Goal: Task Accomplishment & Management: Complete application form

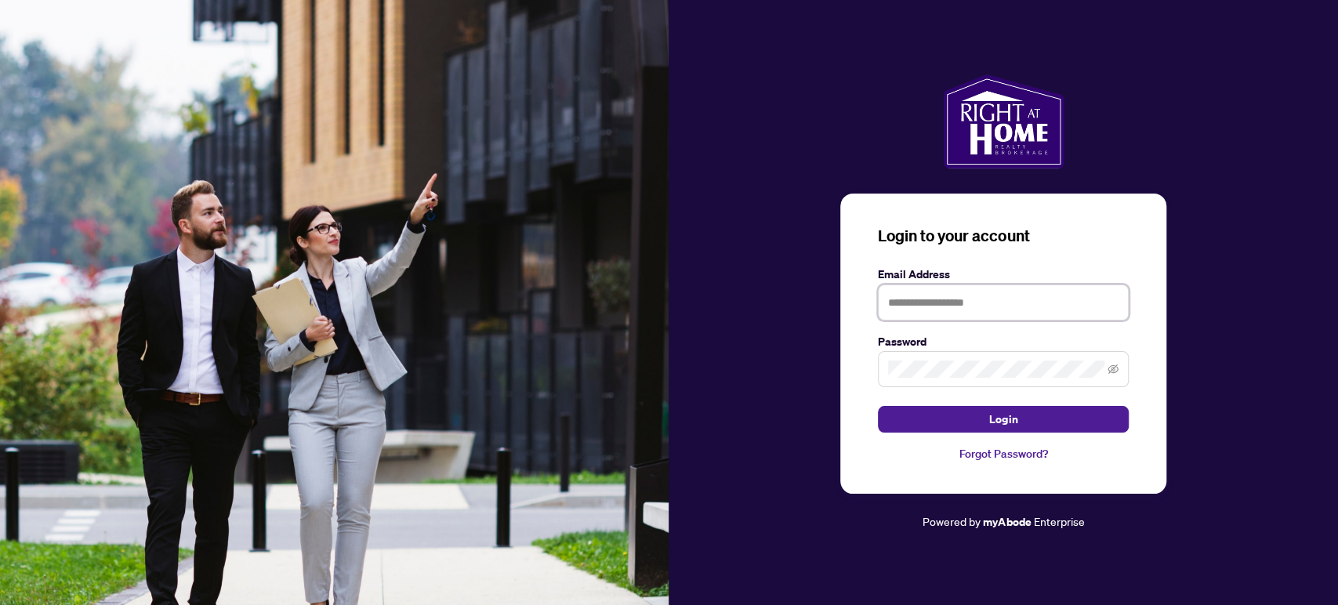
click at [1027, 307] on input "text" at bounding box center [1003, 303] width 251 height 36
type input "**********"
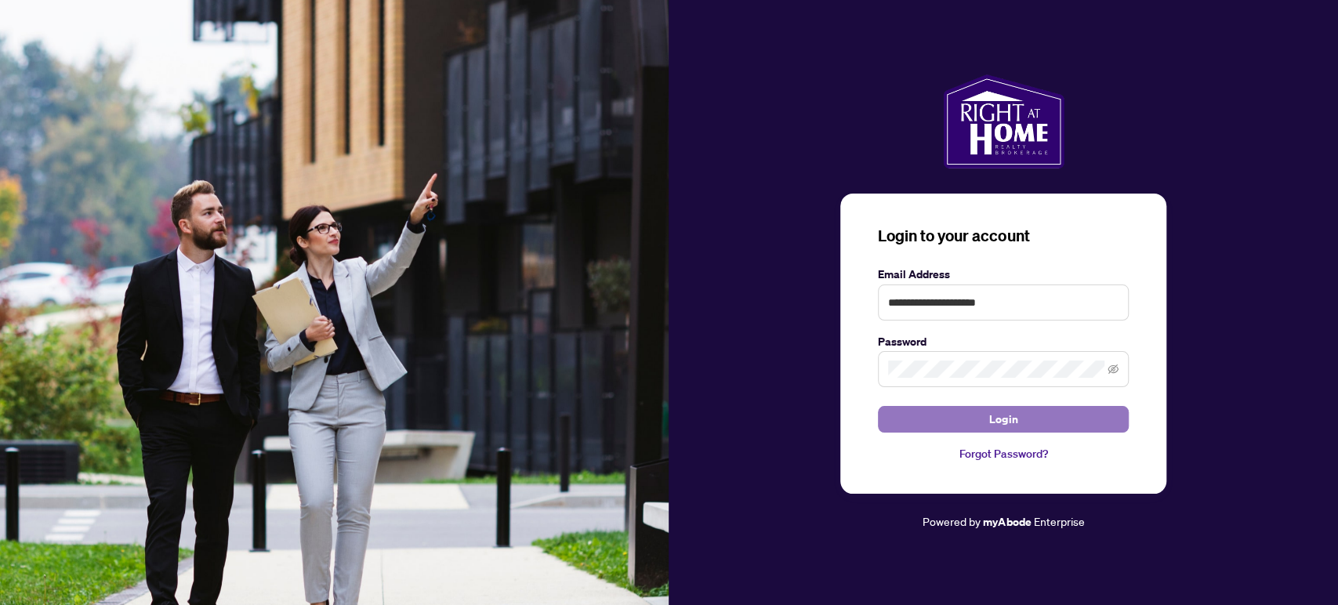
click at [1068, 419] on button "Login" at bounding box center [1003, 419] width 251 height 27
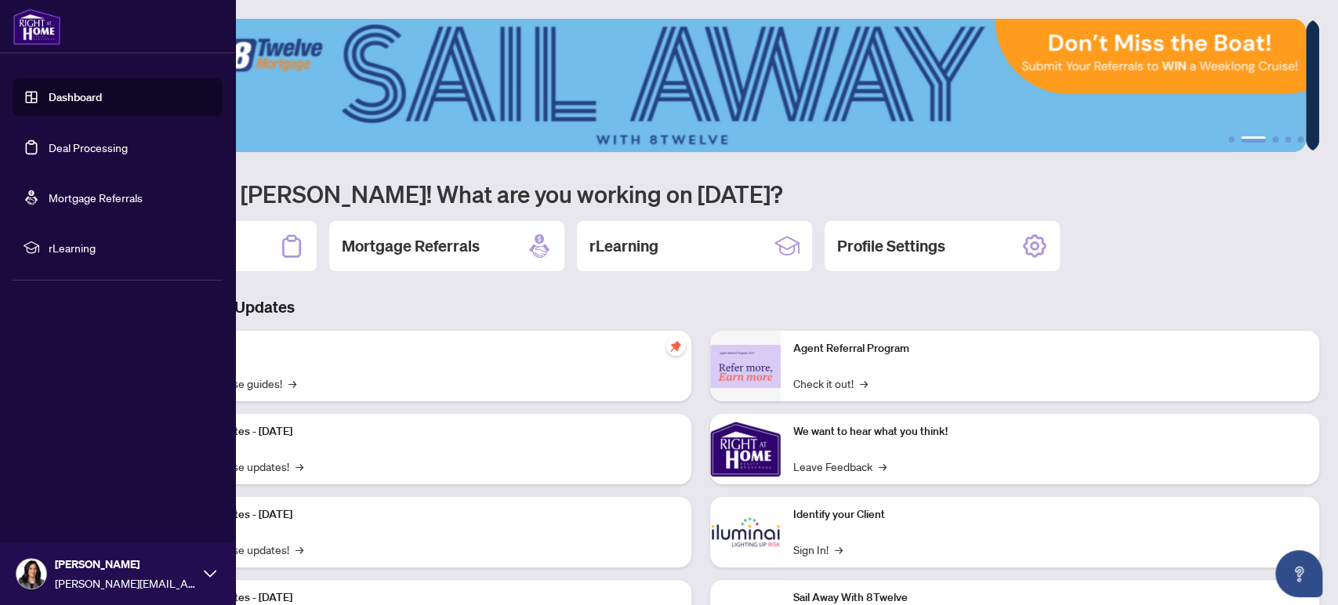
click at [56, 101] on link "Dashboard" at bounding box center [75, 97] width 53 height 14
click at [64, 100] on link "Dashboard" at bounding box center [75, 97] width 53 height 14
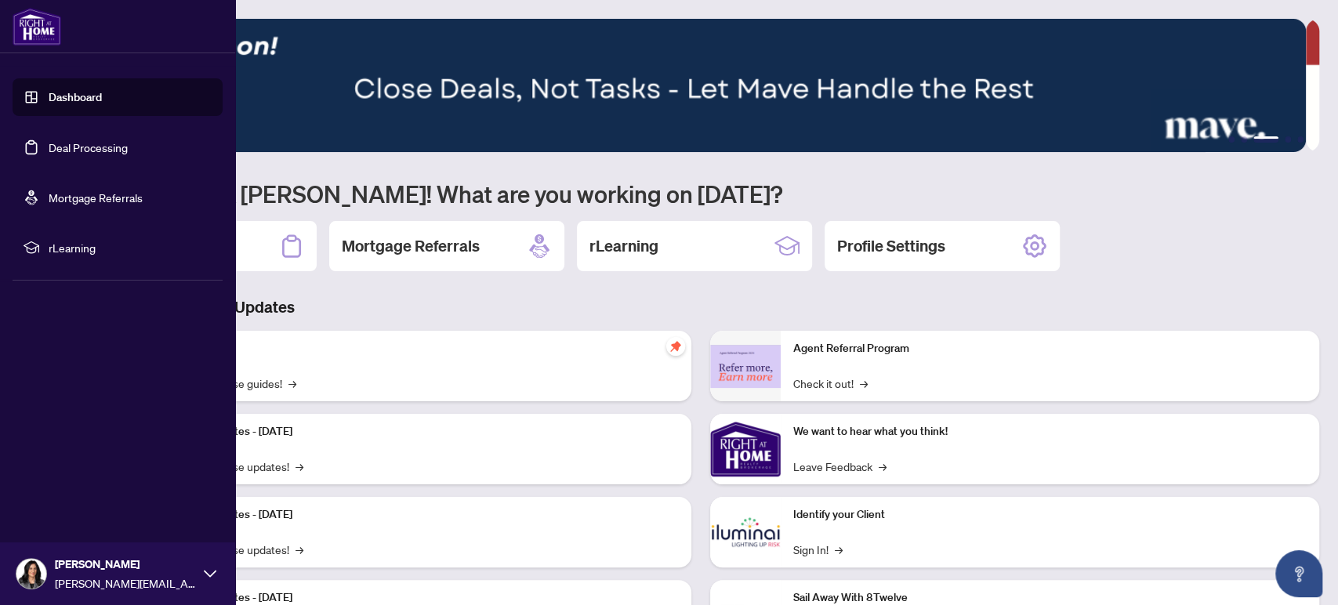
click at [68, 154] on link "Deal Processing" at bounding box center [88, 147] width 79 height 14
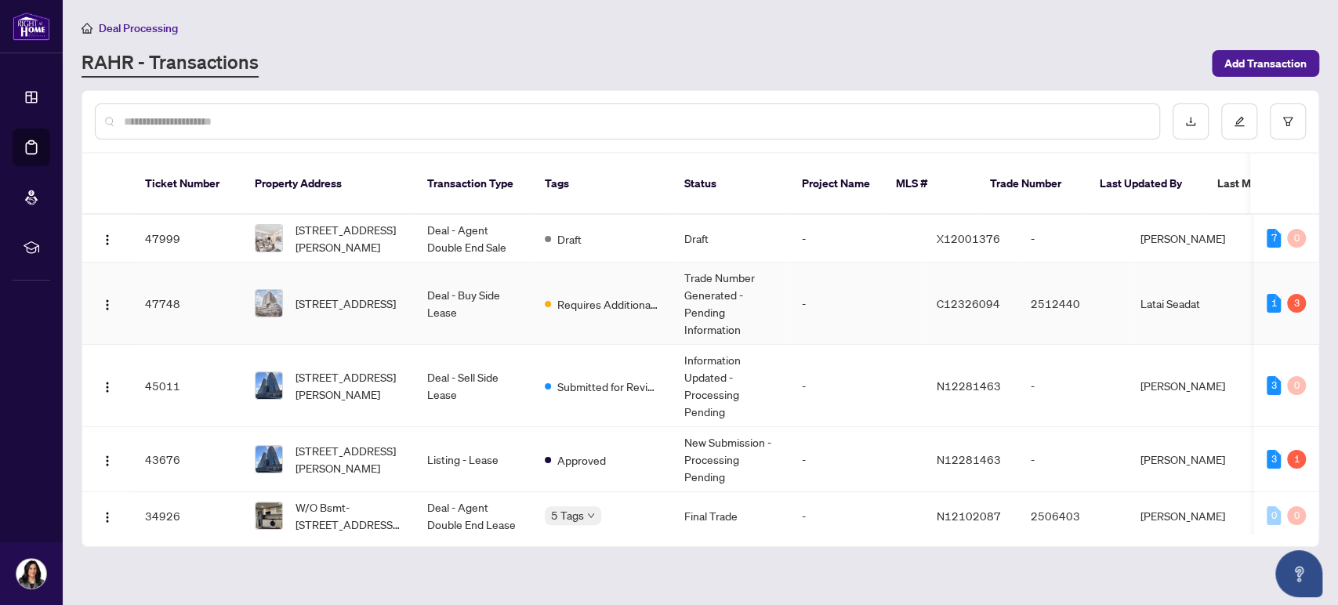
click at [346, 295] on span "[STREET_ADDRESS]" at bounding box center [346, 303] width 100 height 17
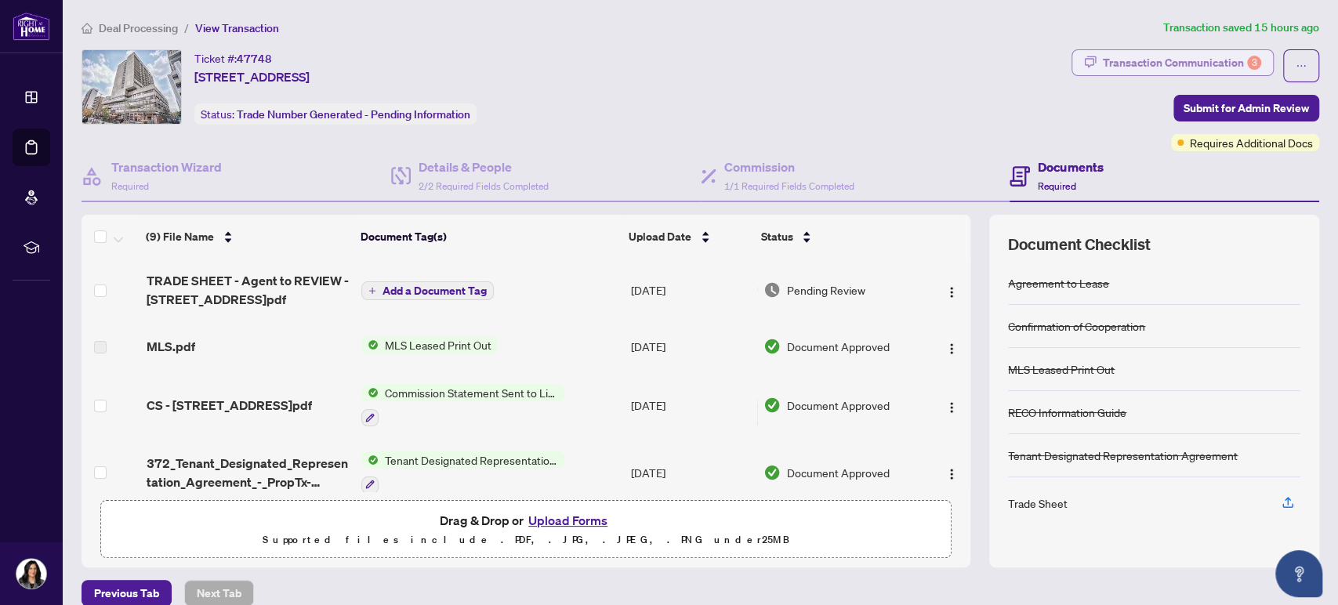
click at [1122, 62] on div "Transaction Communication 3" at bounding box center [1182, 62] width 158 height 25
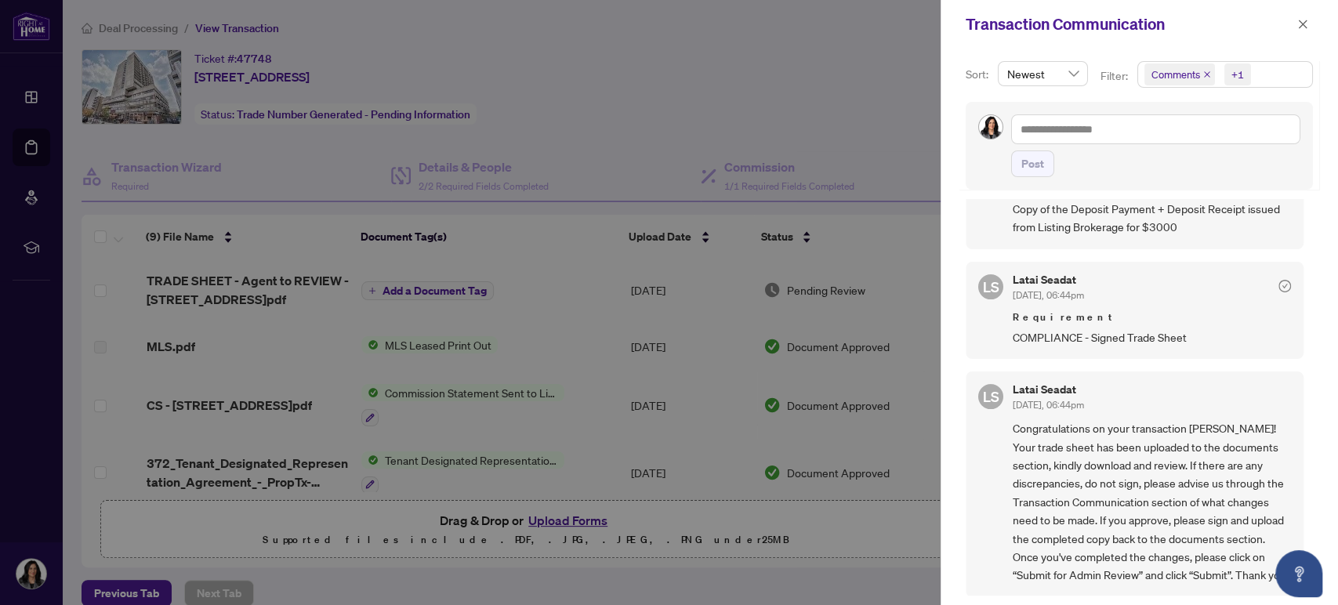
scroll to position [2, 0]
click at [510, 318] on div at bounding box center [669, 302] width 1338 height 605
click at [1304, 24] on icon "close" at bounding box center [1303, 24] width 9 height 9
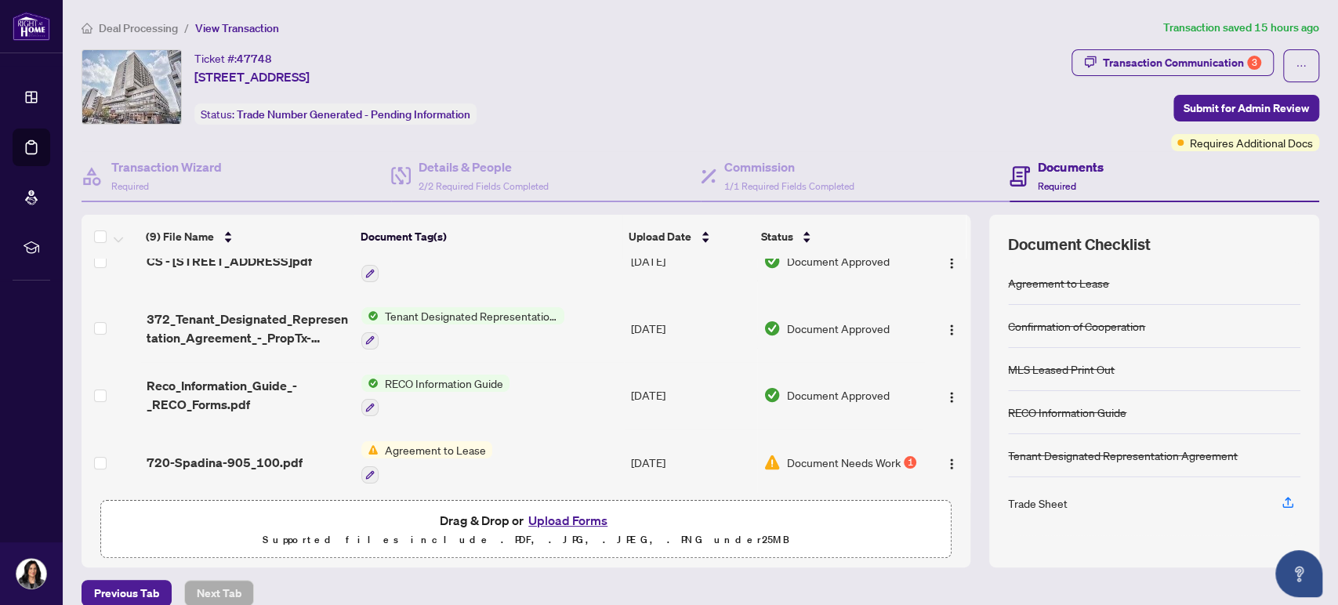
scroll to position [174, 0]
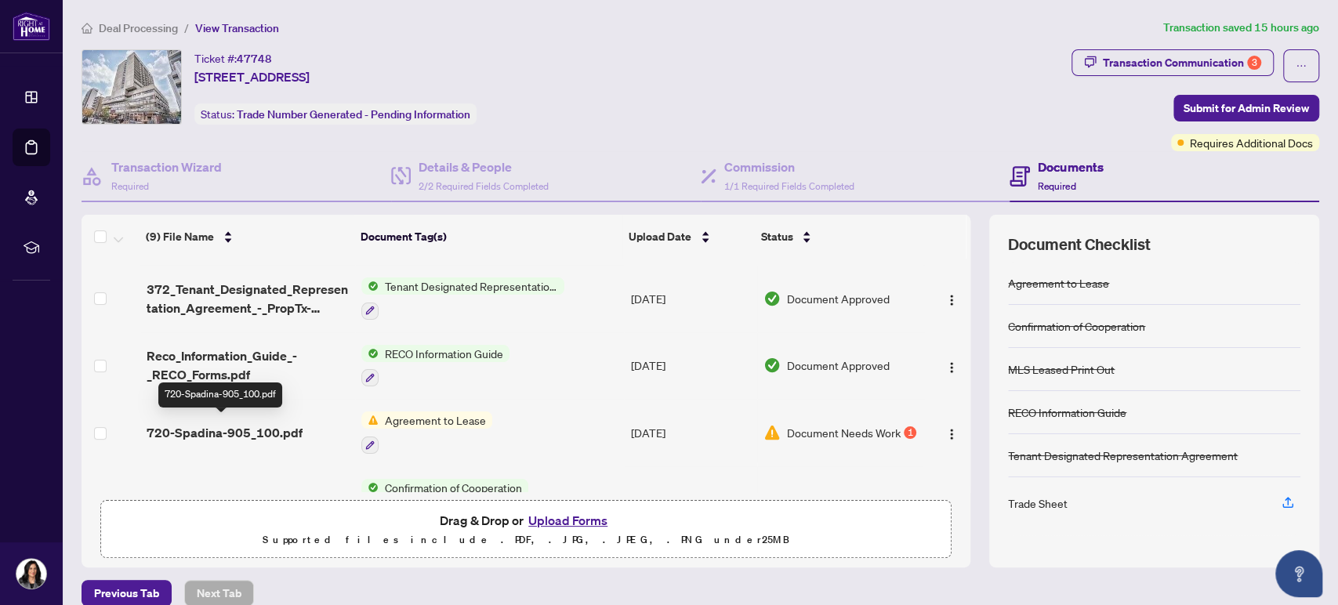
click at [243, 429] on span "720-Spadina-905_100.pdf" at bounding box center [225, 432] width 156 height 19
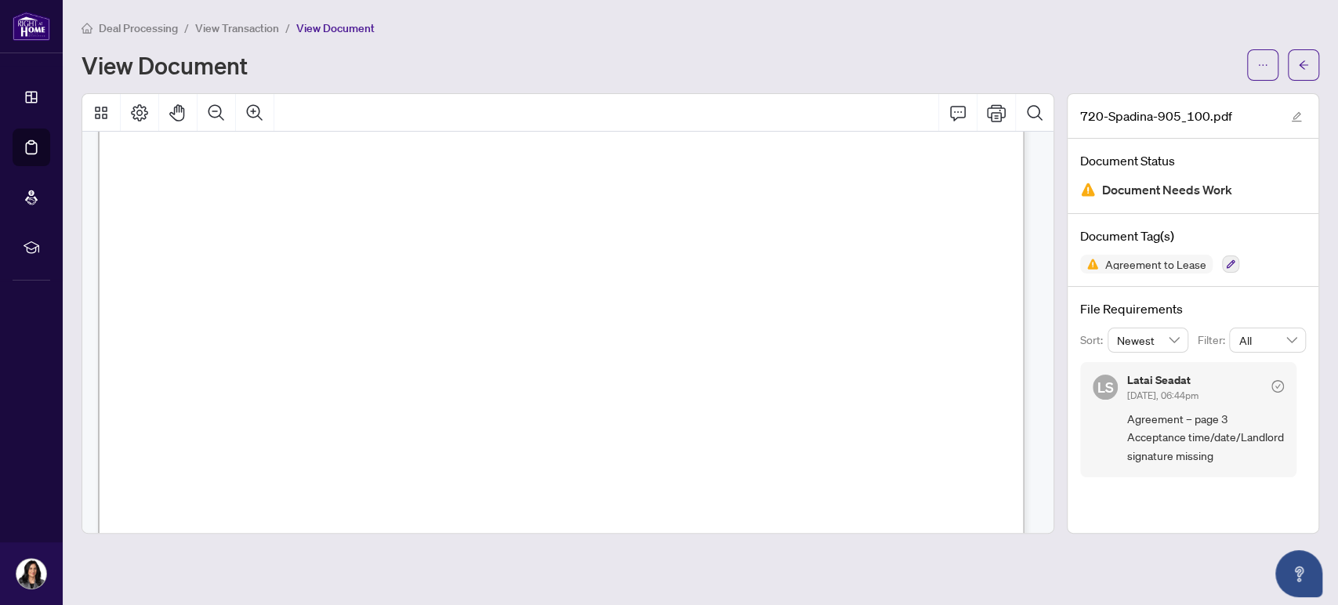
scroll to position [2700, 0]
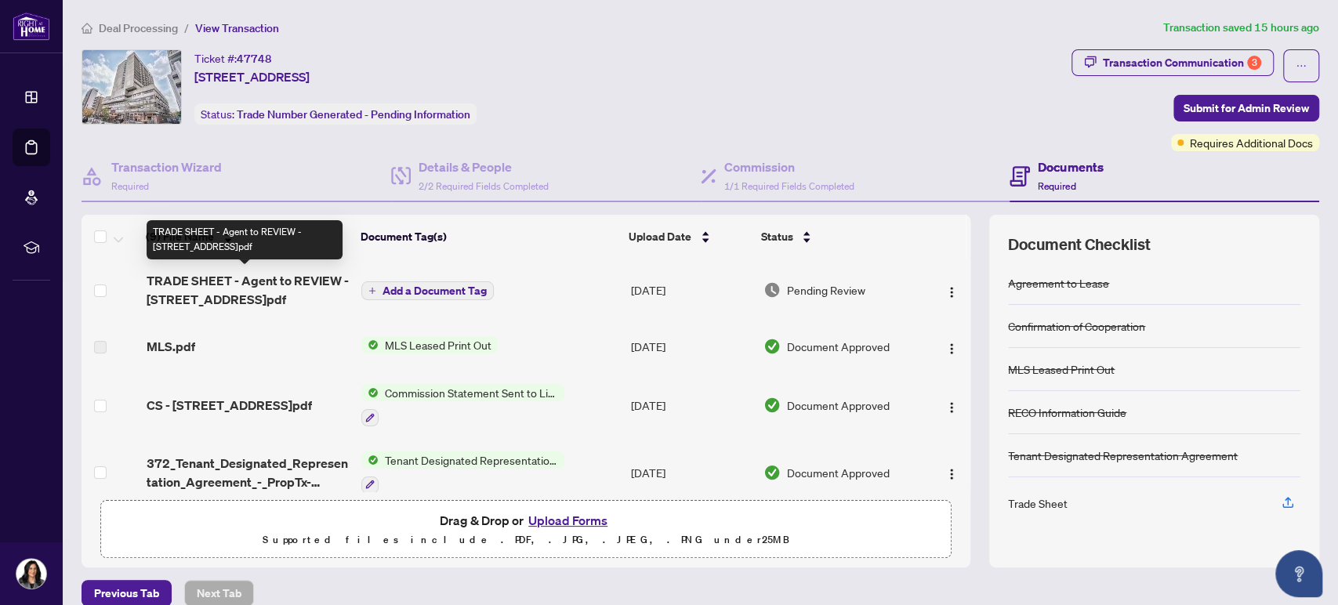
click at [273, 281] on span "TRADE SHEET - Agent to REVIEW - [STREET_ADDRESS]pdf" at bounding box center [248, 290] width 203 height 38
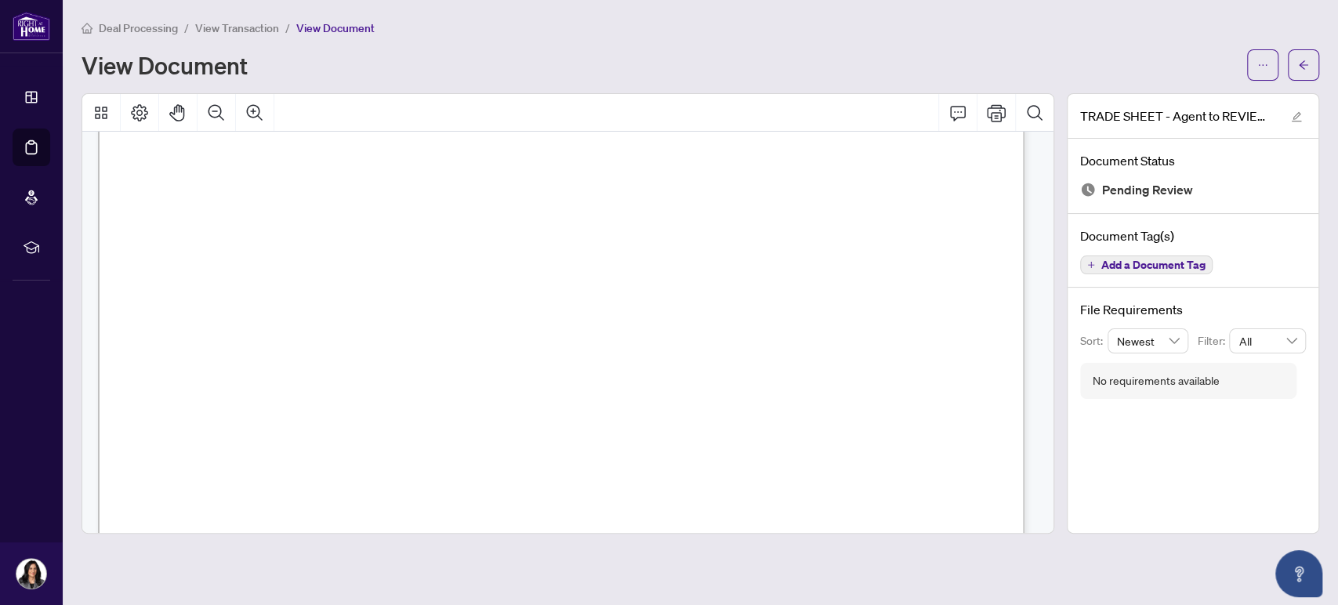
scroll to position [306, 0]
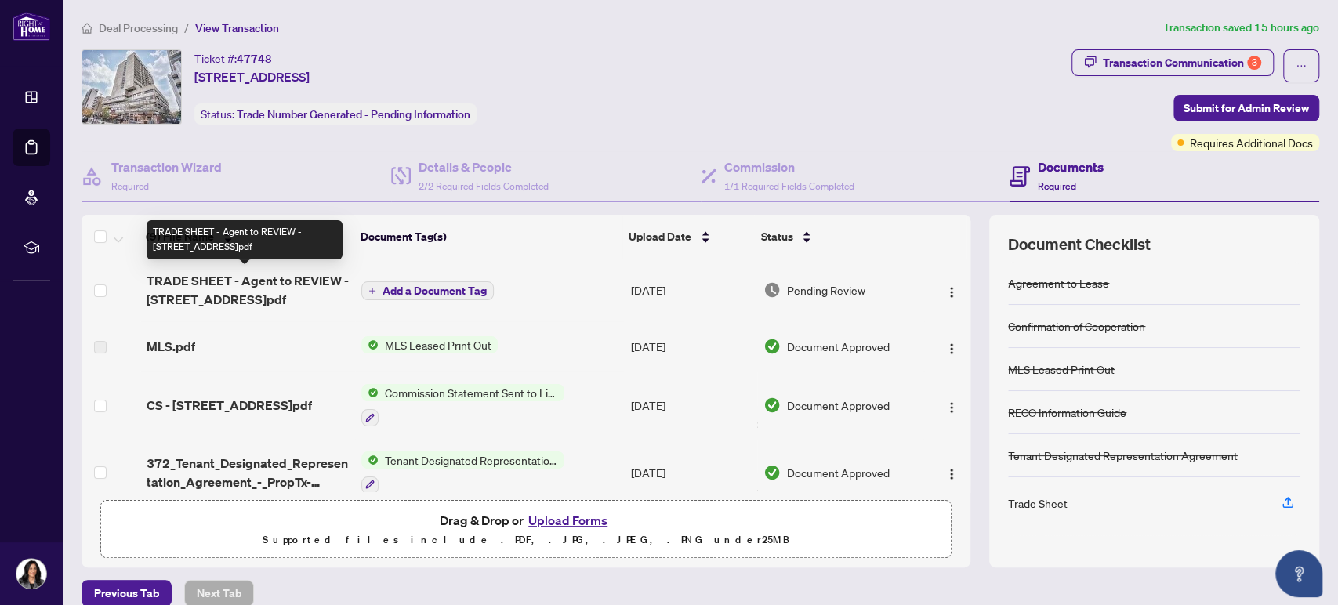
click at [277, 284] on span "TRADE SHEET - Agent to REVIEW - [STREET_ADDRESS]pdf" at bounding box center [248, 290] width 203 height 38
click at [945, 293] on img "button" at bounding box center [951, 292] width 13 height 13
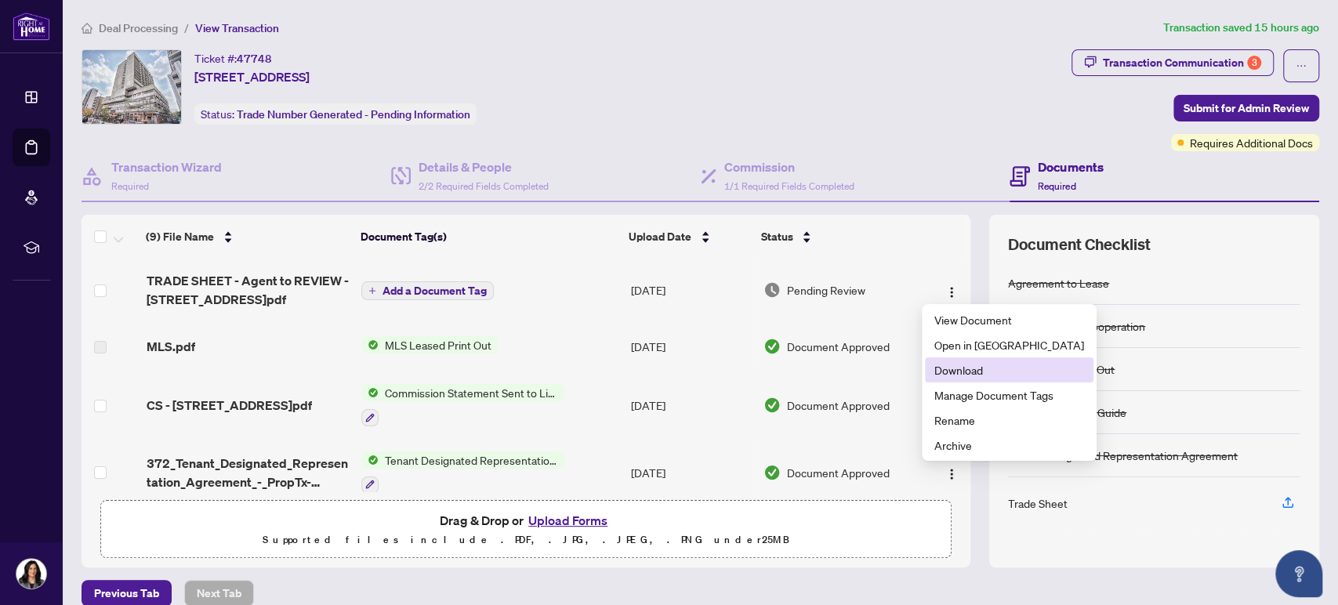
click at [946, 375] on span "Download" at bounding box center [1009, 369] width 150 height 17
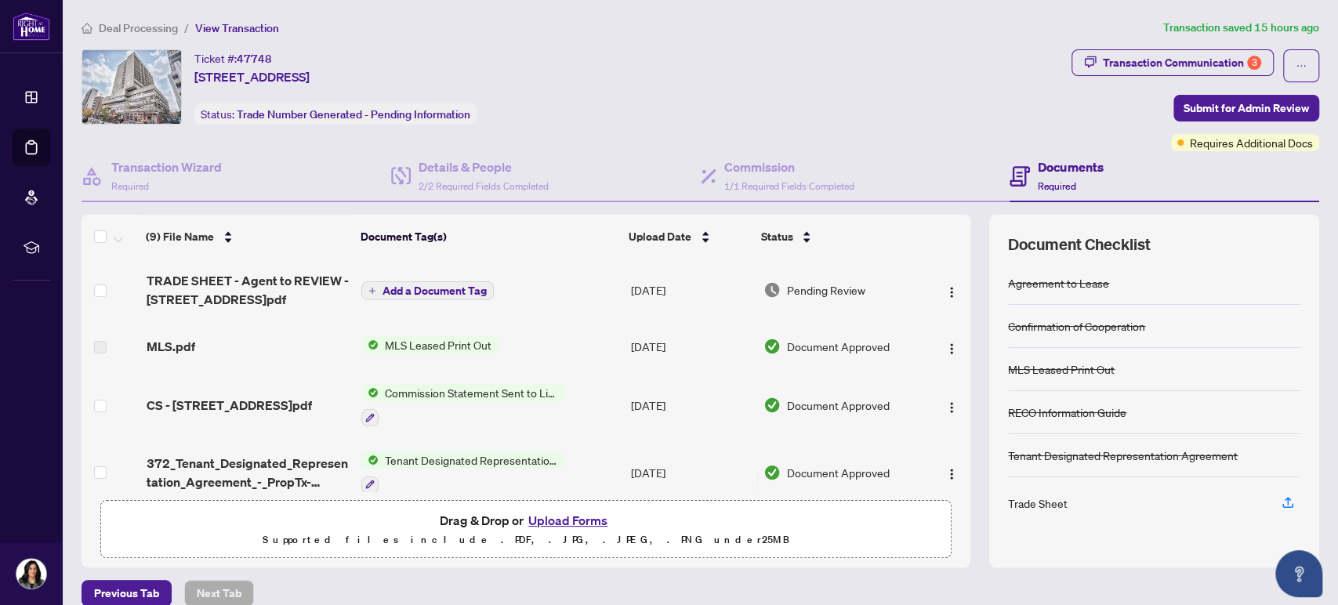
click at [551, 520] on button "Upload Forms" at bounding box center [568, 520] width 89 height 20
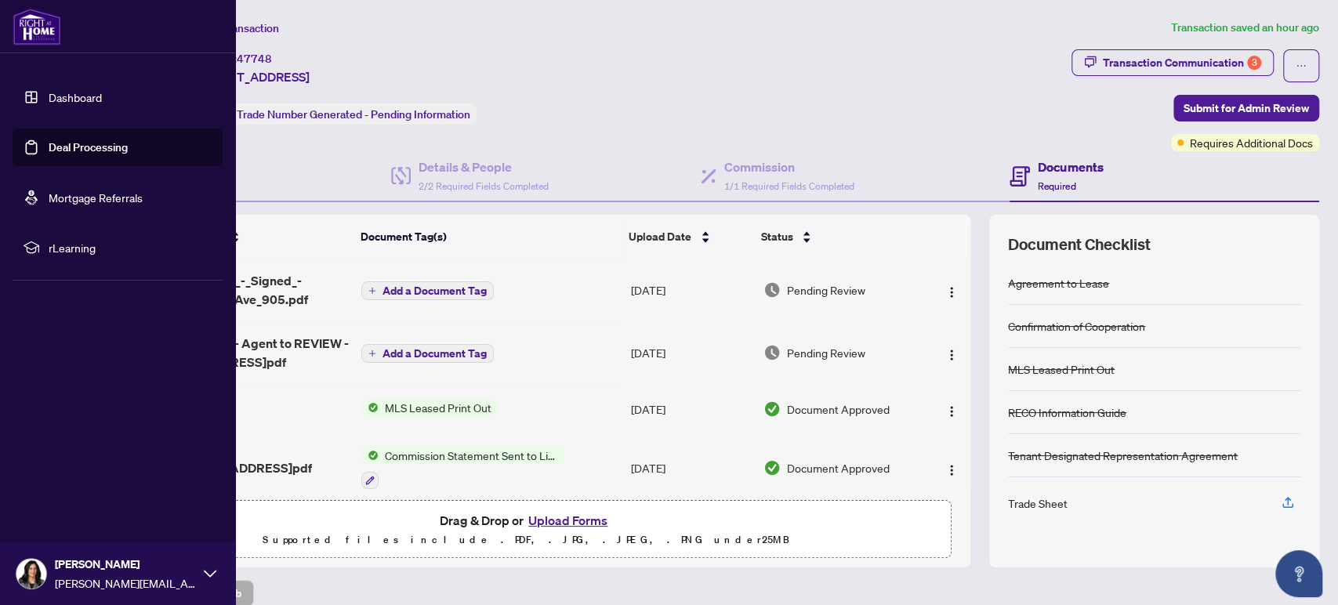
click at [80, 97] on link "Dashboard" at bounding box center [75, 97] width 53 height 14
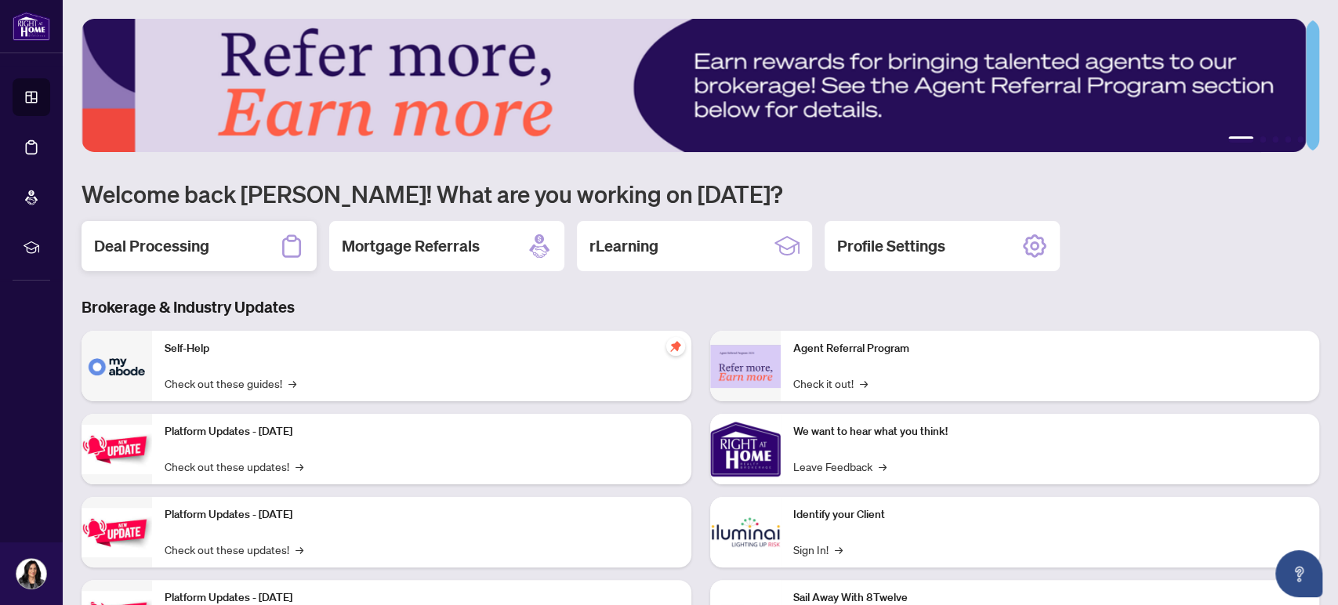
click at [182, 246] on h2 "Deal Processing" at bounding box center [151, 246] width 115 height 22
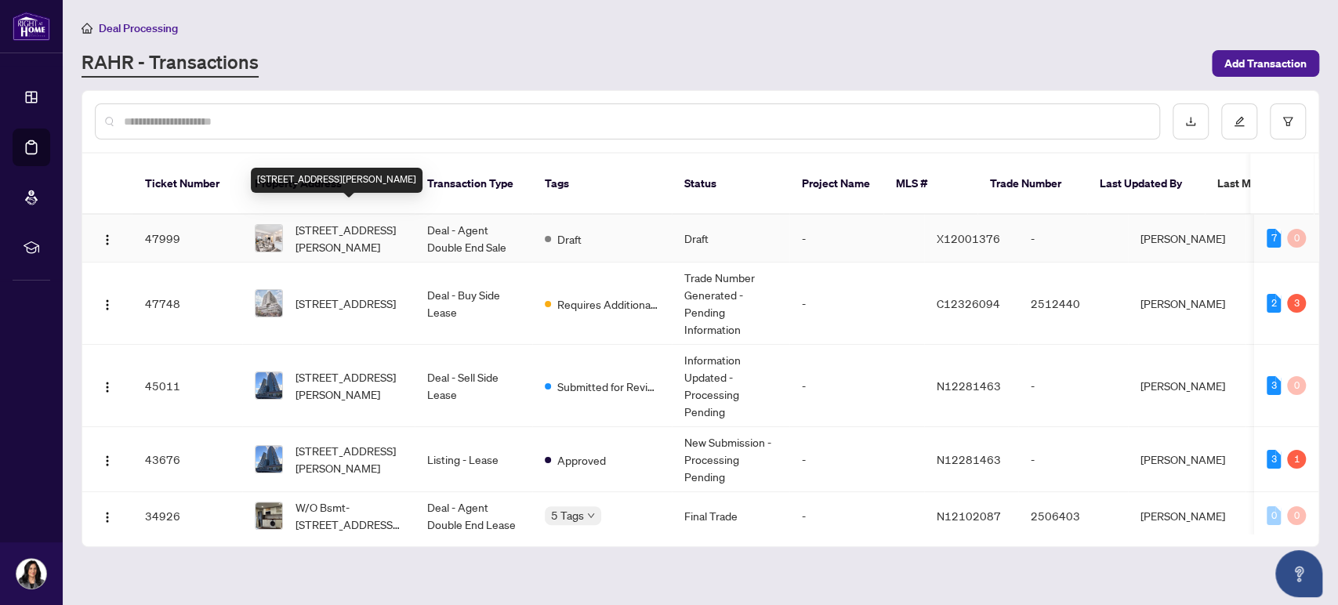
click at [325, 221] on span "[STREET_ADDRESS][PERSON_NAME]" at bounding box center [349, 238] width 107 height 34
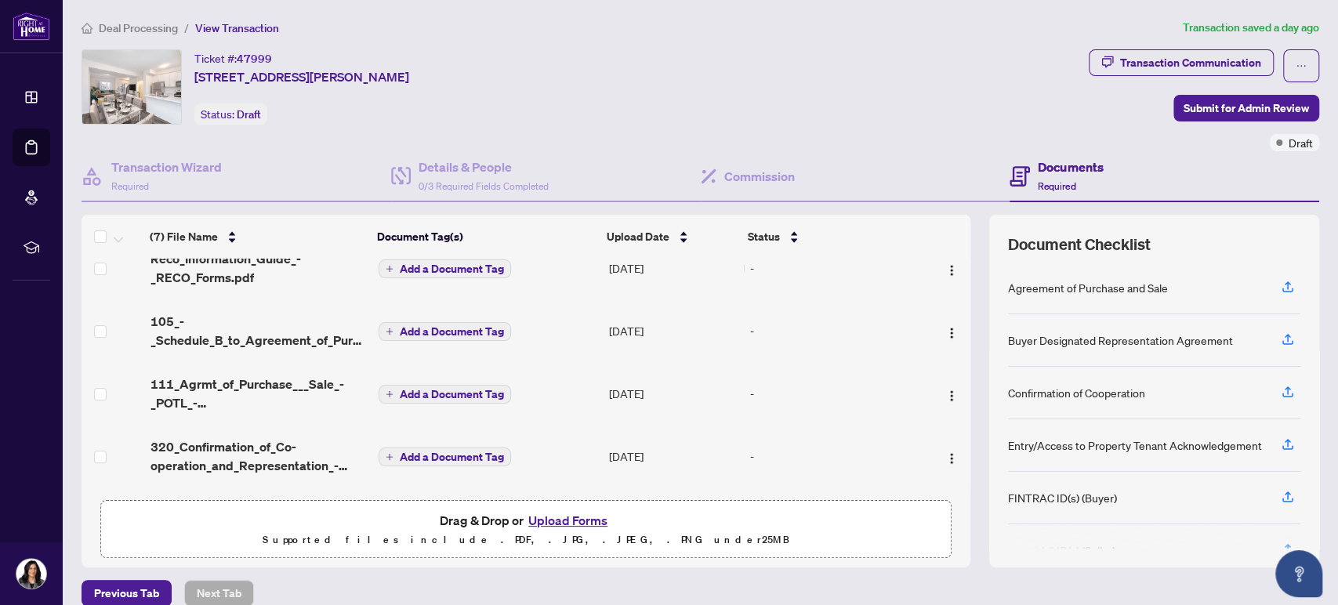
scroll to position [174, 0]
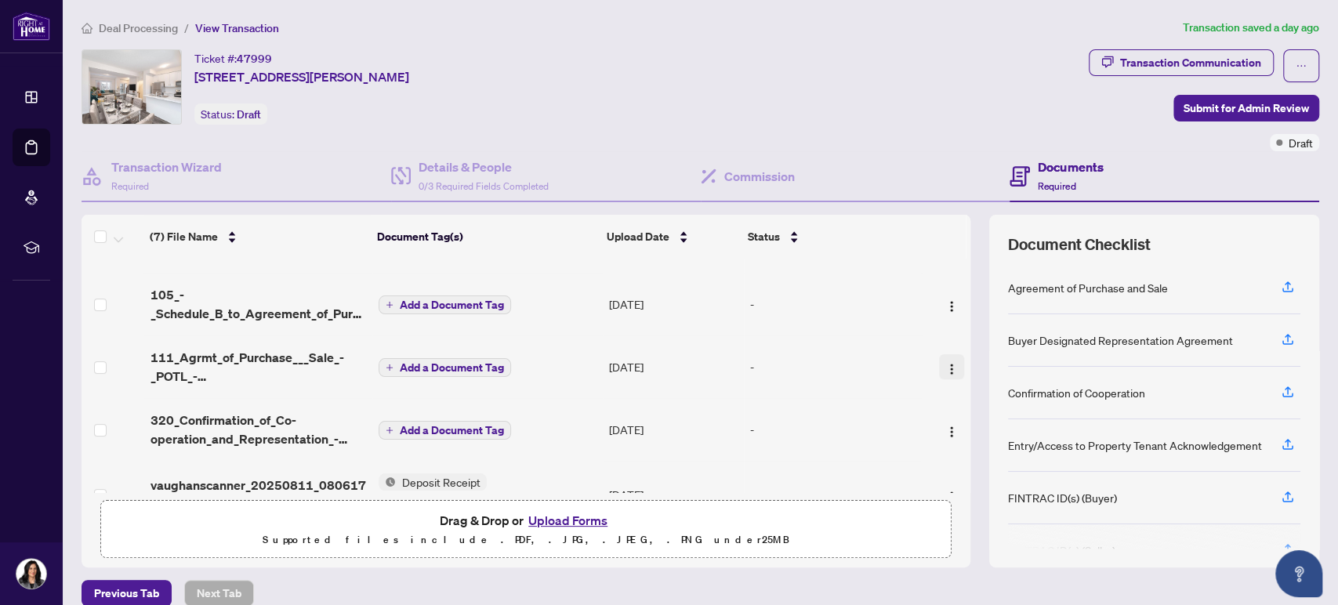
click at [945, 363] on img "button" at bounding box center [951, 369] width 13 height 13
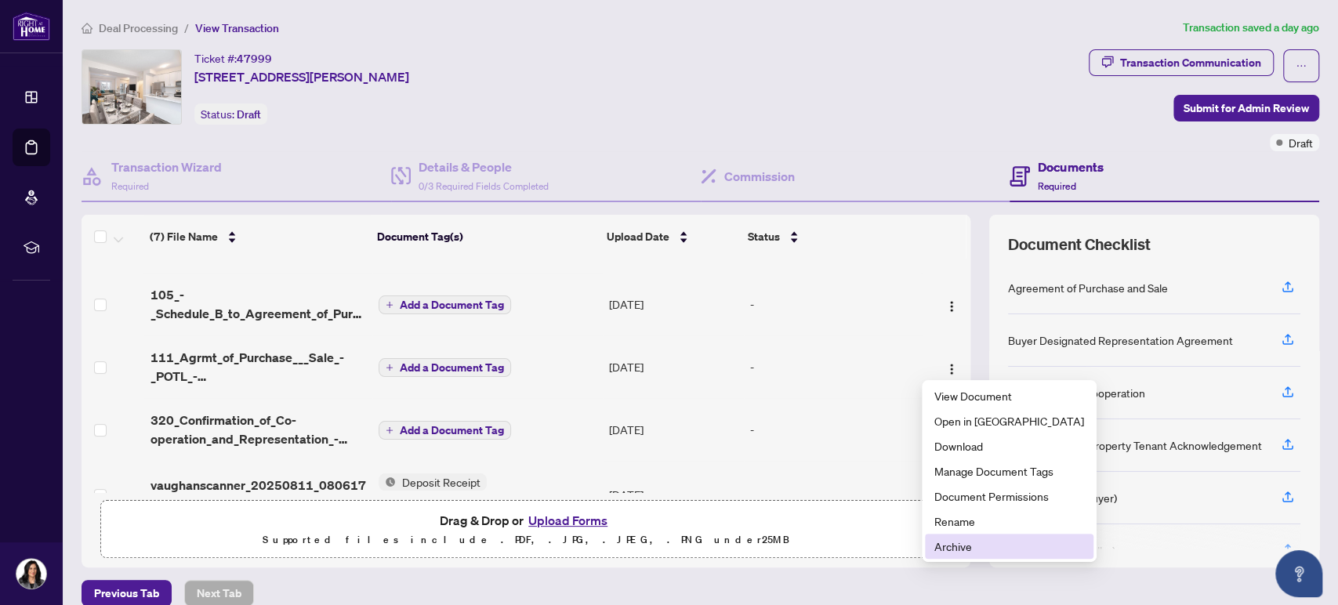
click at [953, 550] on span "Archive" at bounding box center [1009, 546] width 150 height 17
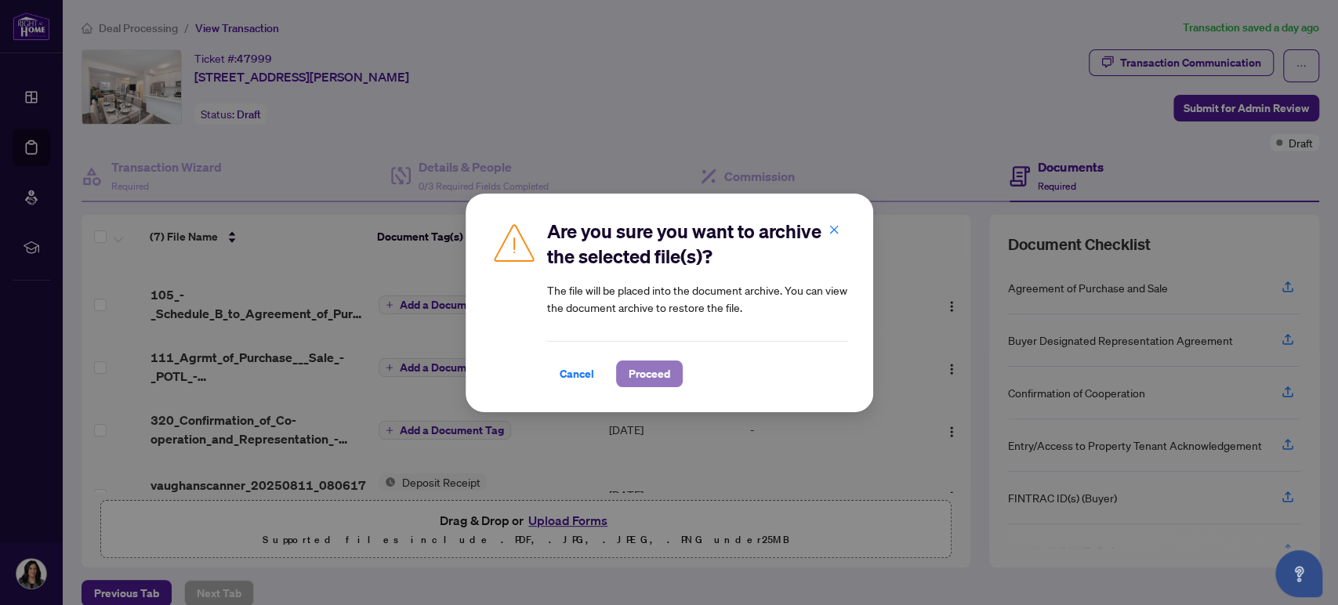
click at [653, 376] on span "Proceed" at bounding box center [650, 373] width 42 height 25
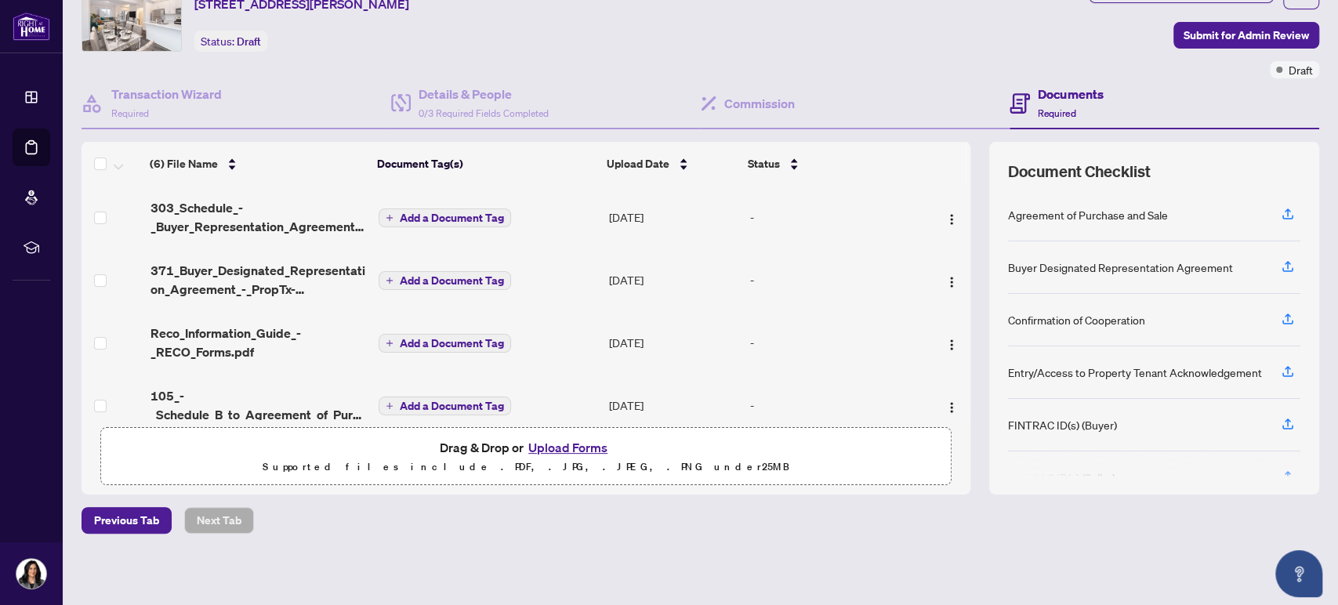
scroll to position [0, 0]
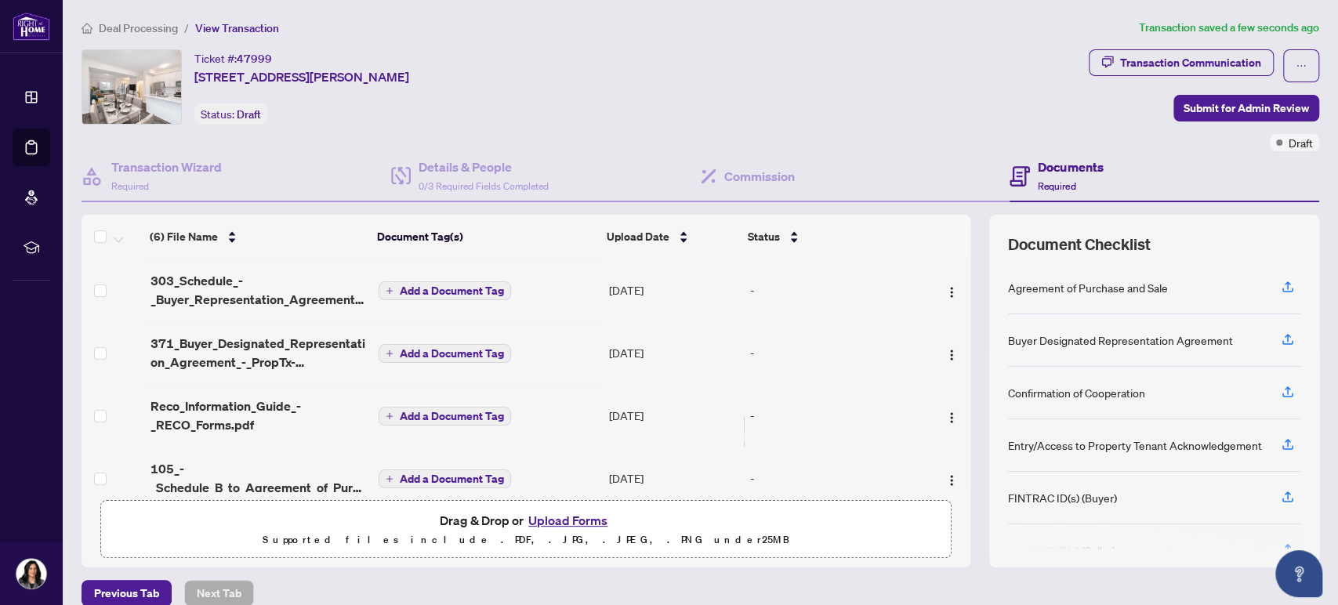
click at [578, 520] on button "Upload Forms" at bounding box center [568, 520] width 89 height 20
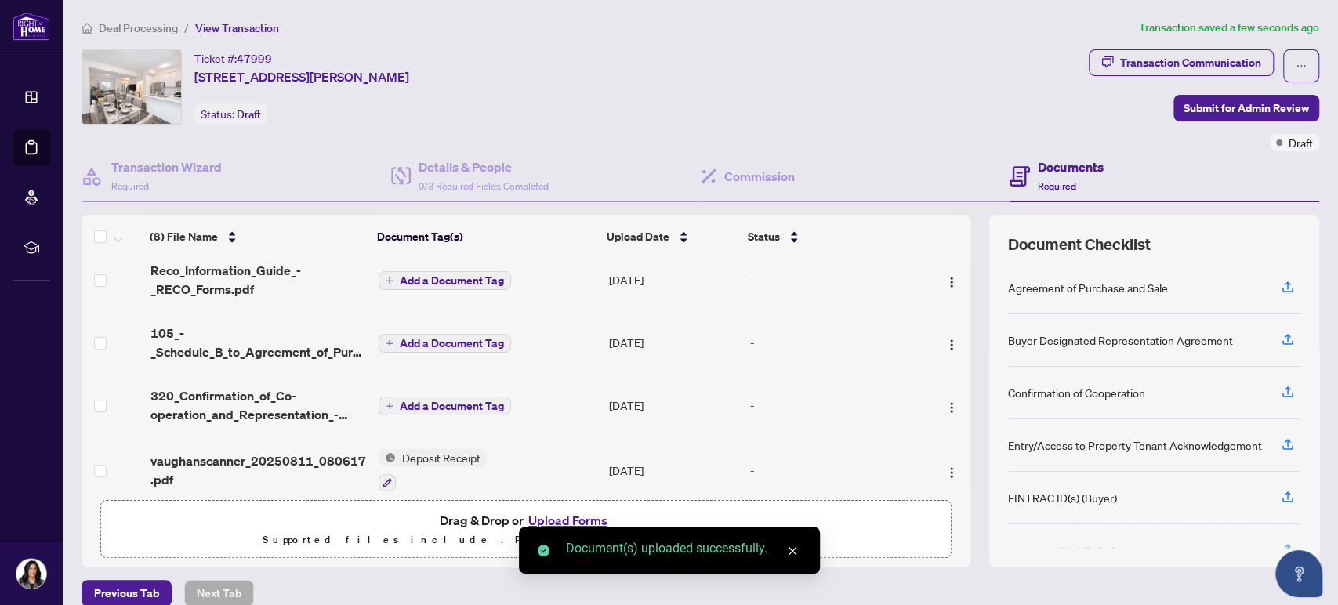
scroll to position [276, 0]
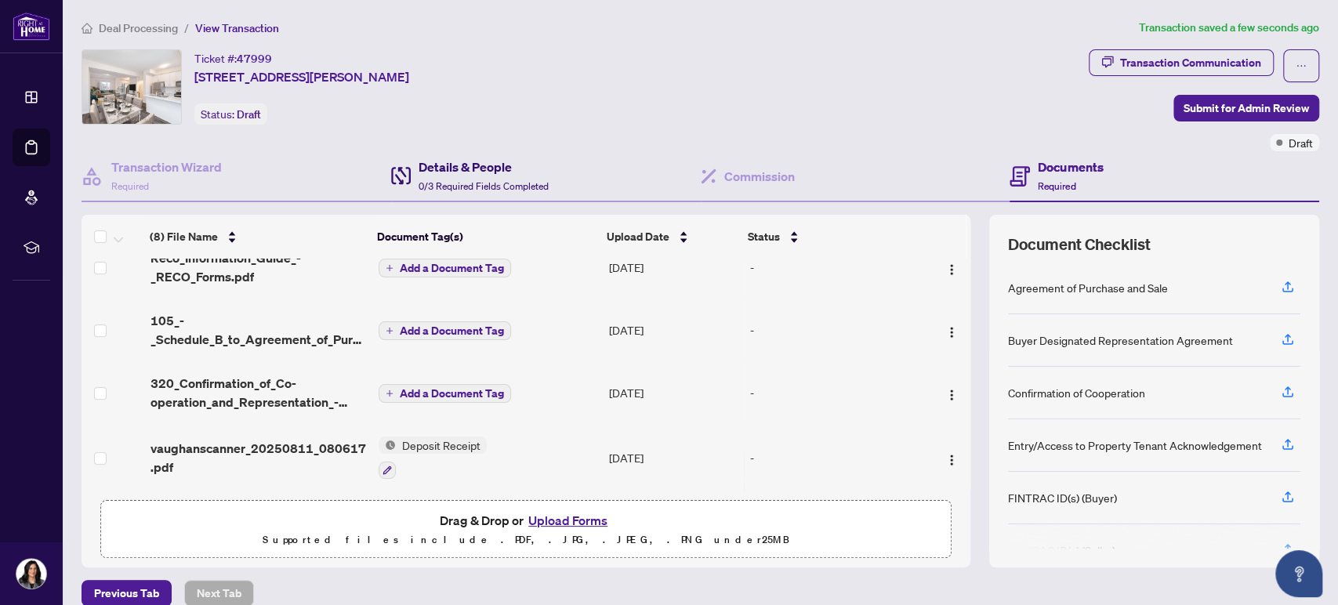
click at [500, 180] on span "0/3 Required Fields Completed" at bounding box center [484, 186] width 130 height 12
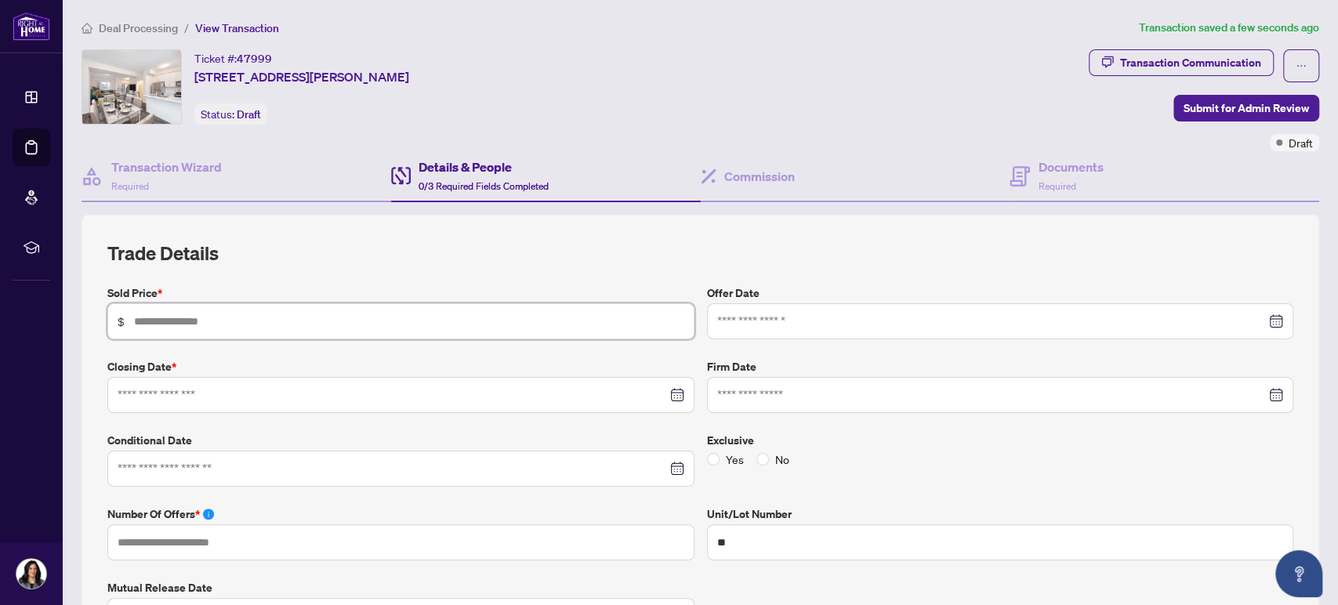
click at [324, 321] on input "text" at bounding box center [409, 321] width 550 height 17
click at [665, 394] on div at bounding box center [401, 394] width 567 height 17
type input "*******"
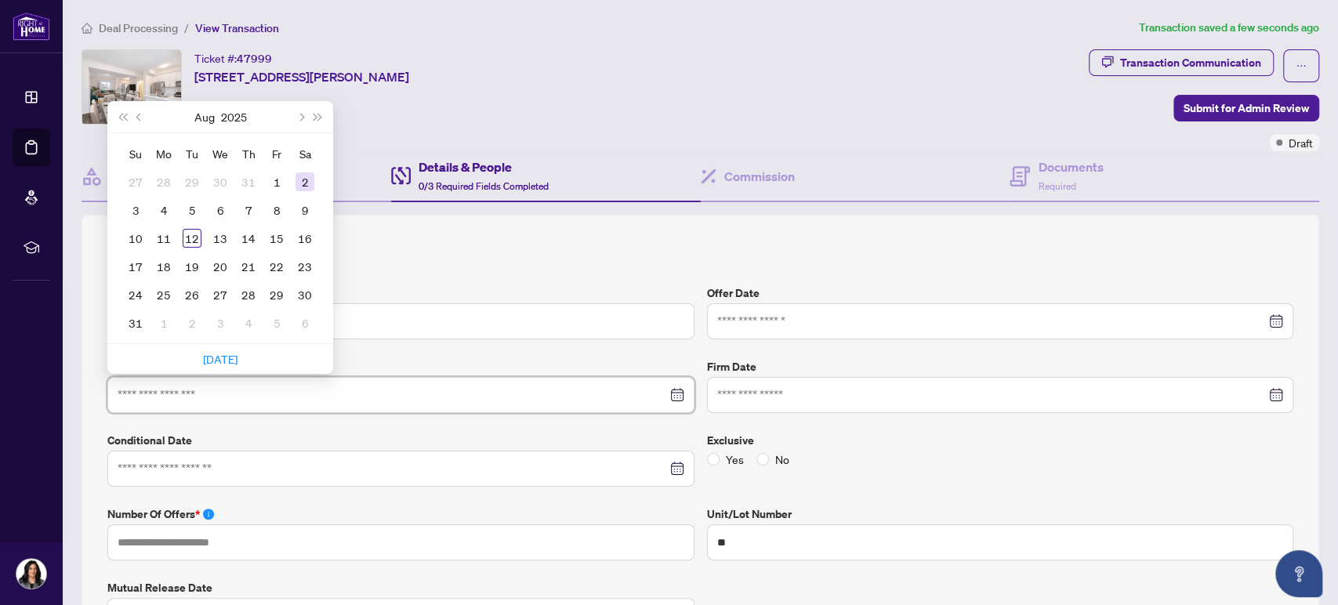
type input "**********"
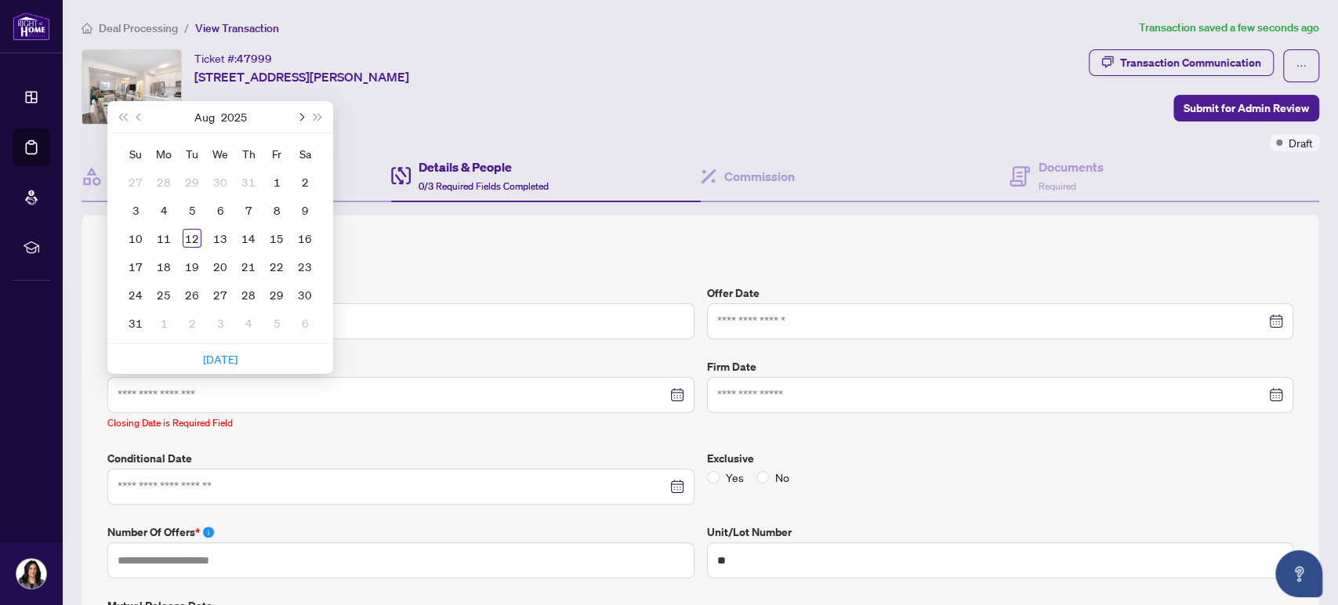
click at [303, 116] on button "Next month (PageDown)" at bounding box center [300, 116] width 17 height 31
type input "**********"
click at [164, 268] on div "22" at bounding box center [163, 266] width 19 height 19
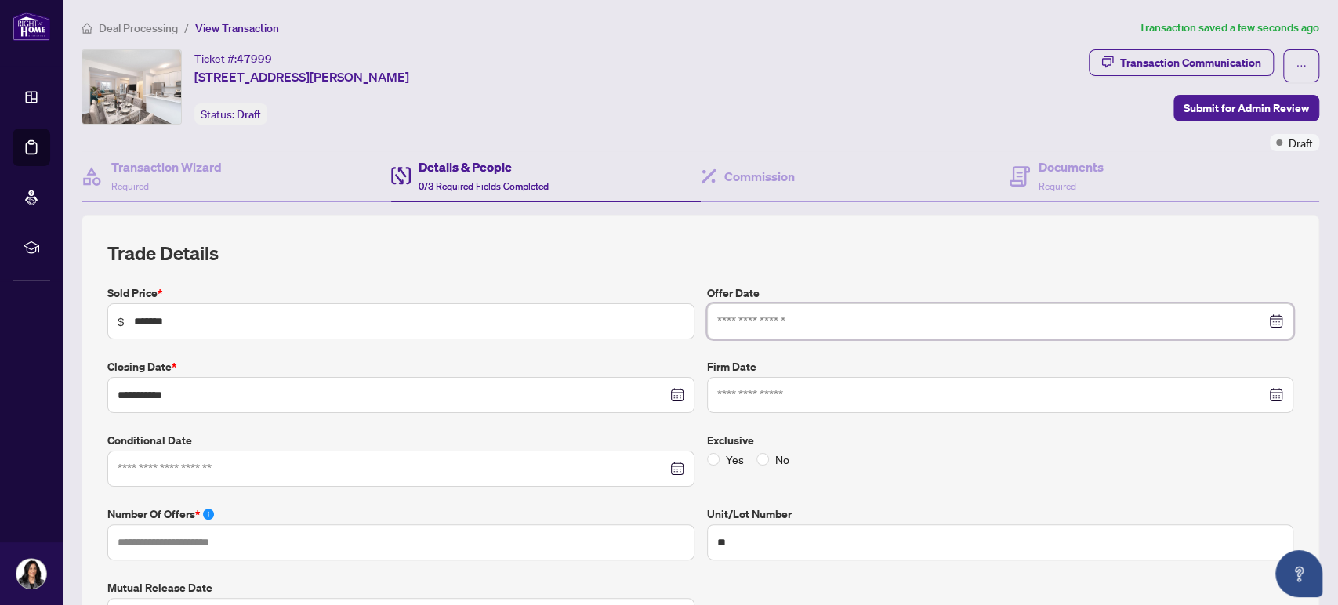
click at [746, 314] on input at bounding box center [991, 321] width 549 height 17
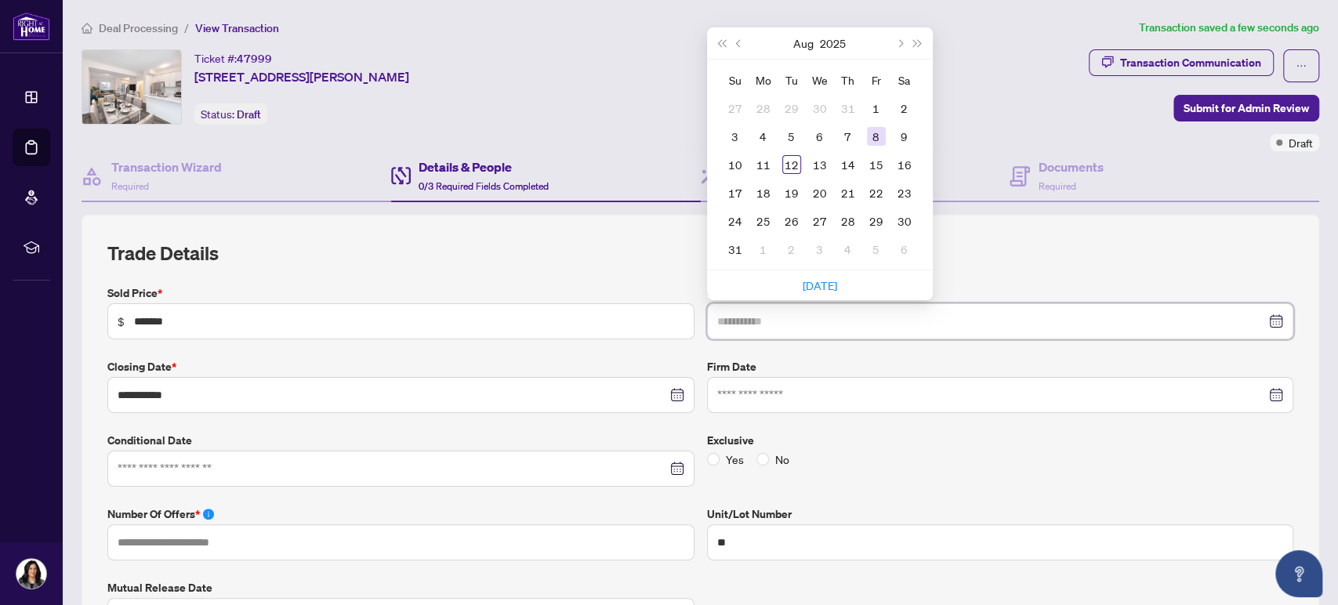
type input "**********"
click at [867, 134] on div "8" at bounding box center [876, 136] width 19 height 19
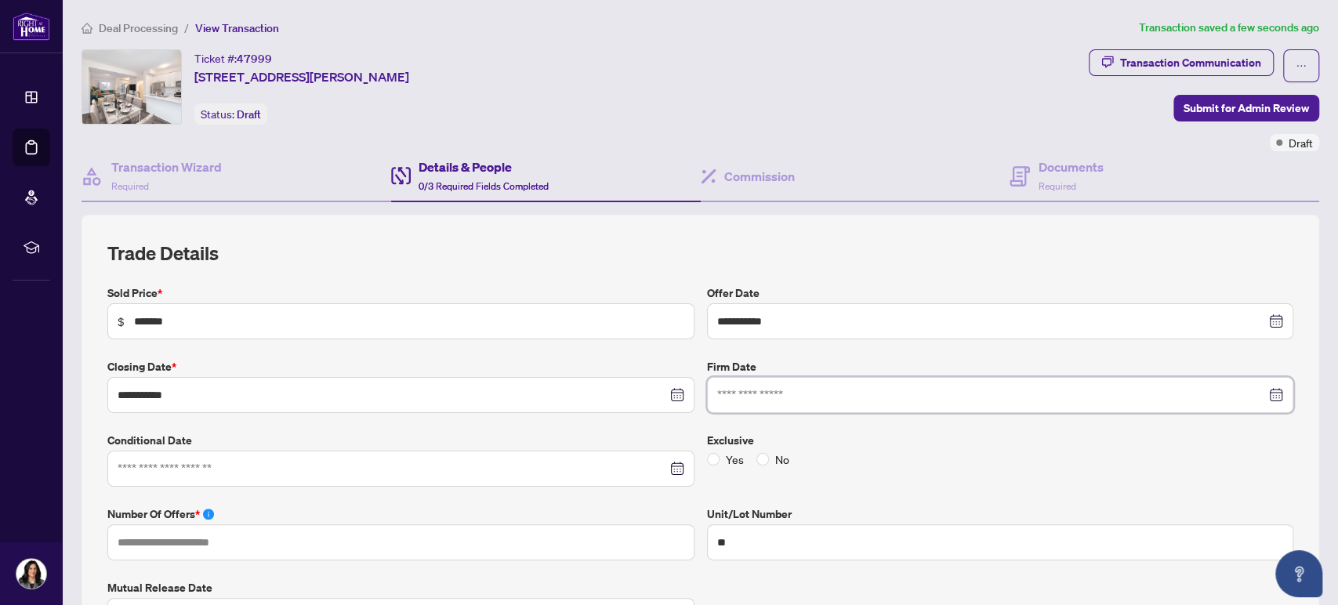
click at [783, 390] on input at bounding box center [991, 394] width 549 height 17
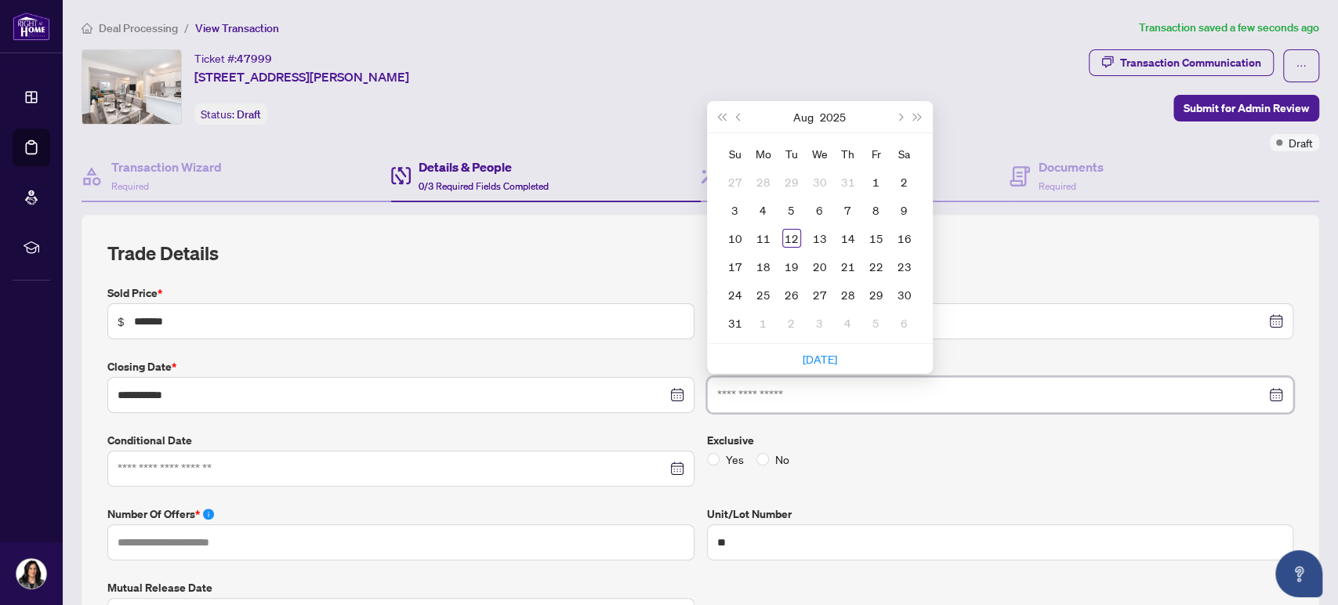
click at [782, 390] on input at bounding box center [991, 394] width 549 height 17
click at [339, 475] on div at bounding box center [400, 469] width 587 height 36
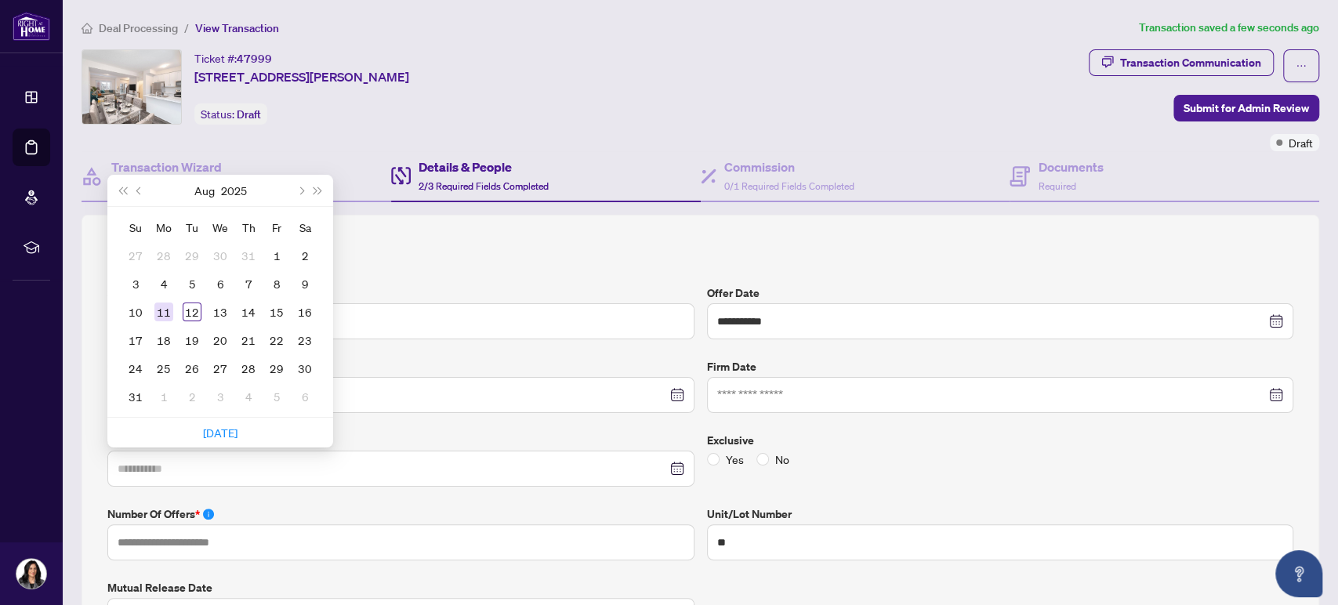
click at [165, 316] on div "11" at bounding box center [163, 312] width 19 height 19
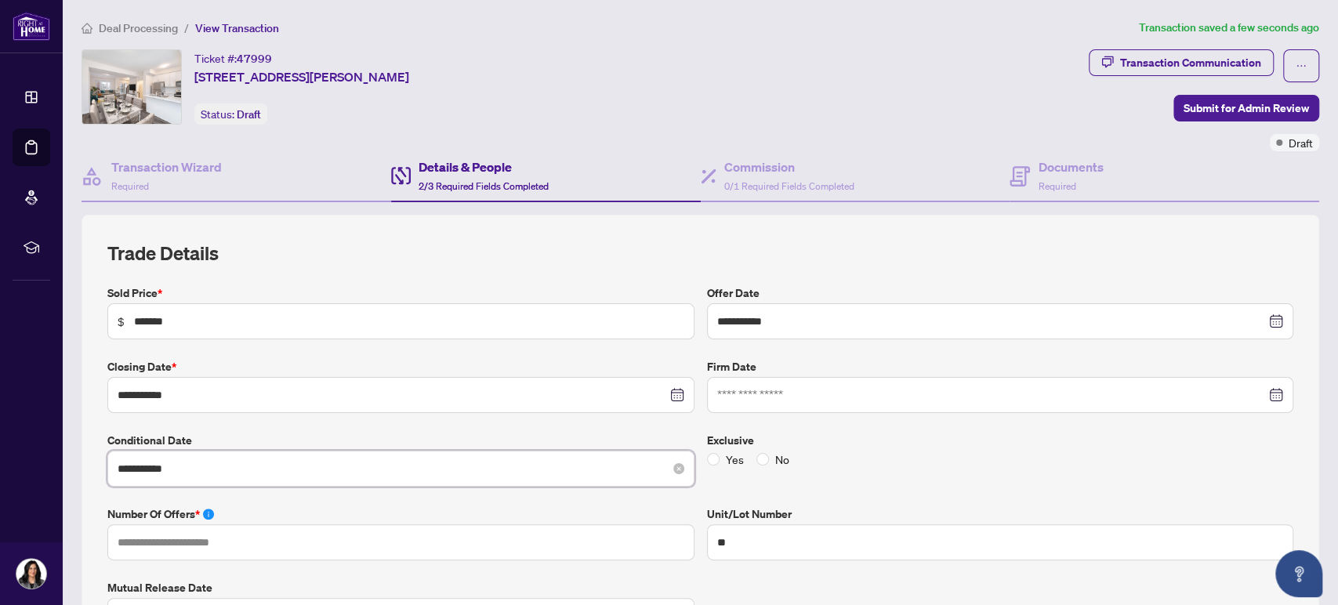
click at [248, 470] on input "**********" at bounding box center [392, 468] width 549 height 17
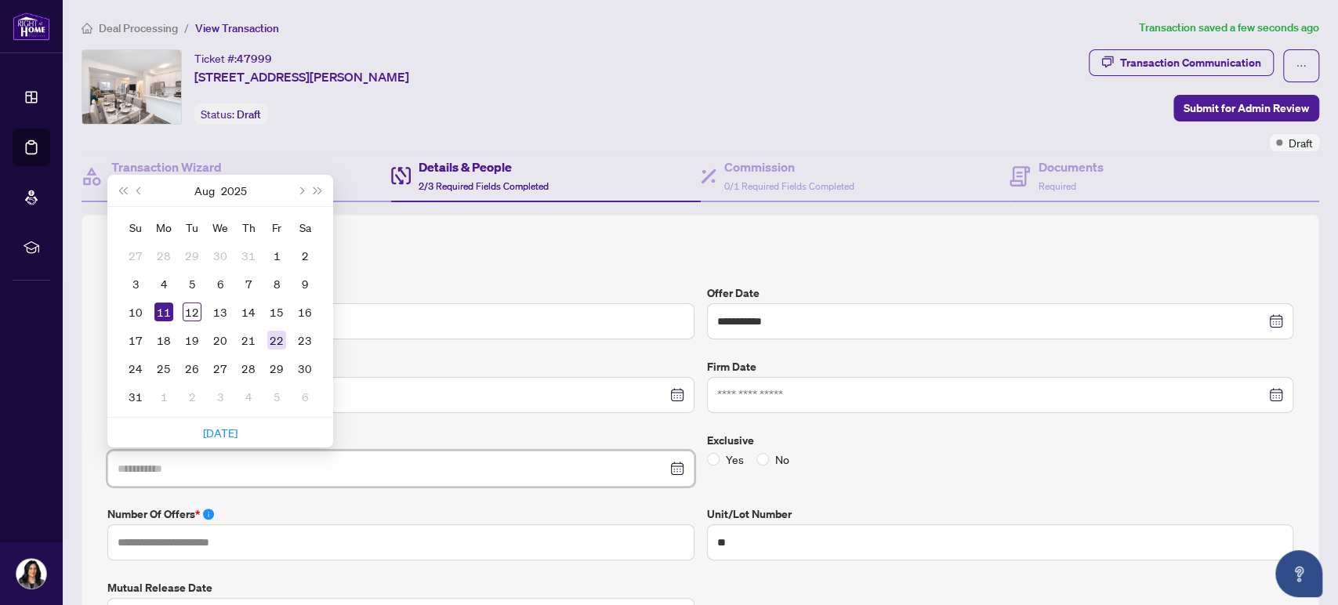
type input "**********"
click at [271, 340] on div "22" at bounding box center [276, 340] width 19 height 19
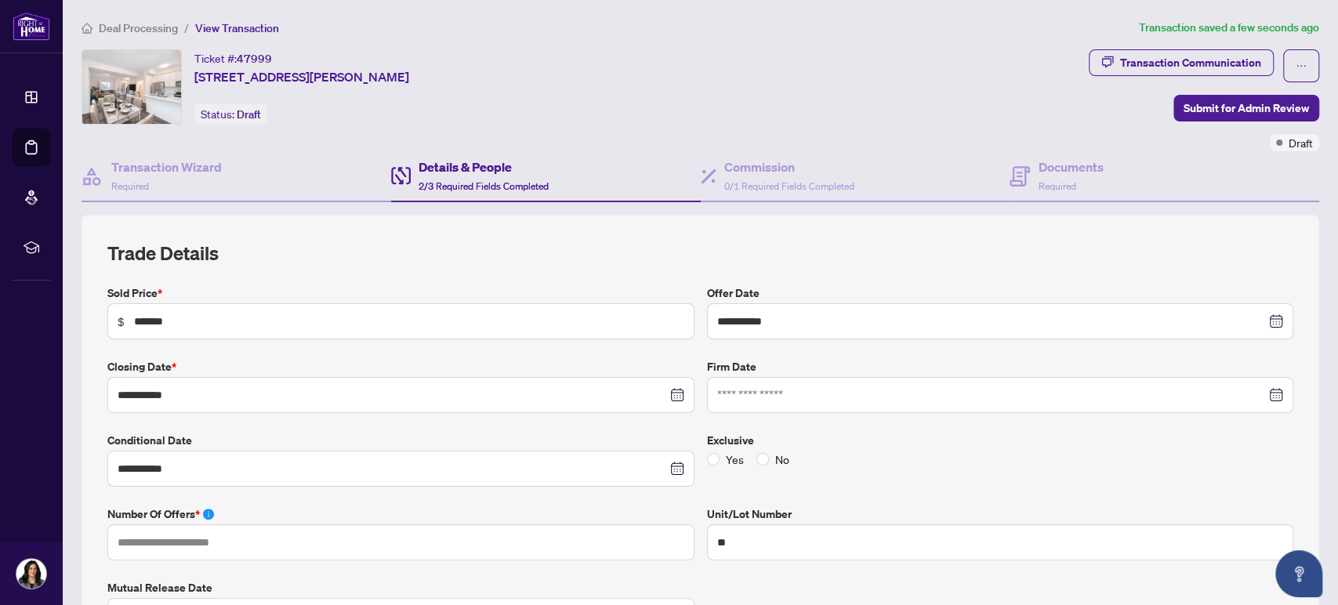
scroll to position [87, 0]
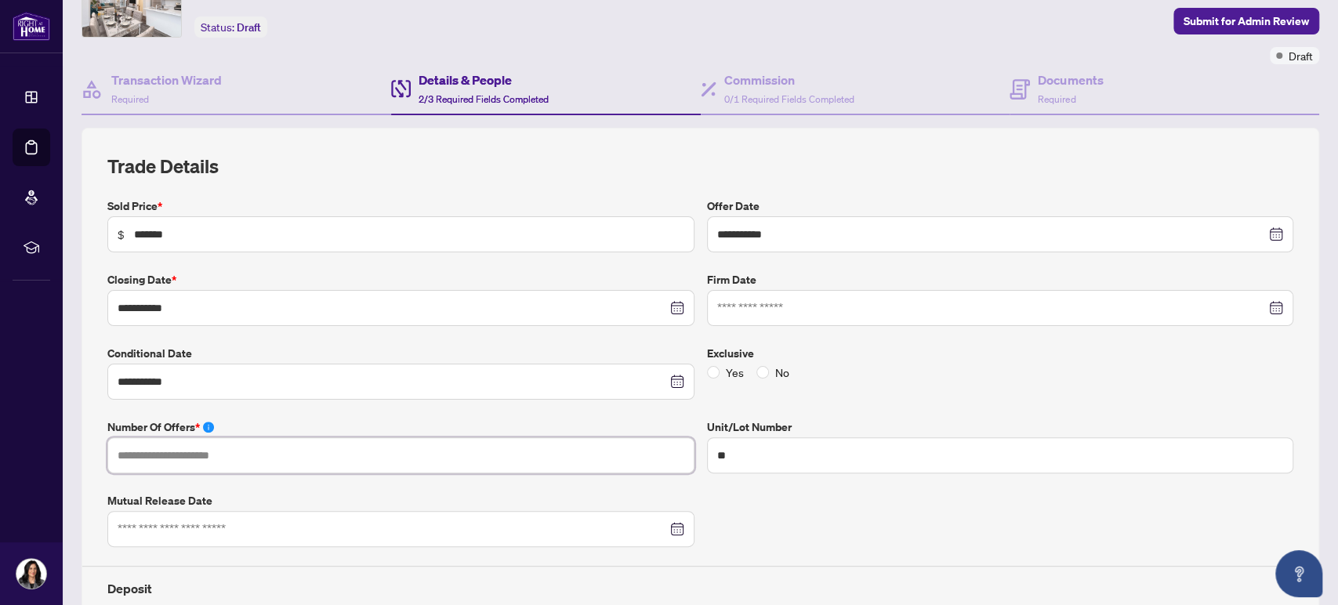
click at [274, 448] on input "text" at bounding box center [400, 455] width 587 height 36
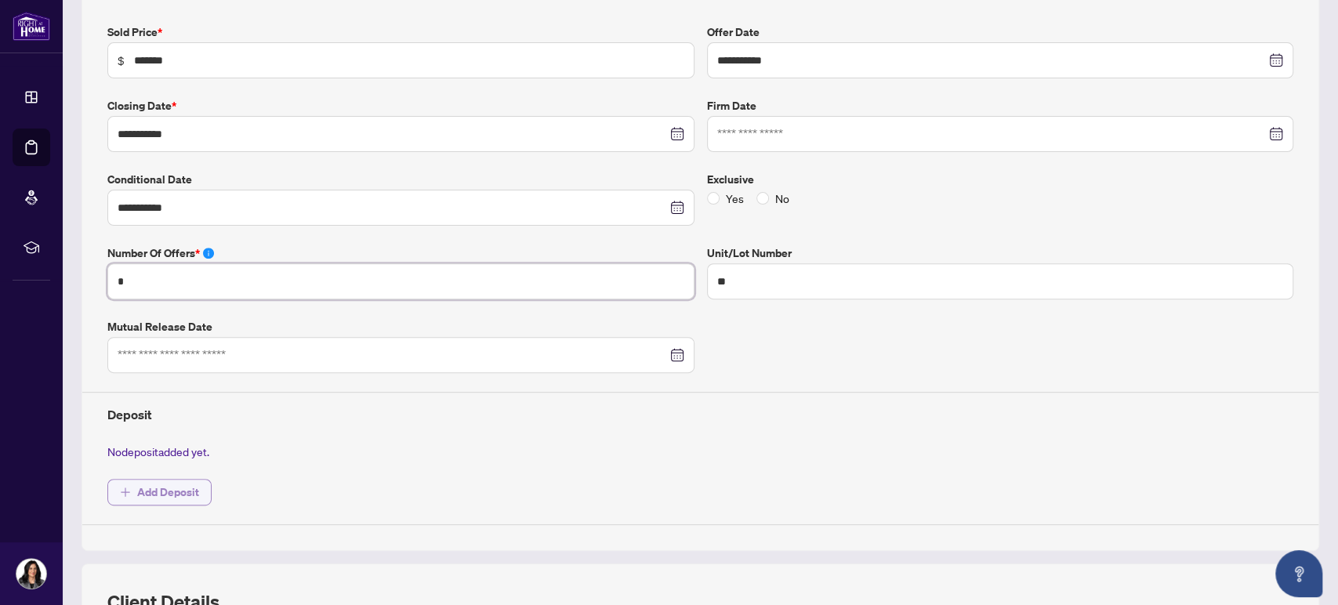
type input "*"
click at [176, 495] on span "Add Deposit" at bounding box center [168, 492] width 62 height 25
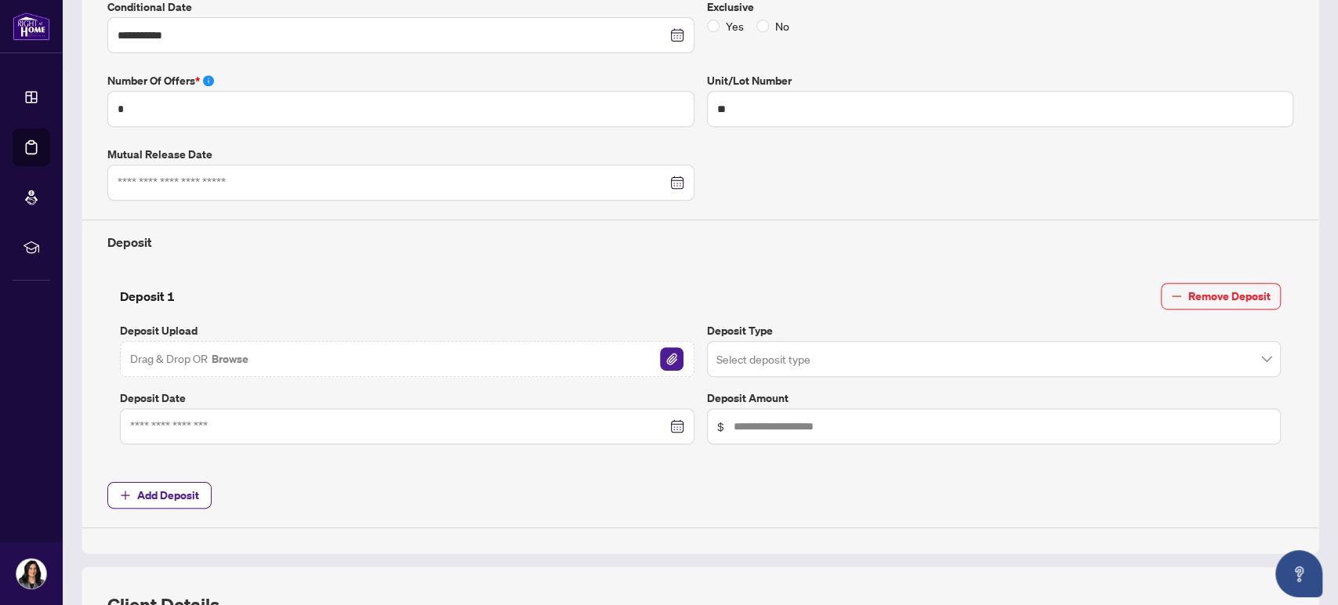
scroll to position [435, 0]
click at [858, 356] on input "search" at bounding box center [987, 360] width 542 height 34
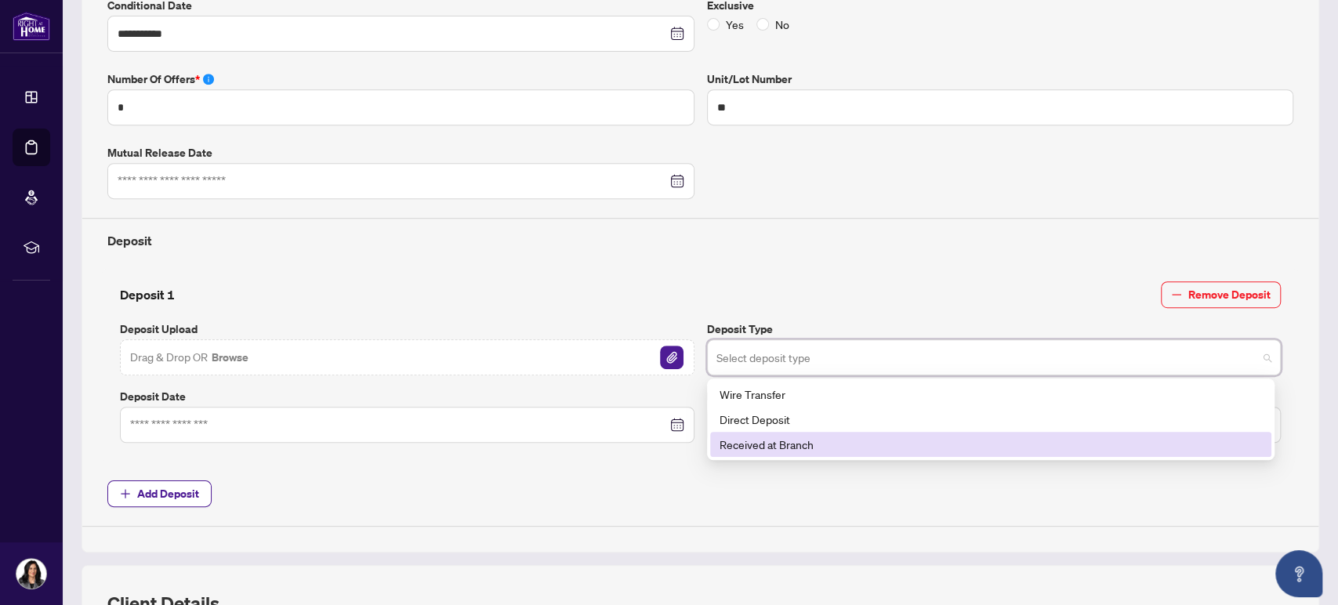
click at [800, 446] on div "Received at Branch" at bounding box center [991, 444] width 542 height 17
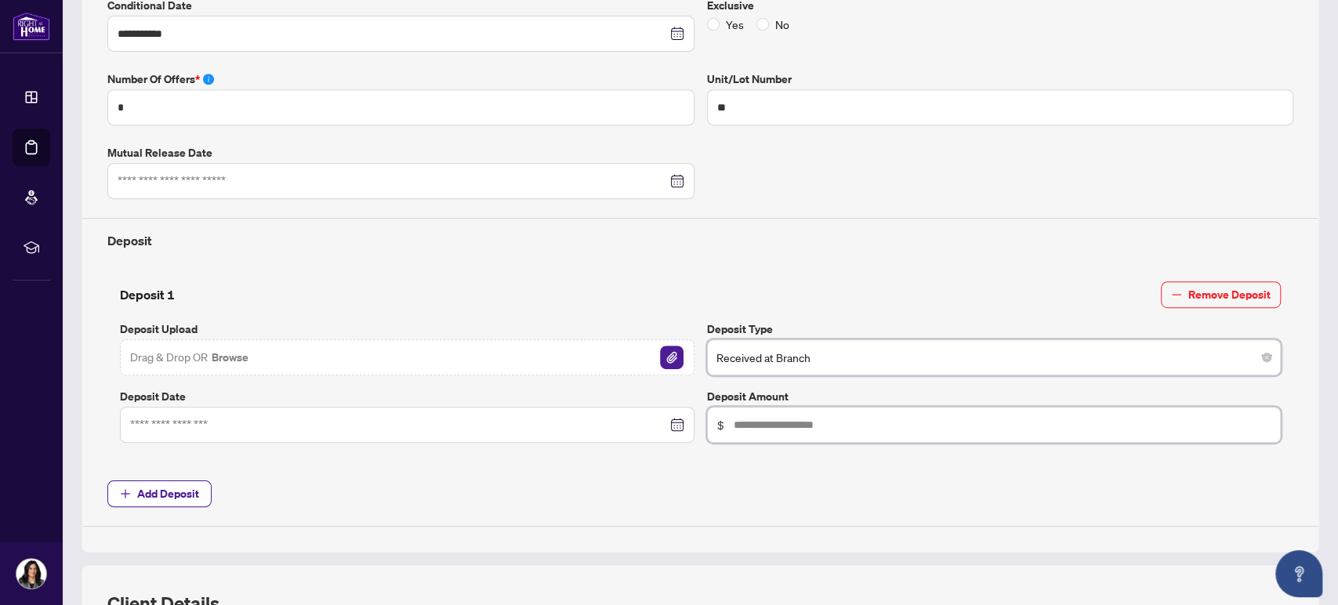
click at [790, 429] on span "$" at bounding box center [994, 425] width 575 height 36
type input "******"
click at [219, 416] on input at bounding box center [398, 424] width 537 height 17
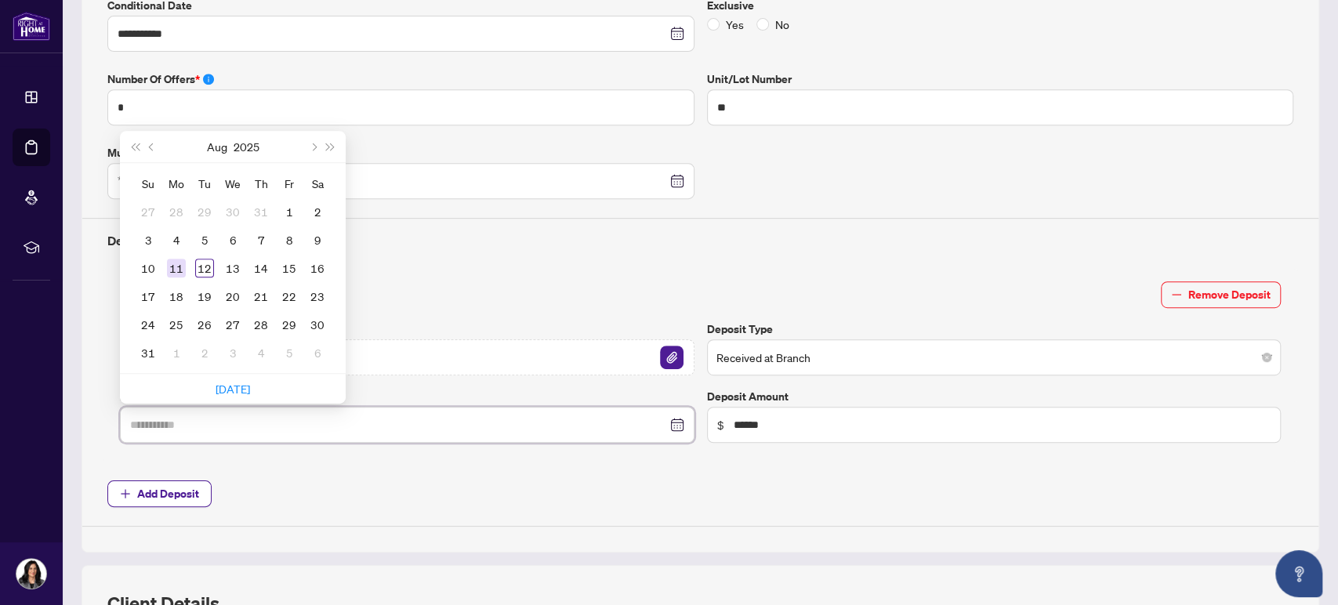
type input "**********"
click at [178, 267] on div "11" at bounding box center [176, 268] width 19 height 19
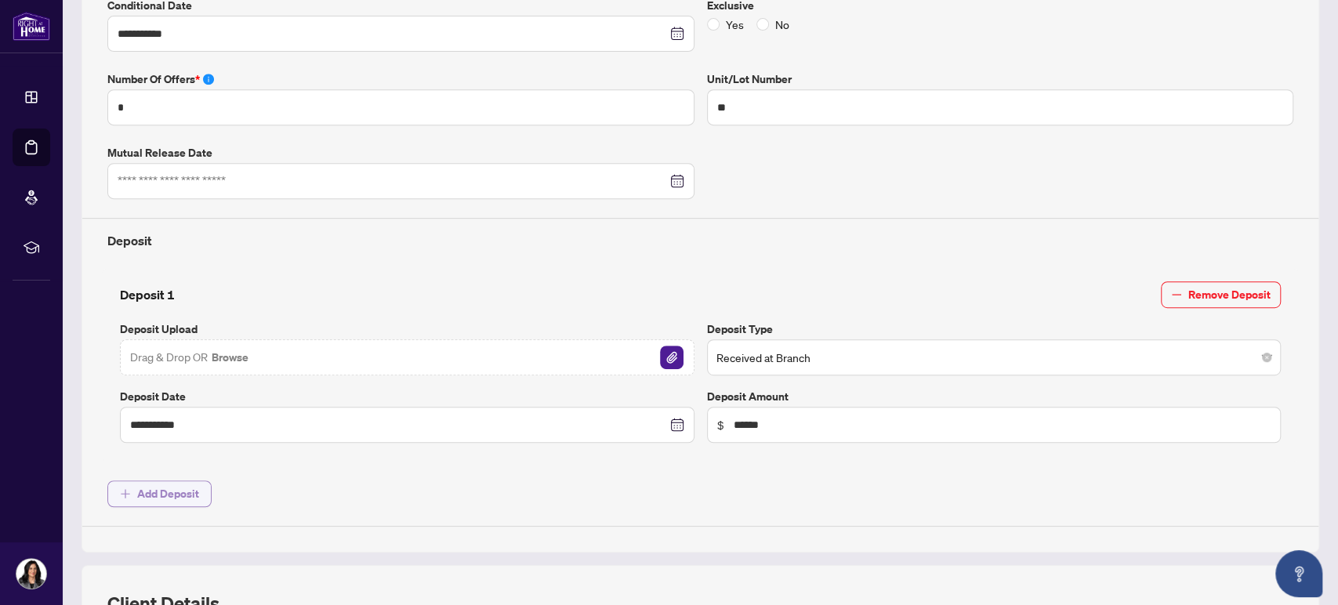
click at [188, 488] on span "Add Deposit" at bounding box center [168, 493] width 62 height 25
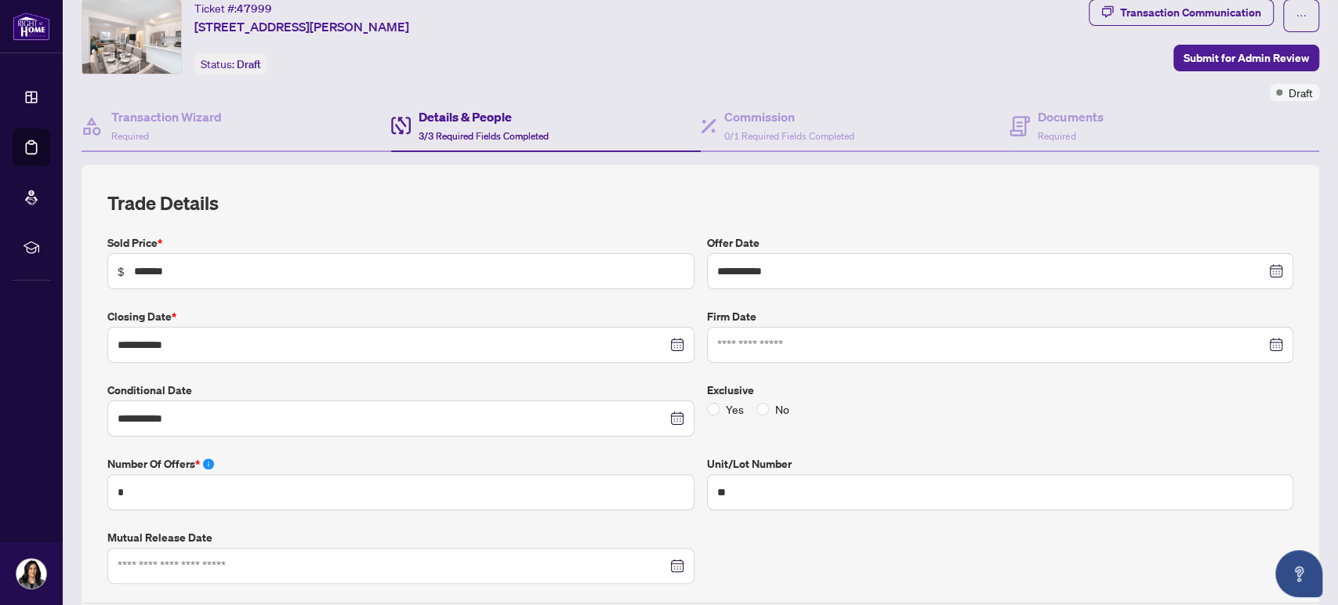
scroll to position [0, 0]
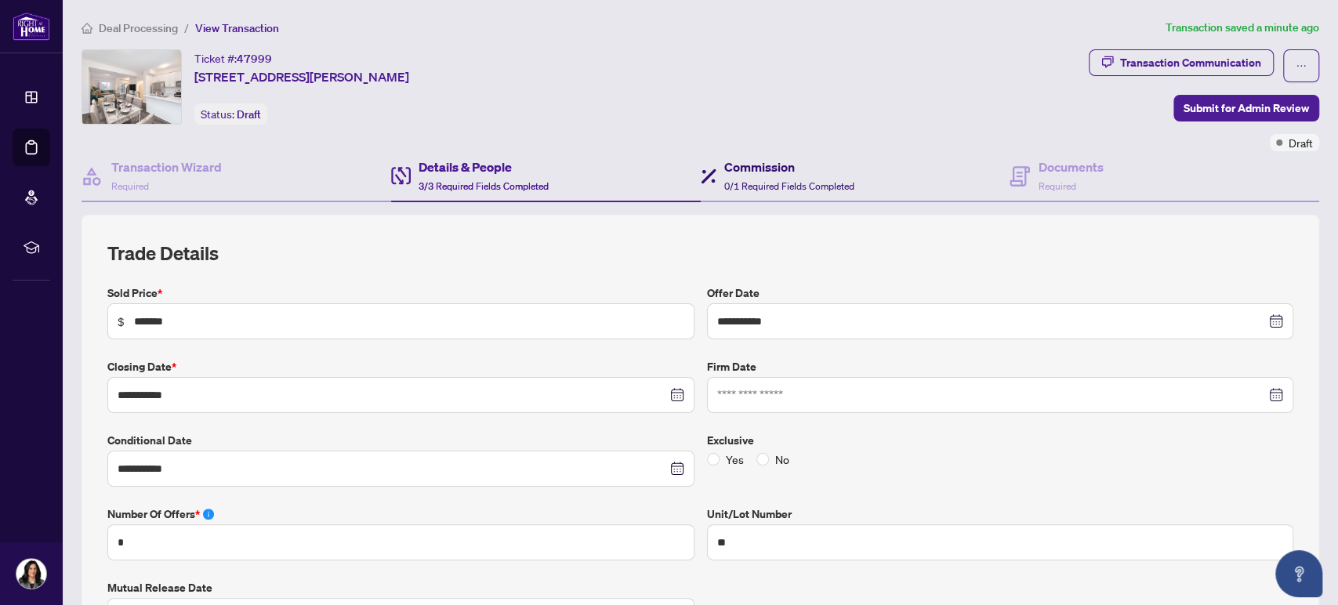
click at [781, 180] on span "0/1 Required Fields Completed" at bounding box center [789, 186] width 130 height 12
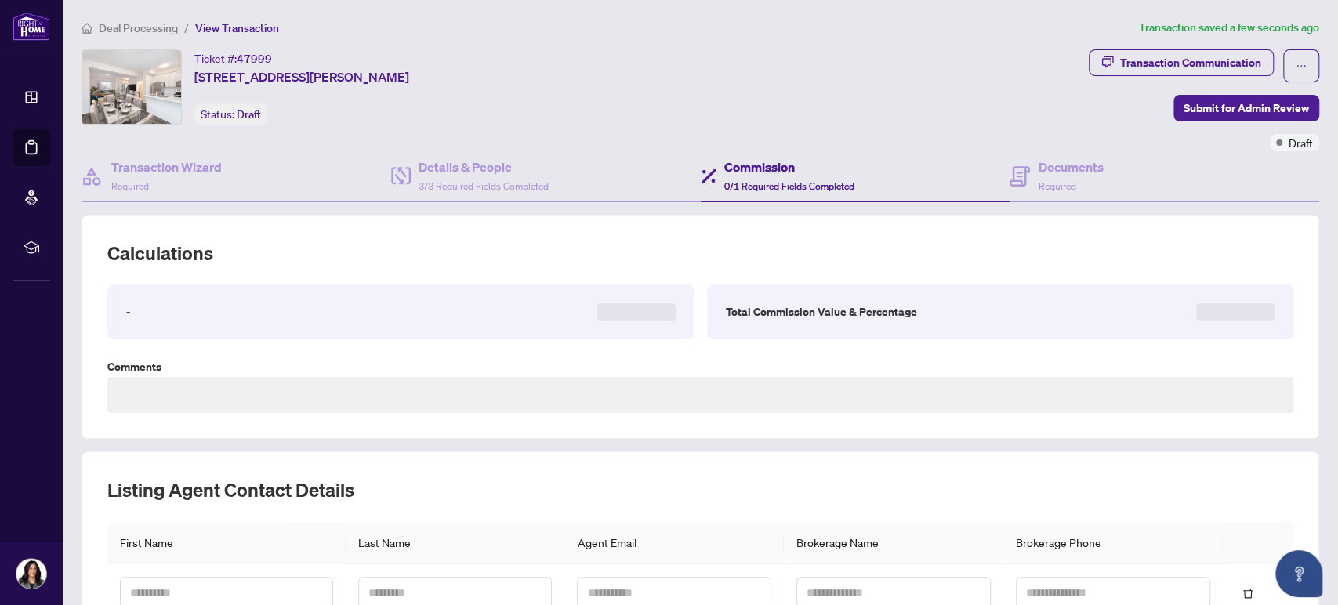
type textarea "**********"
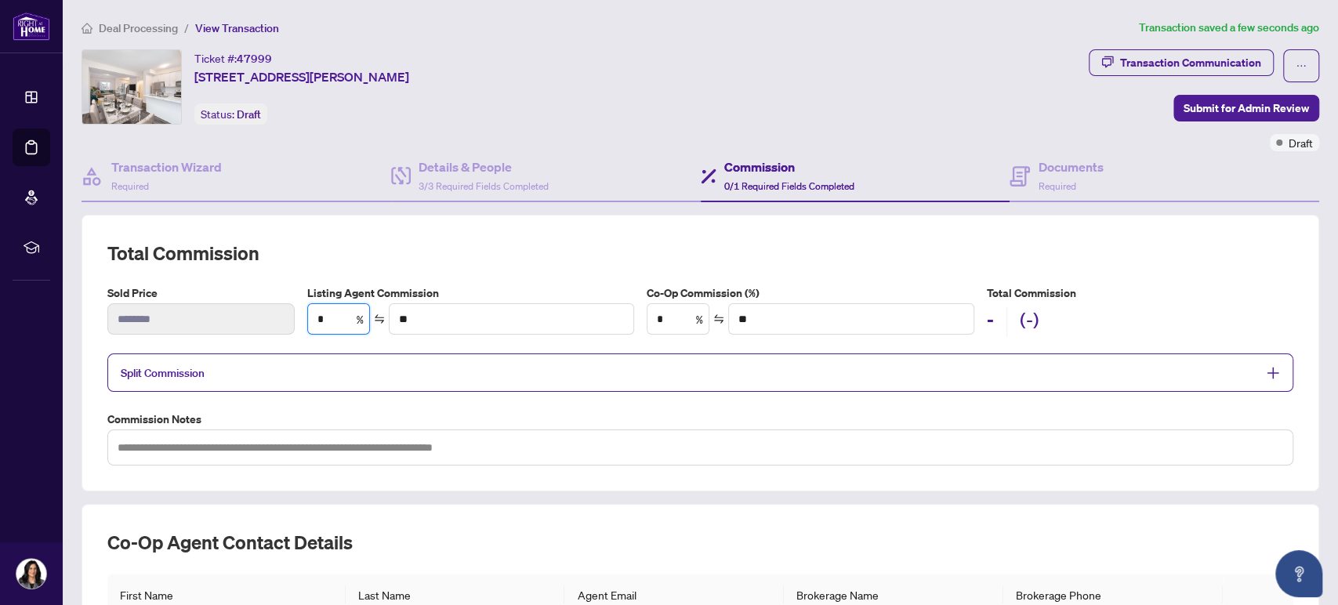
drag, startPoint x: 329, startPoint y: 316, endPoint x: 297, endPoint y: 317, distance: 32.1
click at [297, 317] on div "Sold Price ******** Listing Agent Commission * % ** Co-Op Commission (%) * % **…" at bounding box center [700, 316] width 1199 height 63
type input "*"
type input "*******"
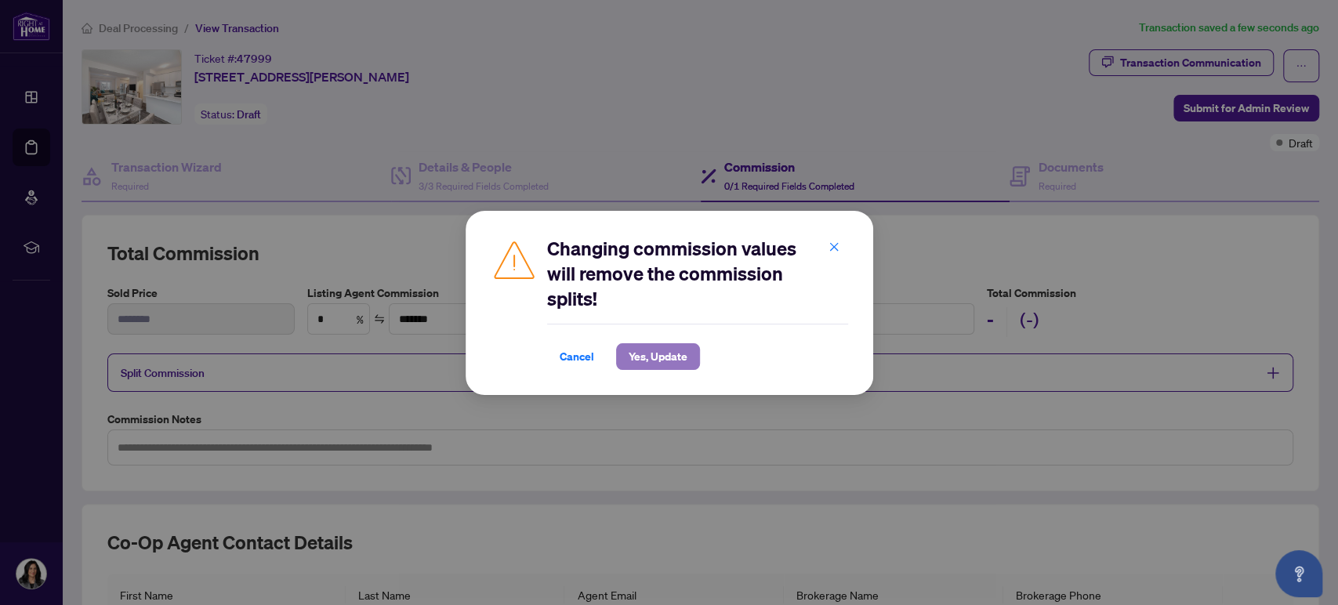
click at [655, 362] on span "Yes, Update" at bounding box center [658, 356] width 59 height 25
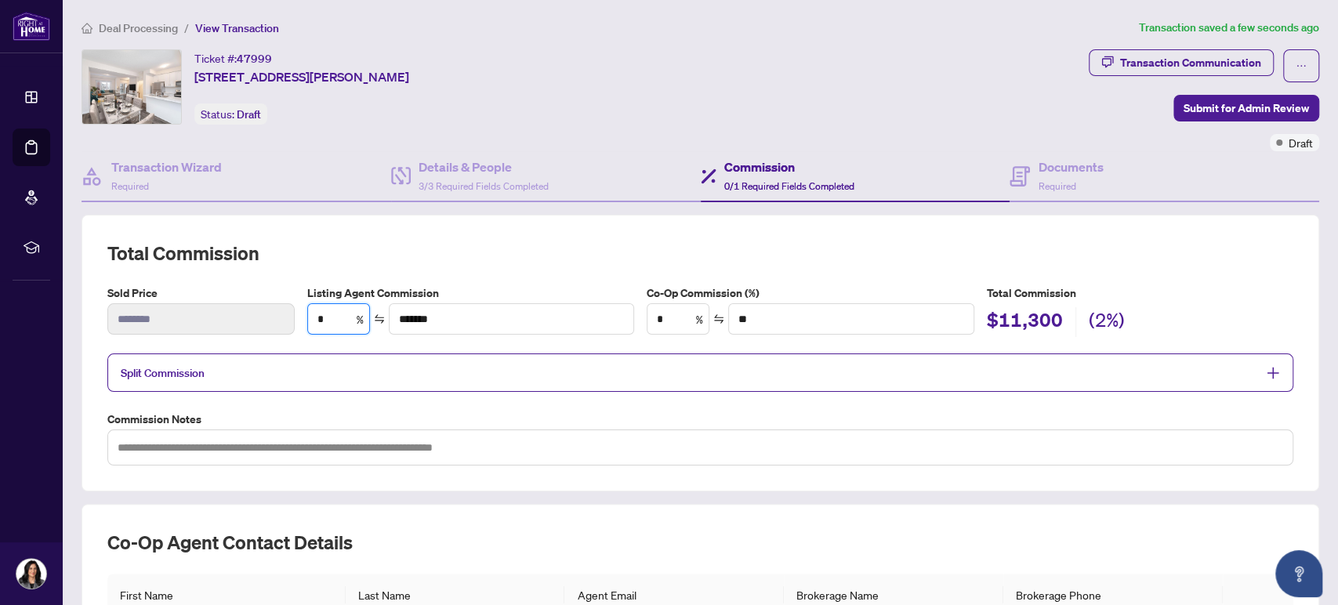
drag, startPoint x: 318, startPoint y: 319, endPoint x: 301, endPoint y: 319, distance: 17.2
click at [301, 319] on div "Listing Agent Commission * % *******" at bounding box center [470, 311] width 339 height 53
type input "*"
type input "*******"
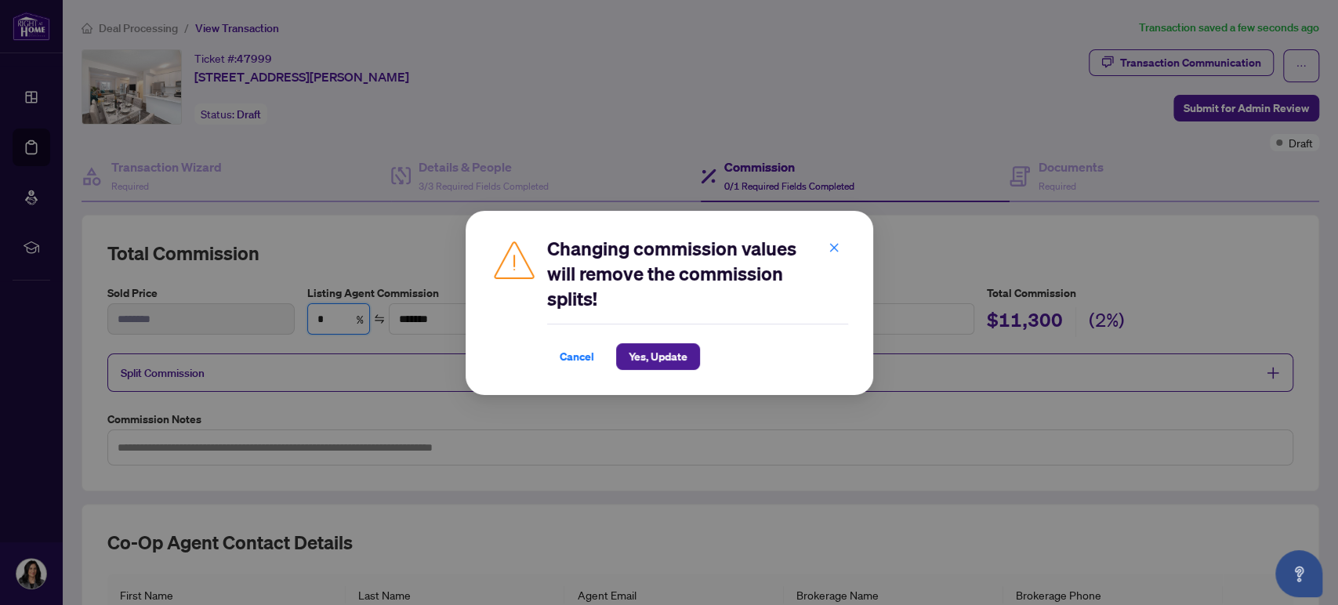
type input "*"
click at [643, 351] on span "Yes, Update" at bounding box center [658, 356] width 59 height 25
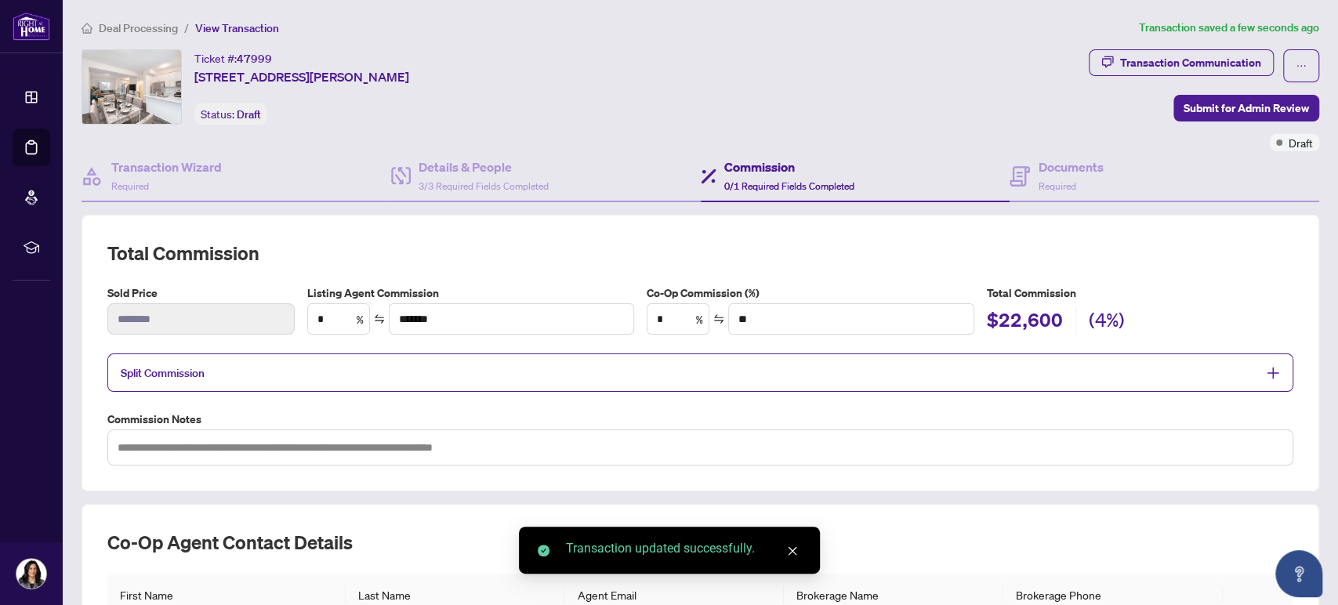
click at [849, 378] on span "Split Commission" at bounding box center [689, 373] width 1136 height 18
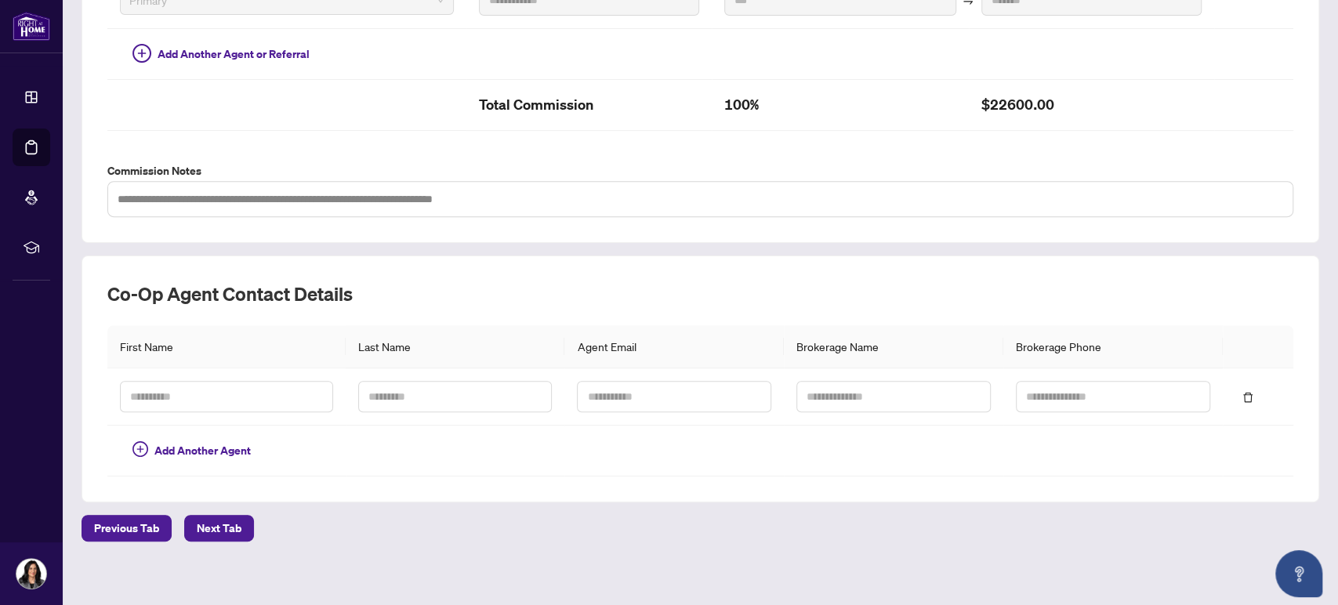
scroll to position [481, 0]
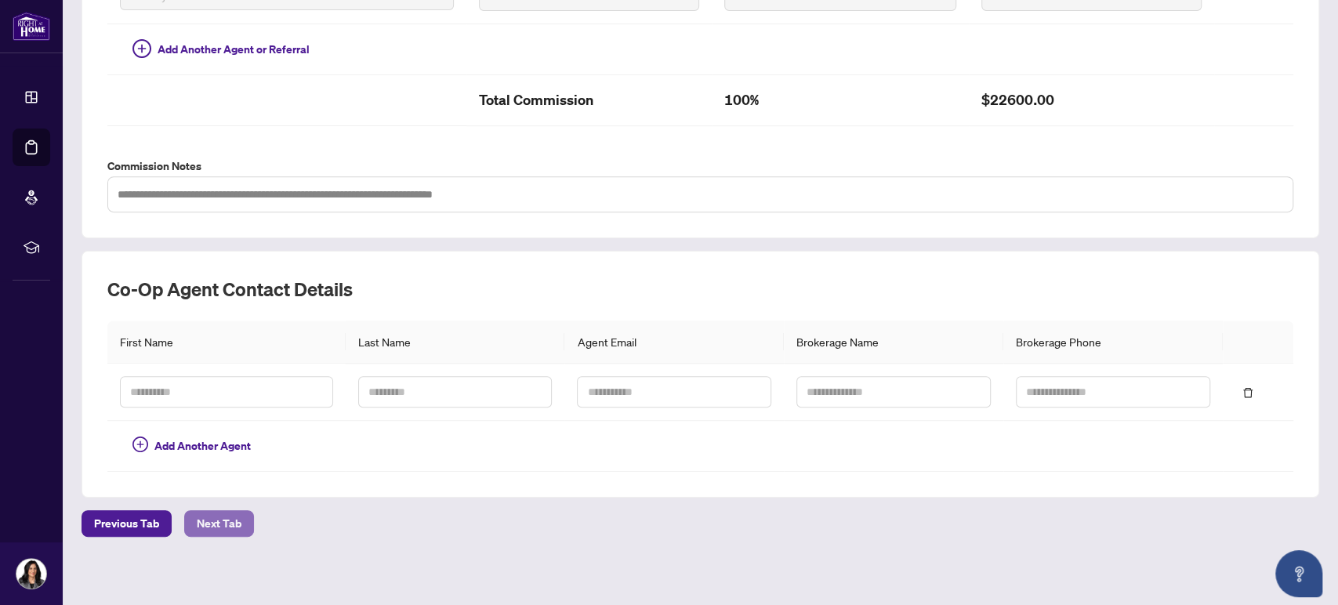
click at [199, 528] on span "Next Tab" at bounding box center [219, 523] width 45 height 25
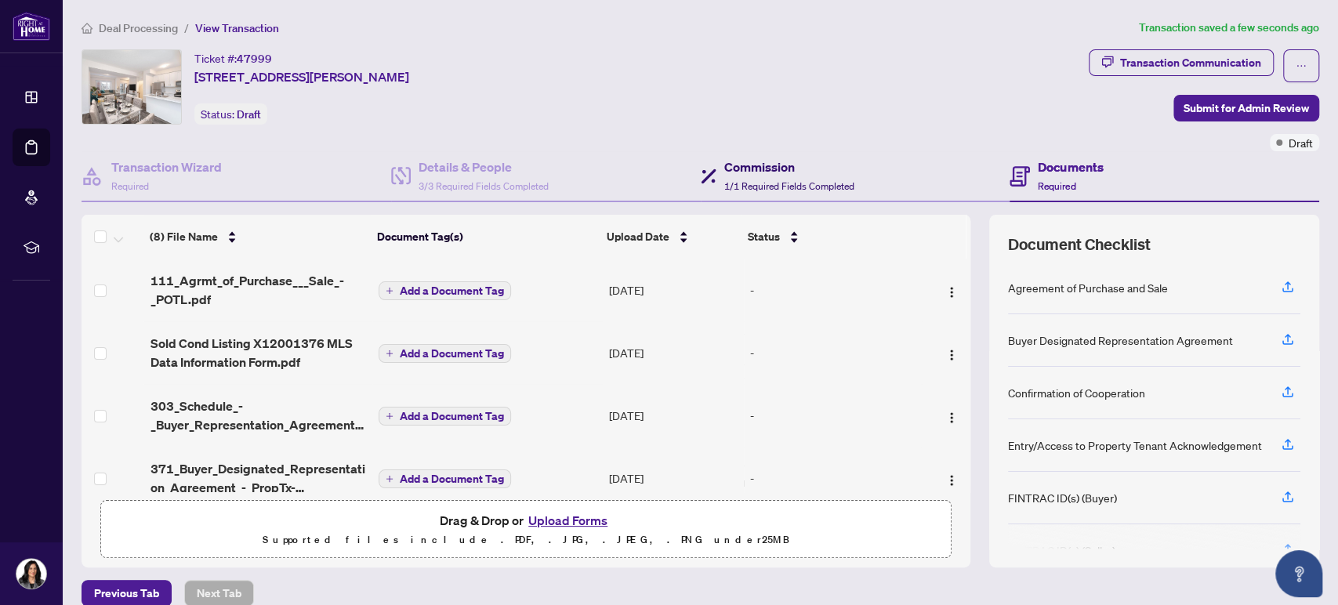
click at [782, 180] on span "1/1 Required Fields Completed" at bounding box center [789, 186] width 130 height 12
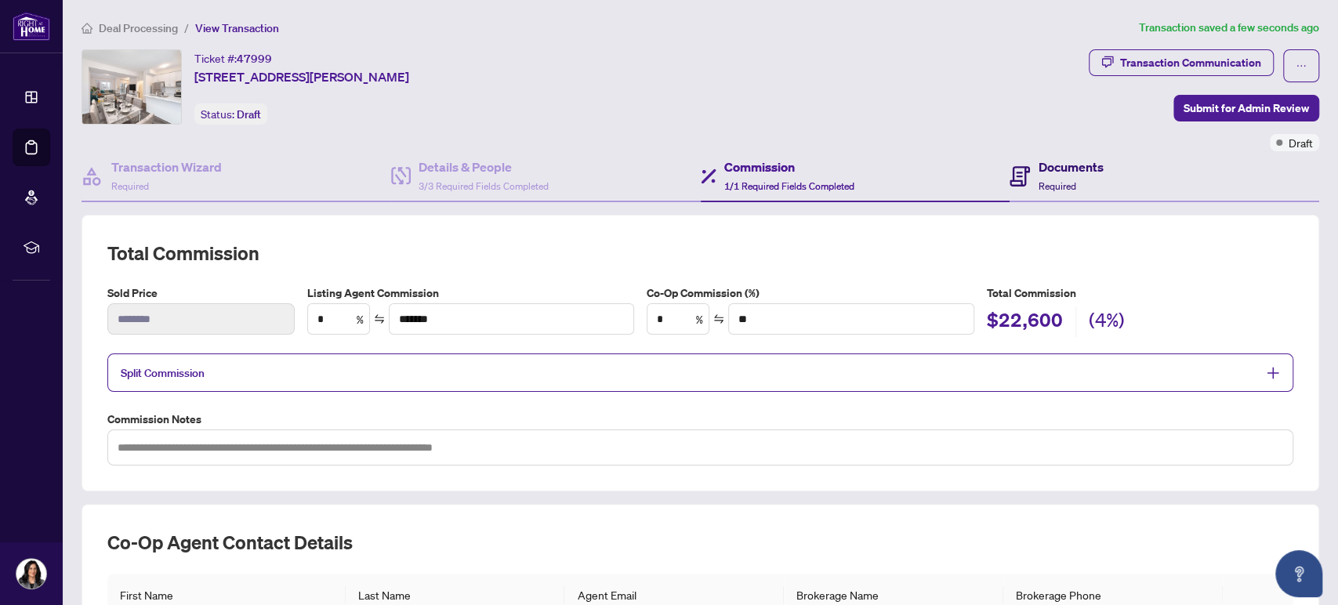
click at [1071, 177] on div "Documents Required" at bounding box center [1070, 176] width 65 height 37
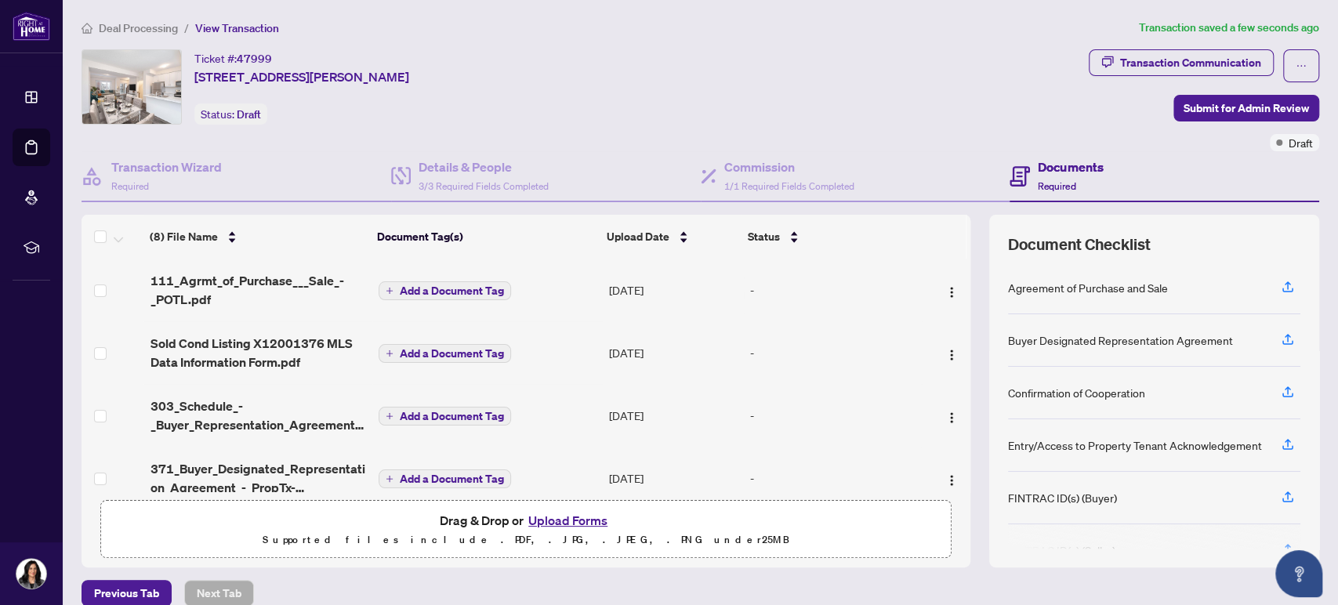
click at [439, 287] on span "Add a Document Tag" at bounding box center [452, 290] width 104 height 11
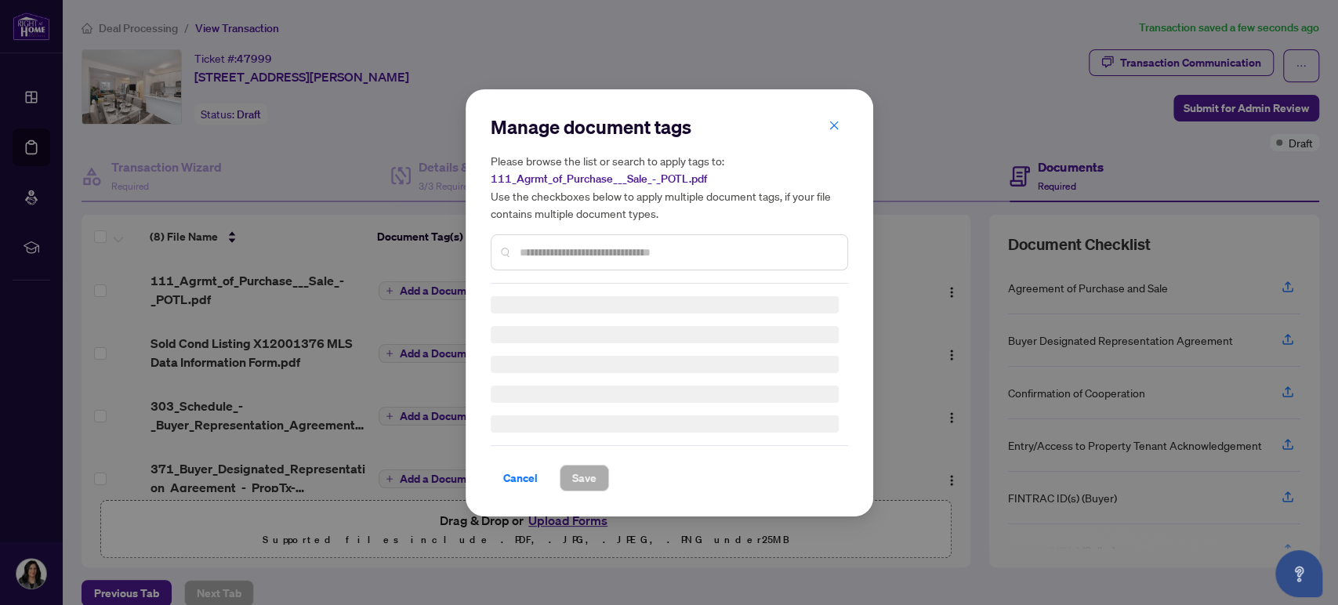
click at [571, 248] on div "Manage document tags Please browse the list or search to apply tags to: 111_Agr…" at bounding box center [669, 198] width 357 height 169
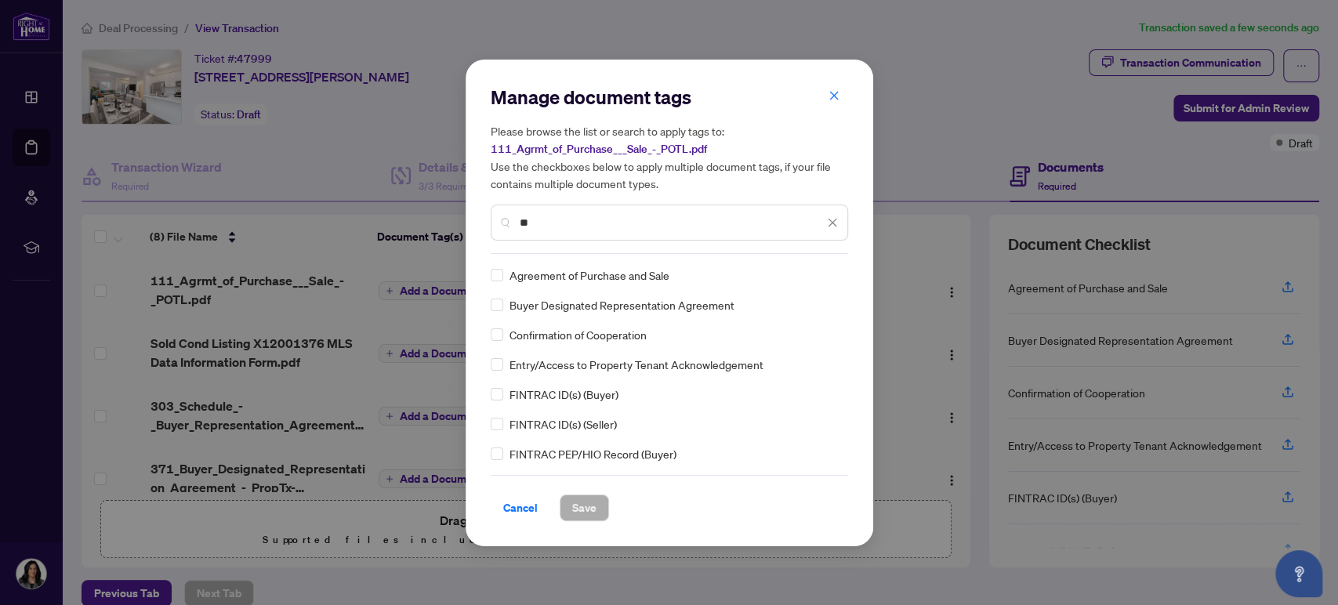
type input "*"
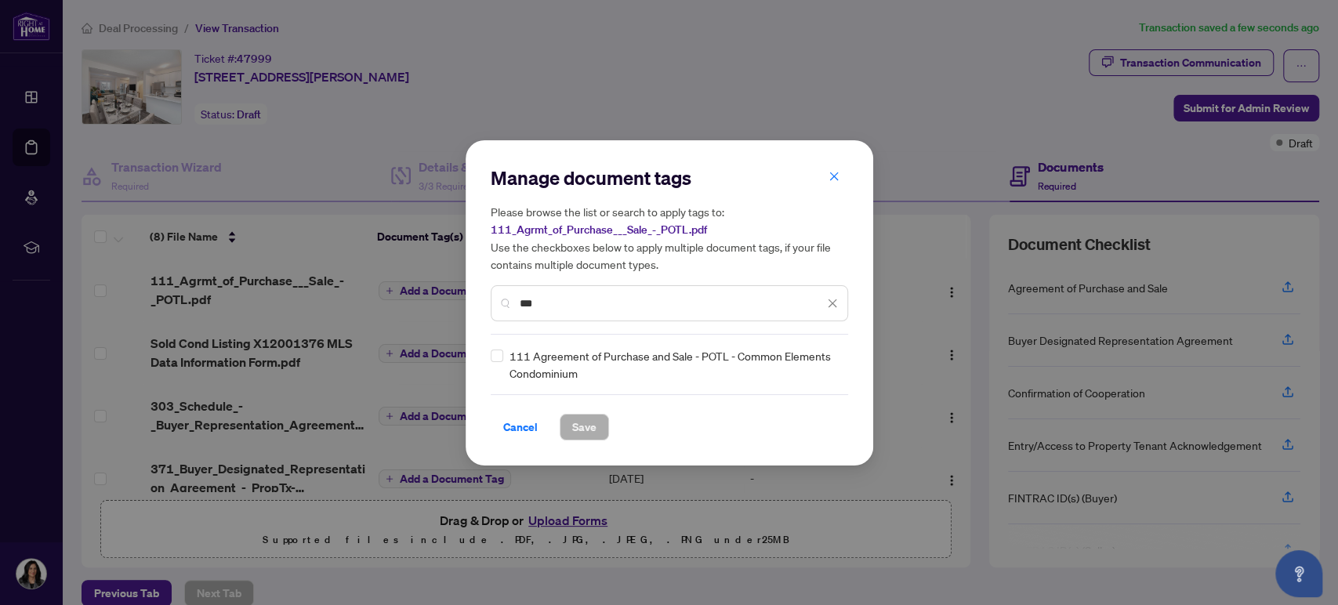
type input "***"
click at [574, 426] on span "Save" at bounding box center [584, 427] width 24 height 25
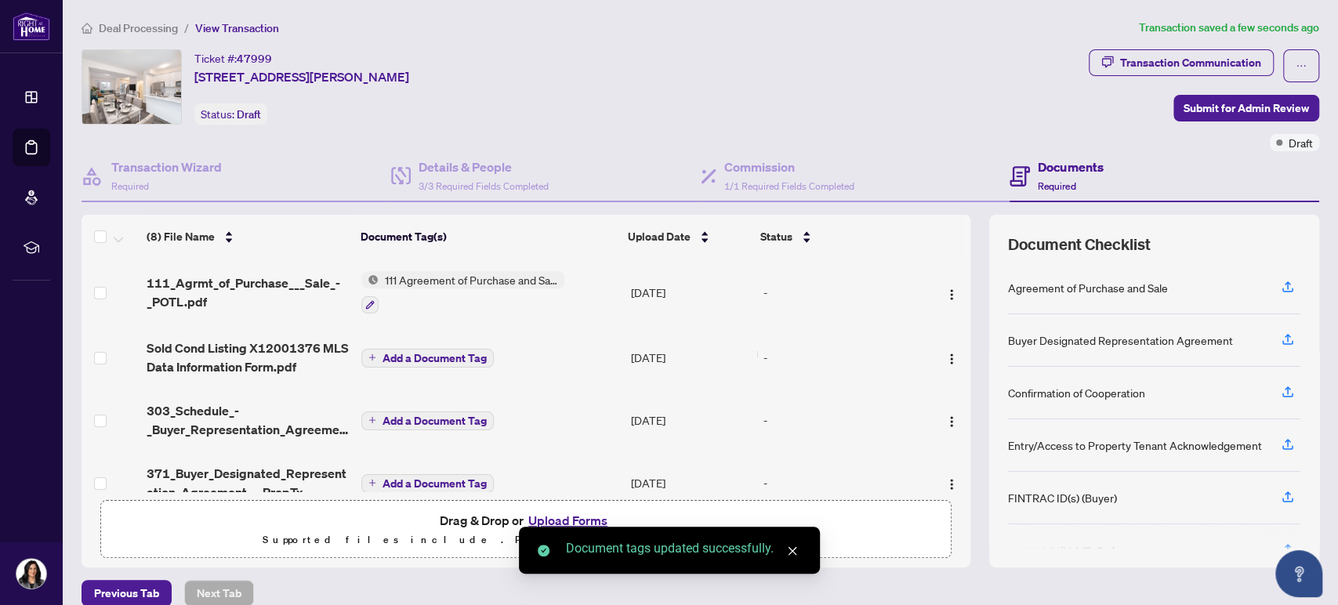
click at [415, 357] on span "Add a Document Tag" at bounding box center [435, 358] width 104 height 11
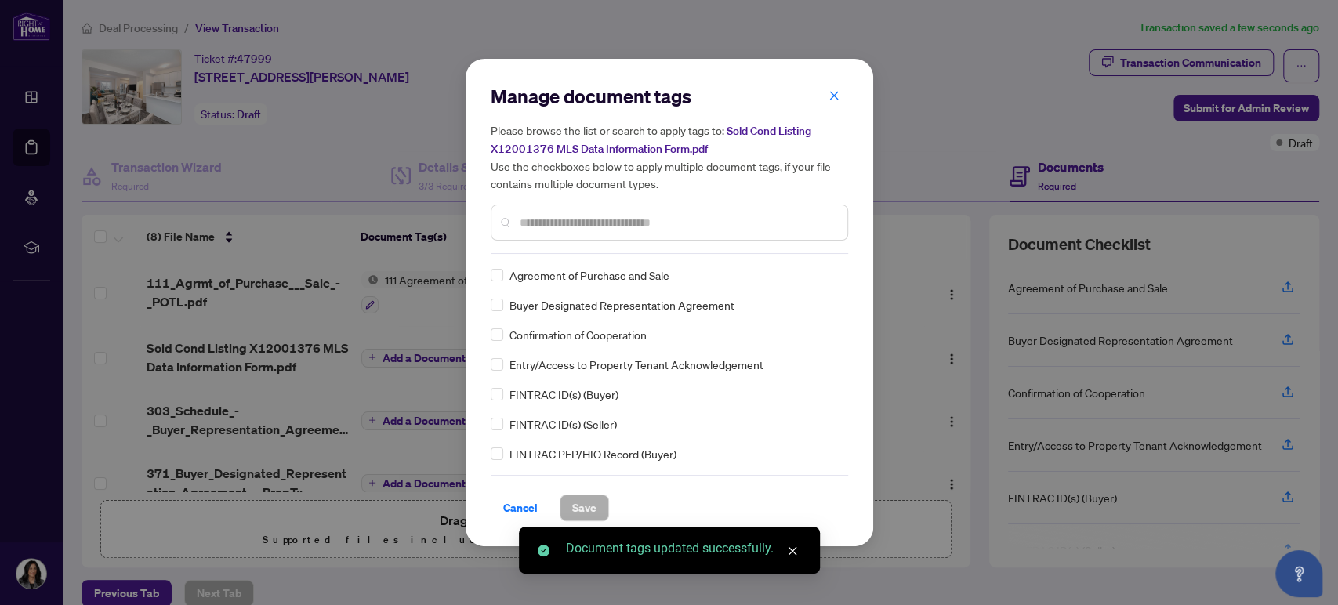
click at [535, 252] on div "Manage document tags Please browse the list or search to apply tags to: Sold Co…" at bounding box center [669, 169] width 357 height 170
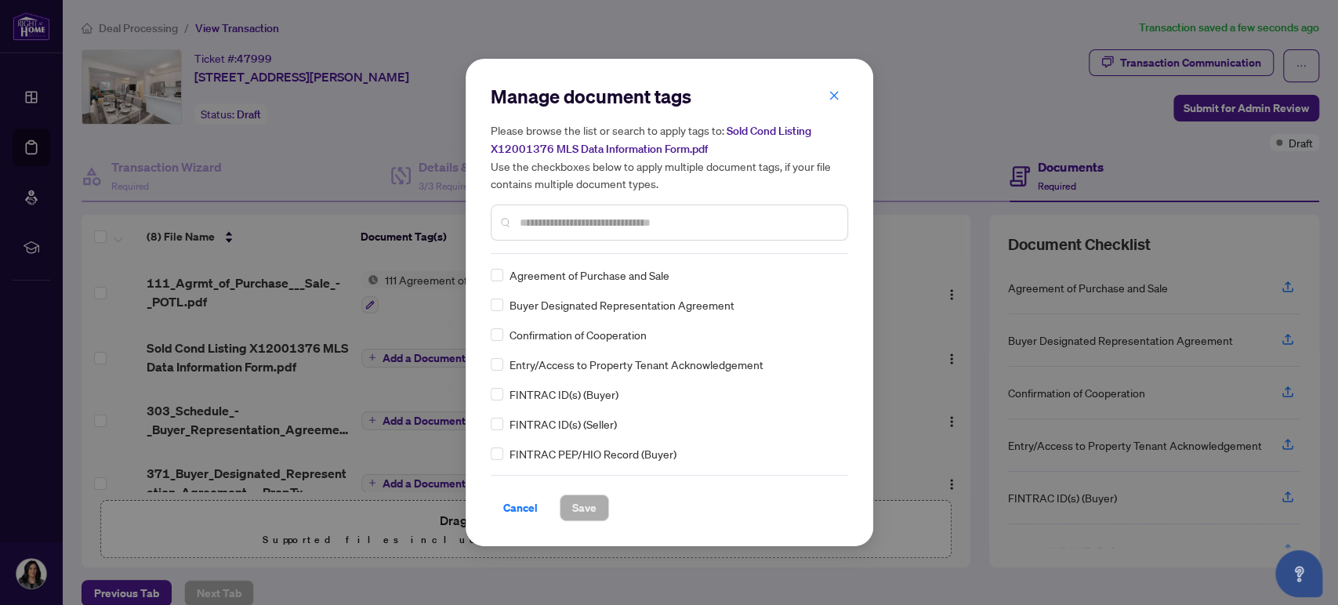
click at [540, 219] on input "text" at bounding box center [677, 222] width 315 height 17
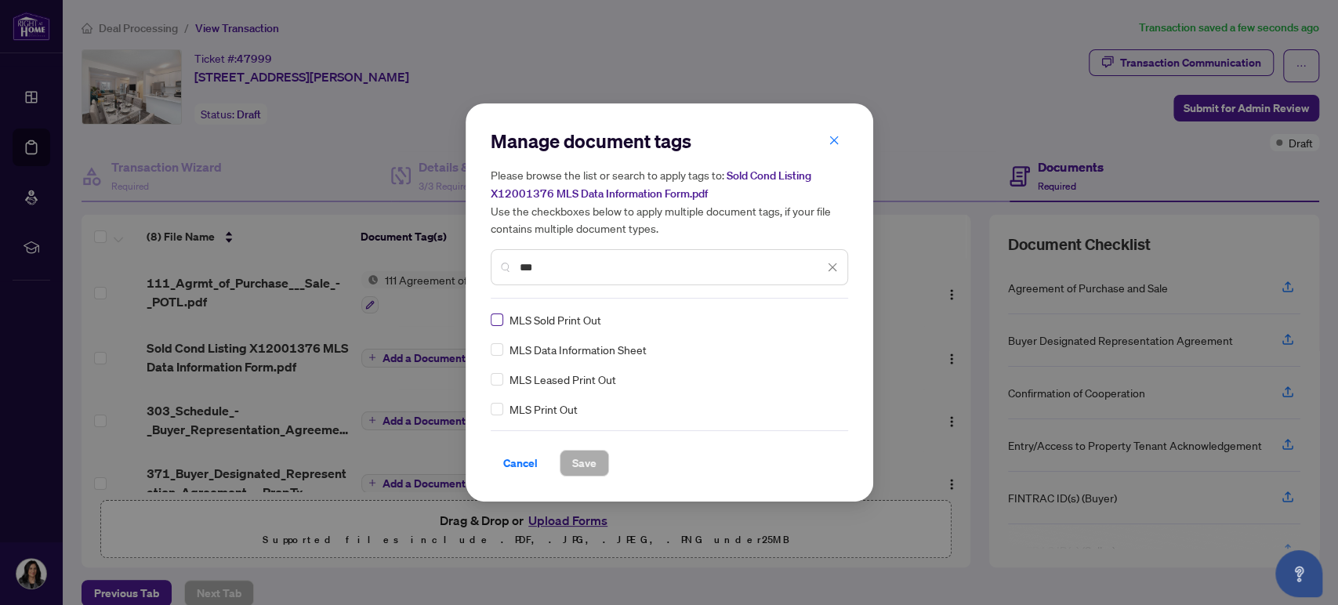
type input "***"
click at [577, 466] on span "Save" at bounding box center [584, 463] width 24 height 25
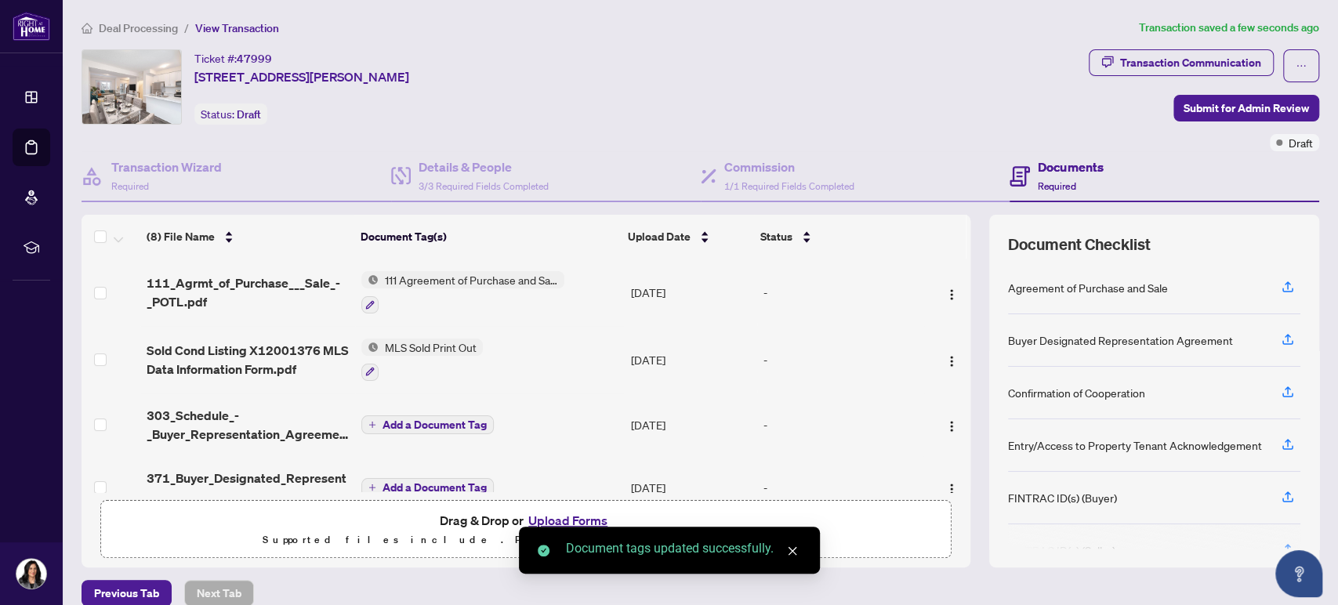
click at [447, 419] on span "Add a Document Tag" at bounding box center [435, 424] width 104 height 11
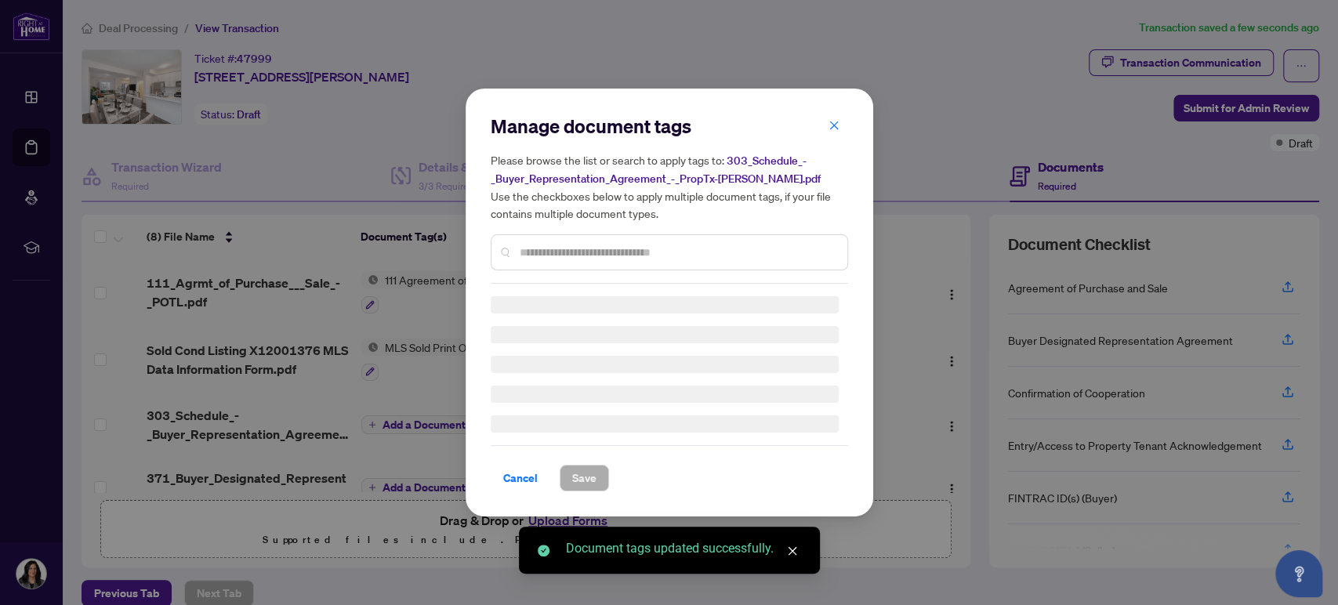
click at [589, 237] on div at bounding box center [669, 252] width 357 height 36
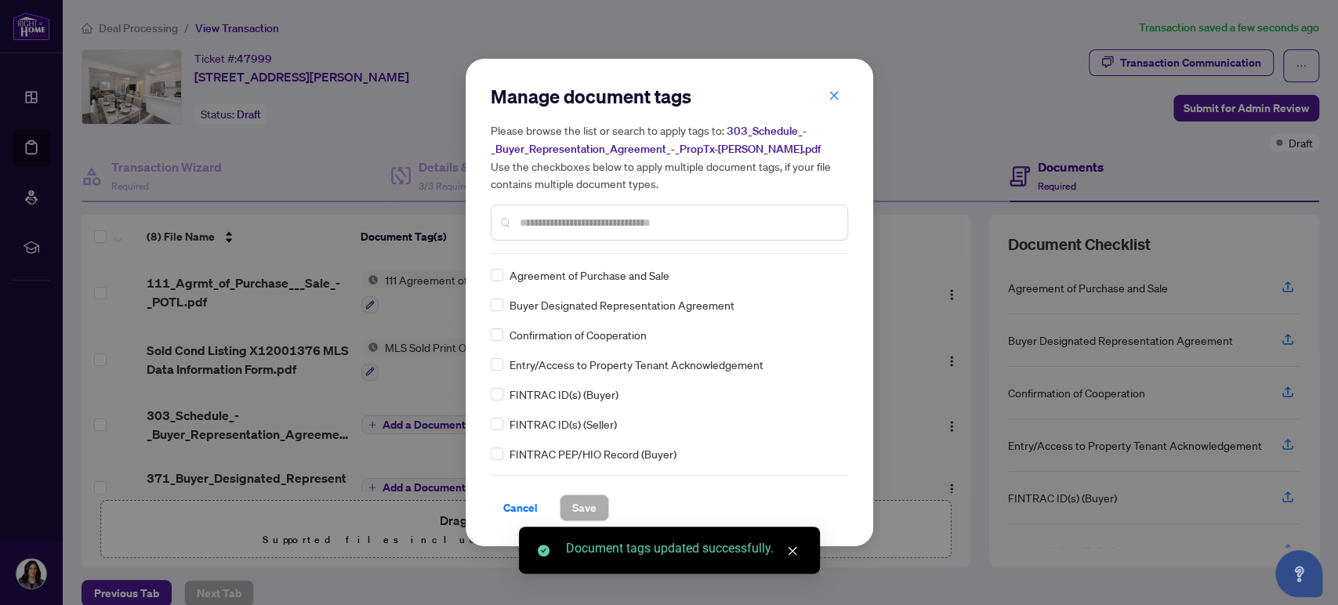
click at [577, 232] on div at bounding box center [669, 223] width 357 height 36
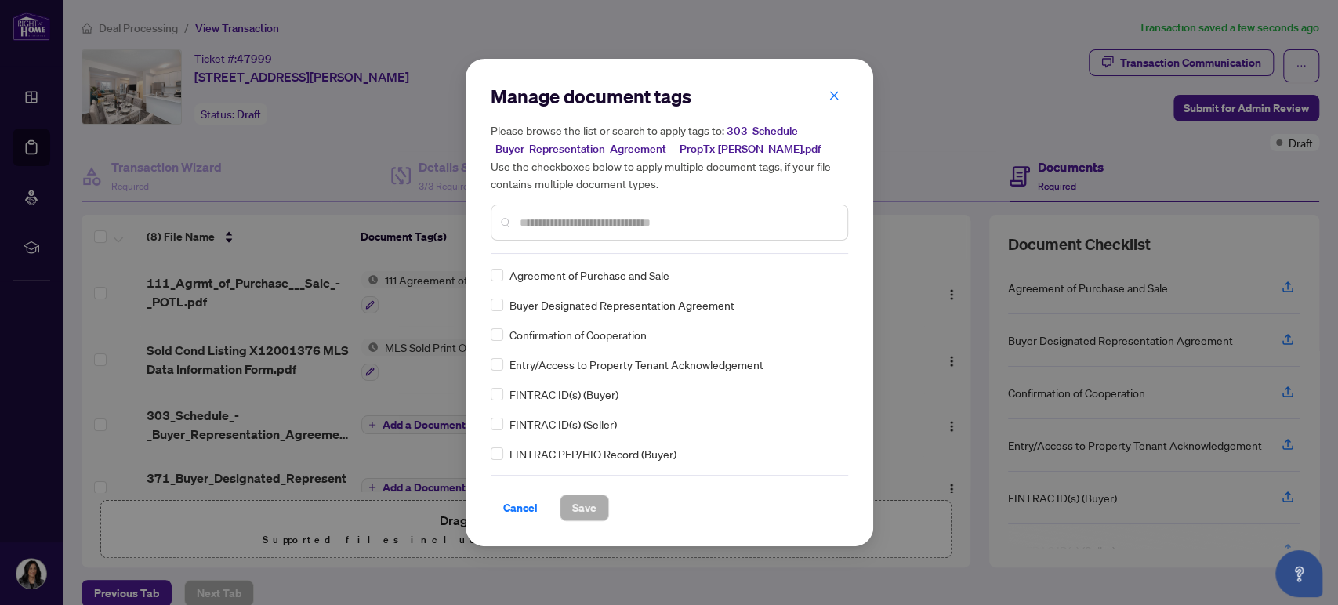
click at [603, 209] on div at bounding box center [669, 223] width 357 height 36
click at [594, 226] on input "text" at bounding box center [677, 222] width 315 height 17
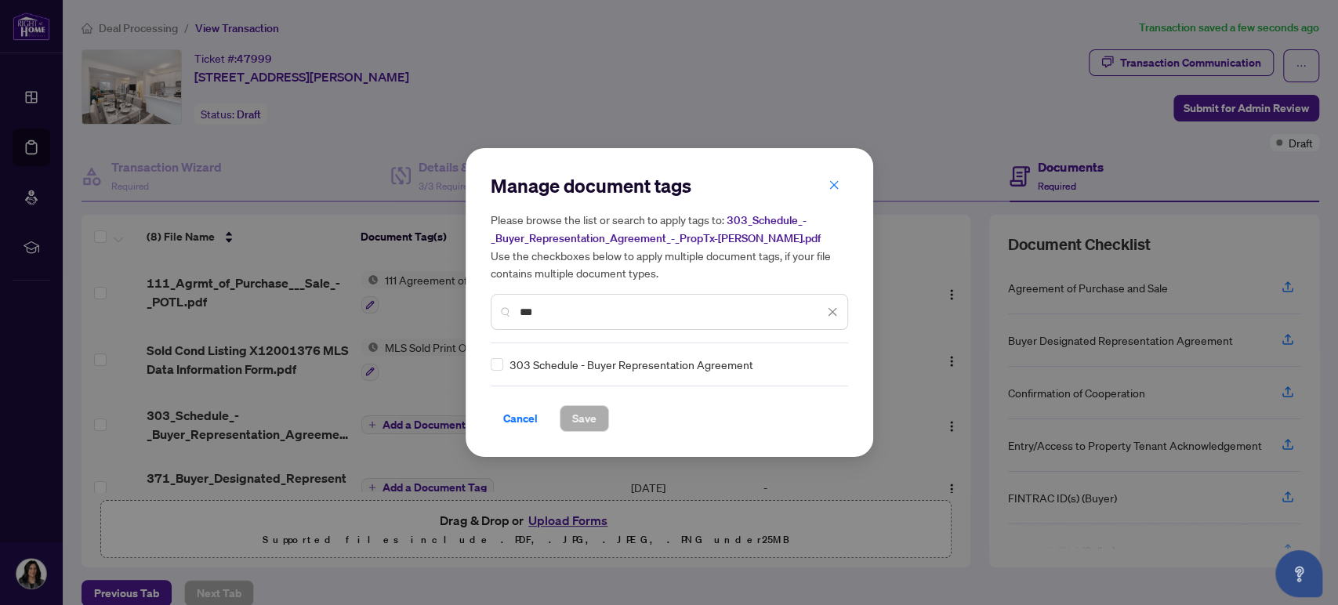
type input "***"
click at [593, 420] on span "Save" at bounding box center [584, 418] width 24 height 25
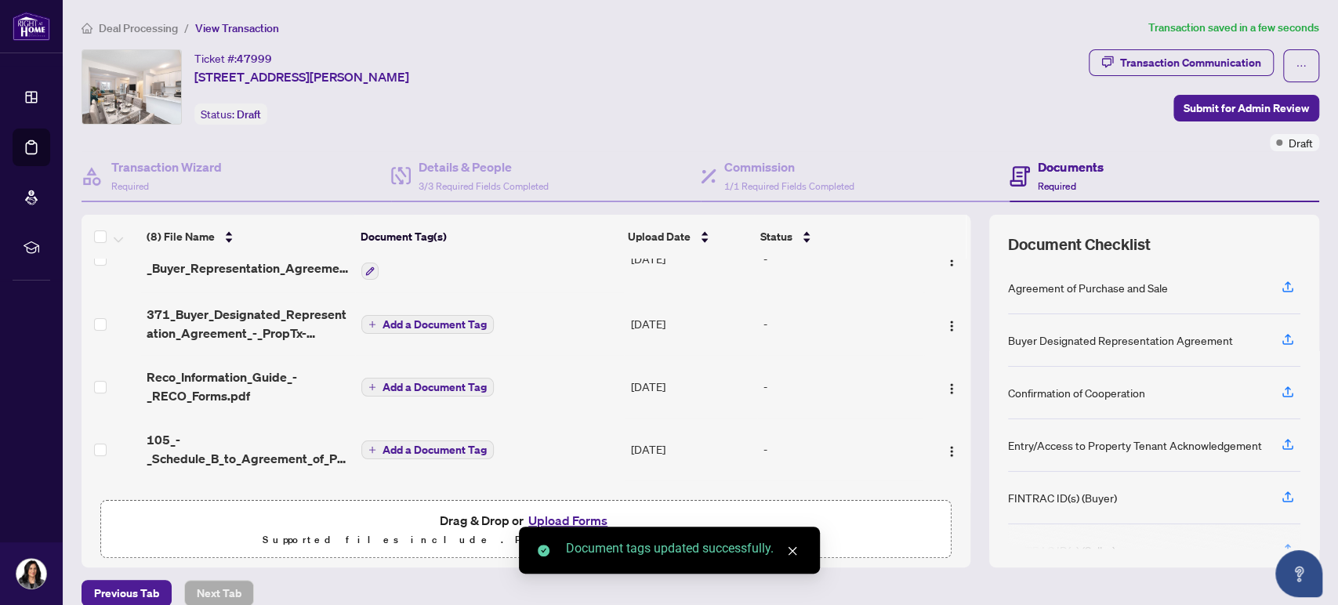
scroll to position [174, 0]
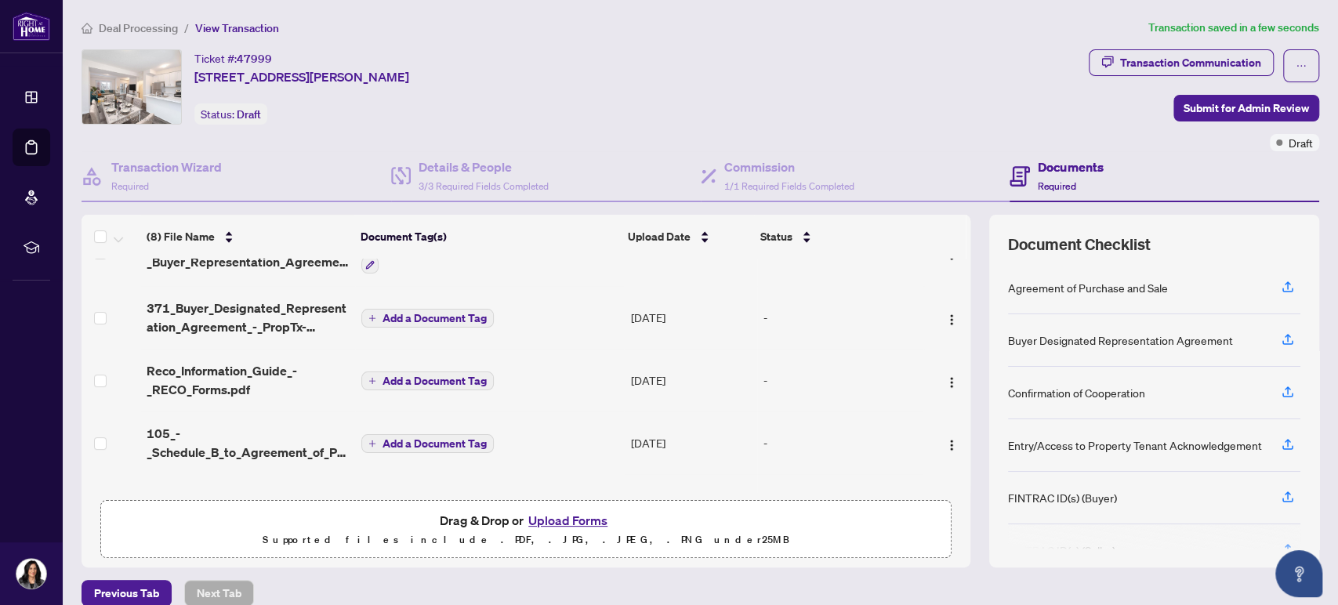
click at [434, 313] on span "Add a Document Tag" at bounding box center [435, 318] width 104 height 11
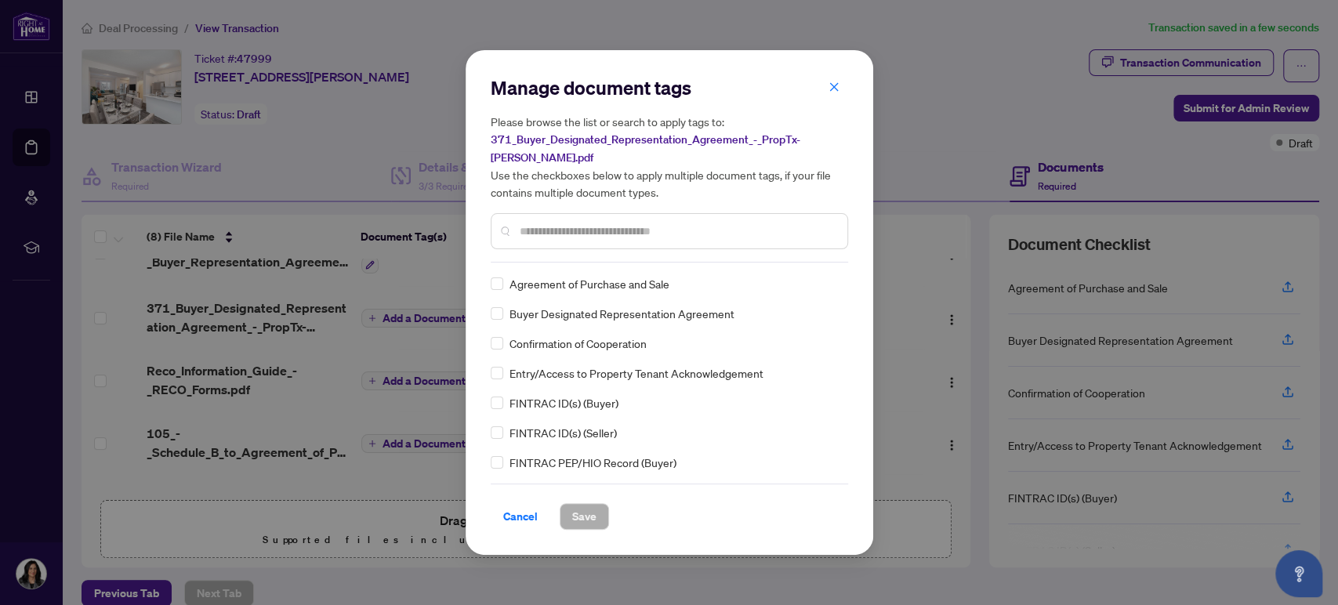
click at [577, 228] on input "text" at bounding box center [677, 231] width 315 height 17
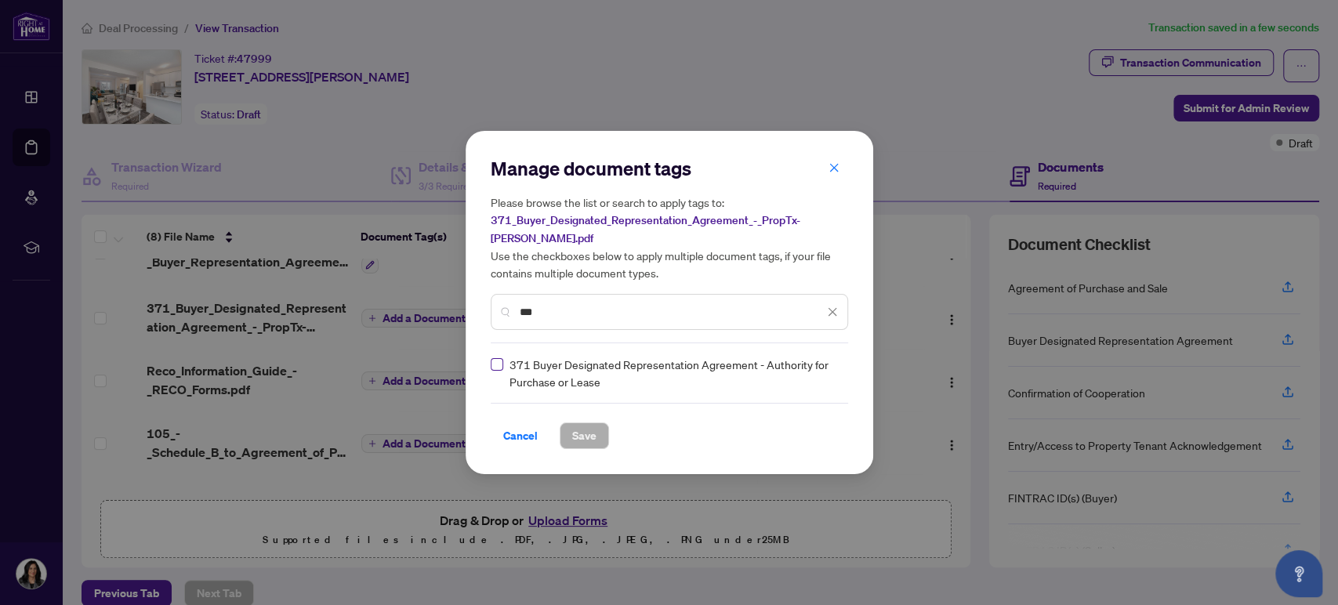
type input "***"
click at [587, 426] on span "Save" at bounding box center [584, 435] width 24 height 25
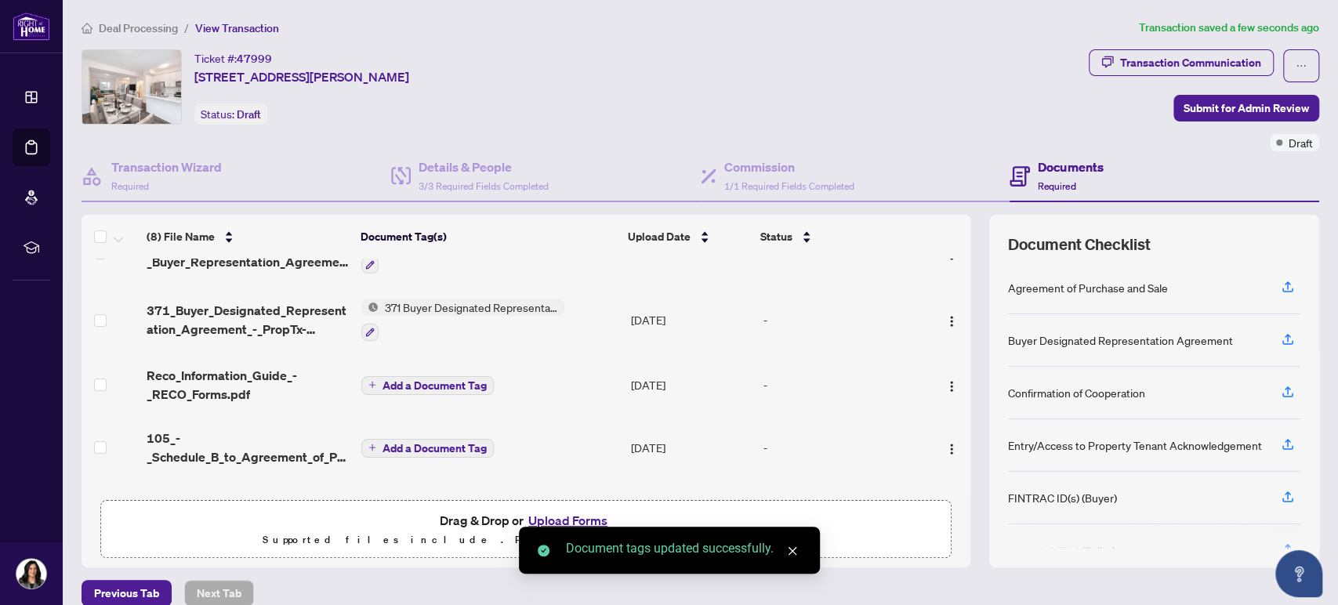
click at [434, 380] on span "Add a Document Tag" at bounding box center [435, 385] width 104 height 11
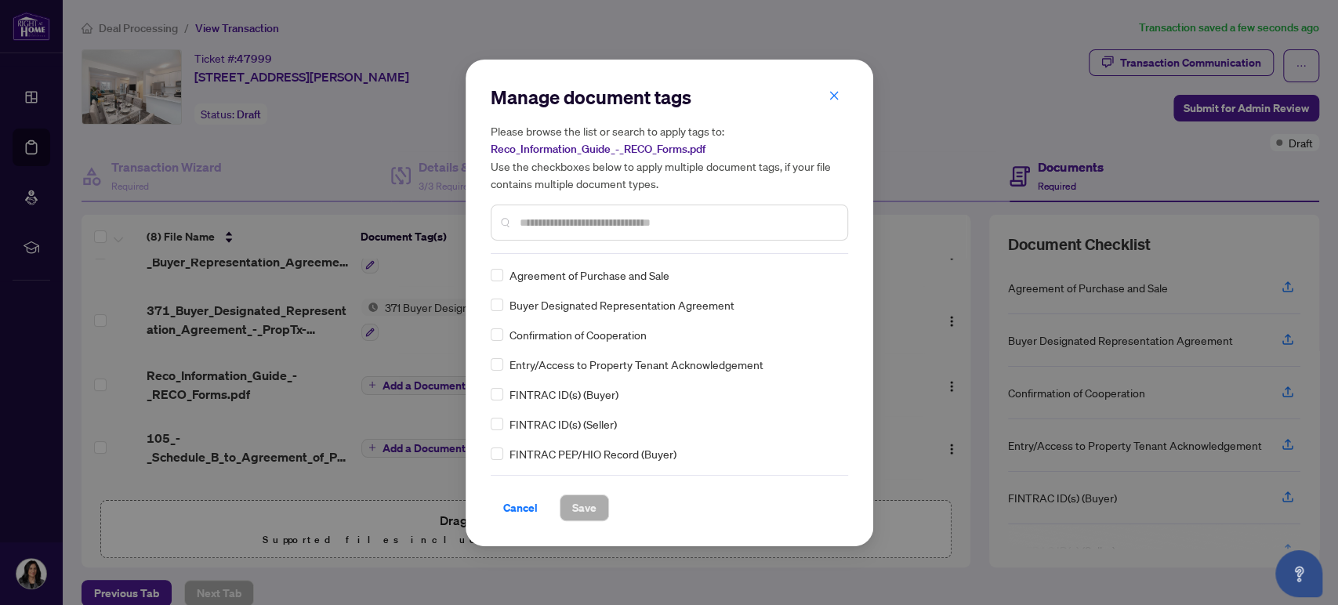
click at [559, 230] on input "text" at bounding box center [677, 222] width 315 height 17
type input "****"
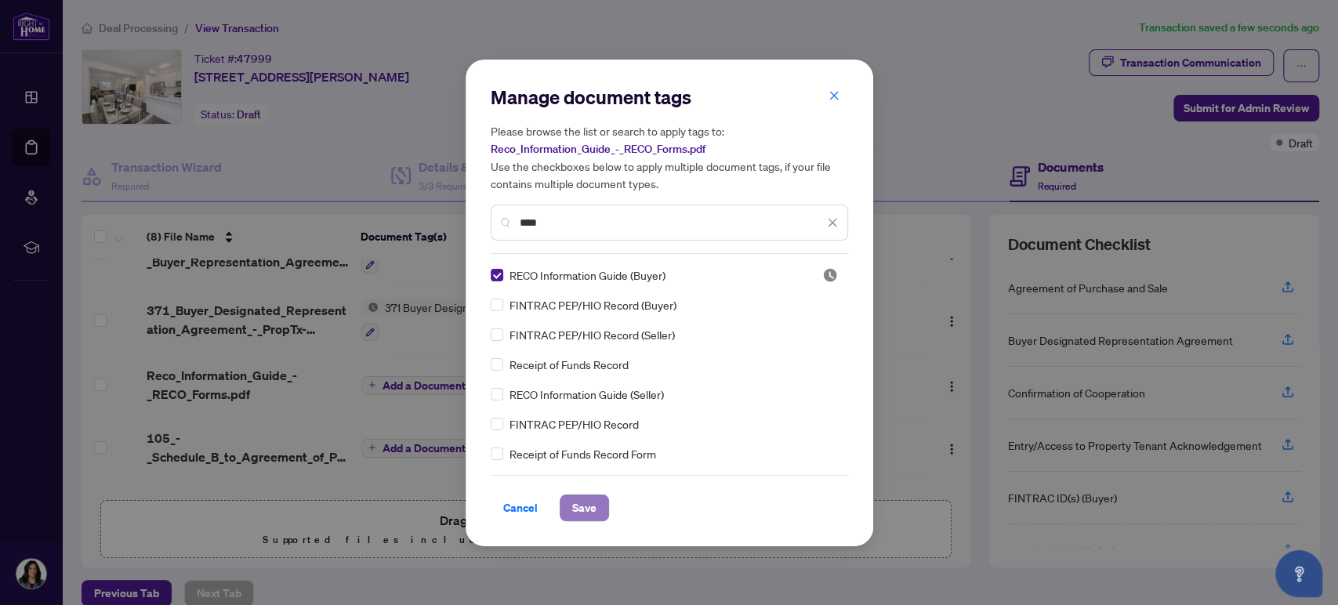
click at [572, 504] on span "Save" at bounding box center [584, 507] width 24 height 25
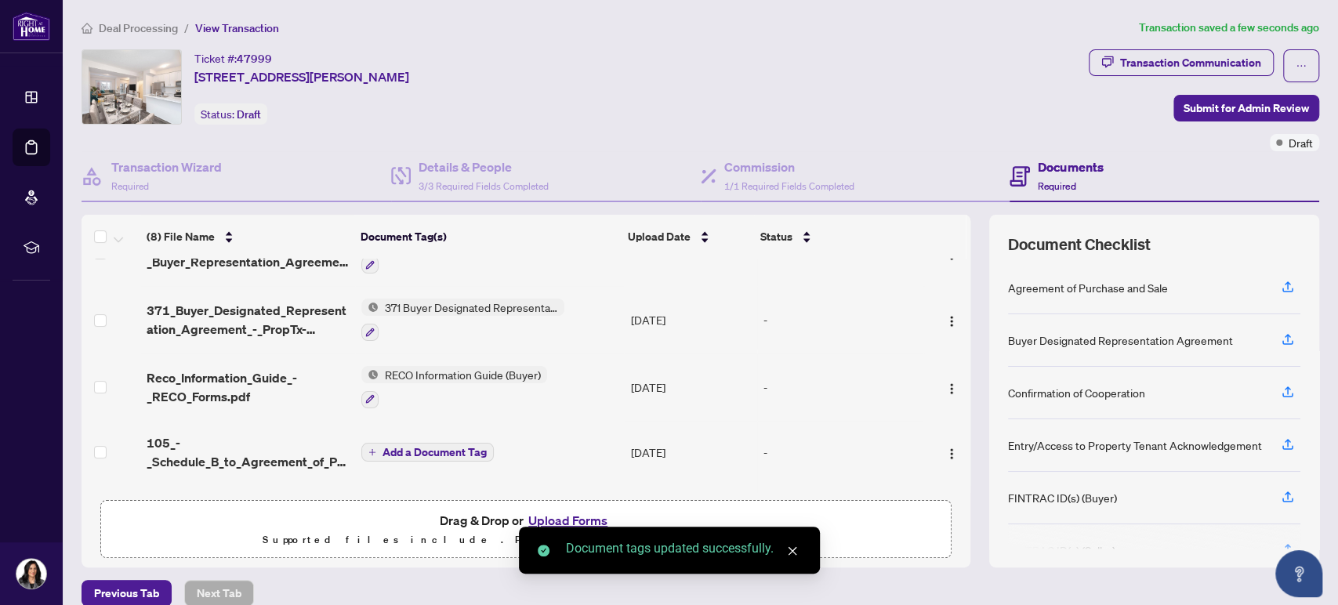
scroll to position [261, 0]
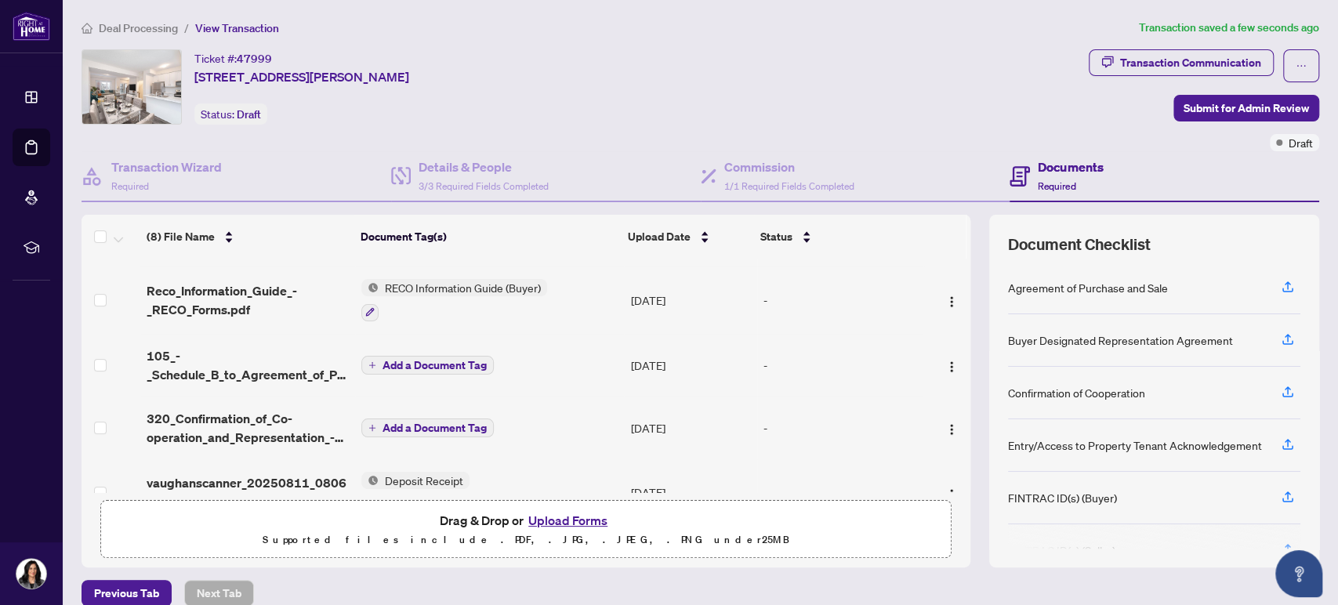
click at [408, 360] on span "Add a Document Tag" at bounding box center [435, 365] width 104 height 11
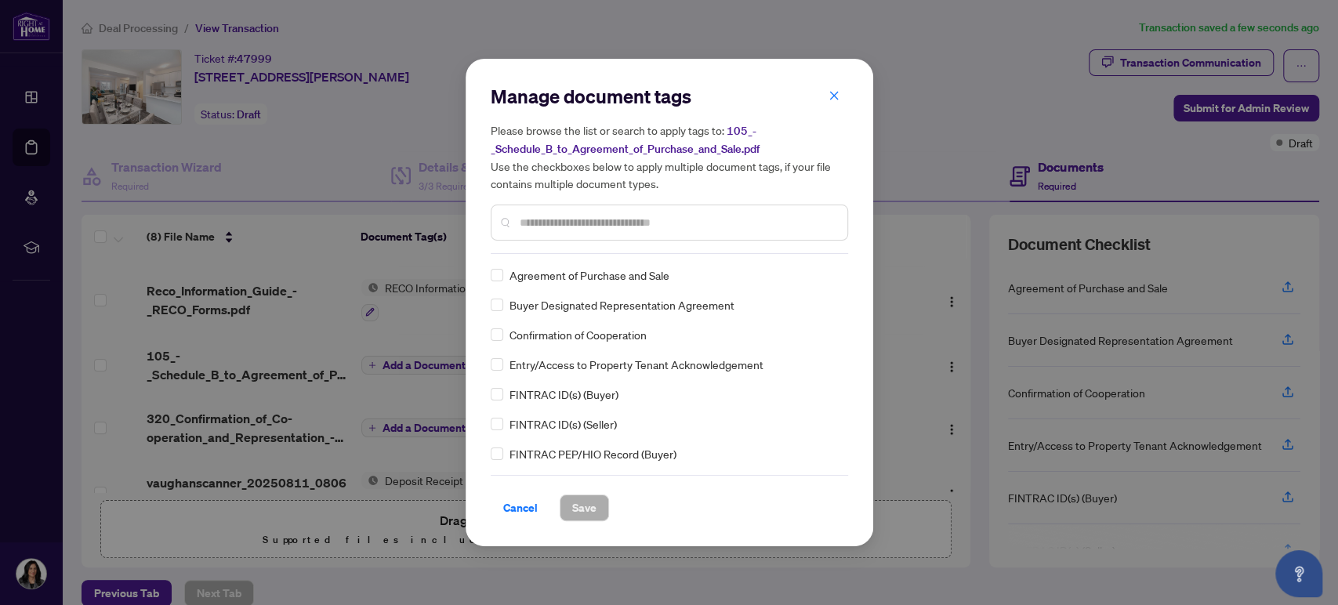
click at [571, 223] on input "text" at bounding box center [677, 222] width 315 height 17
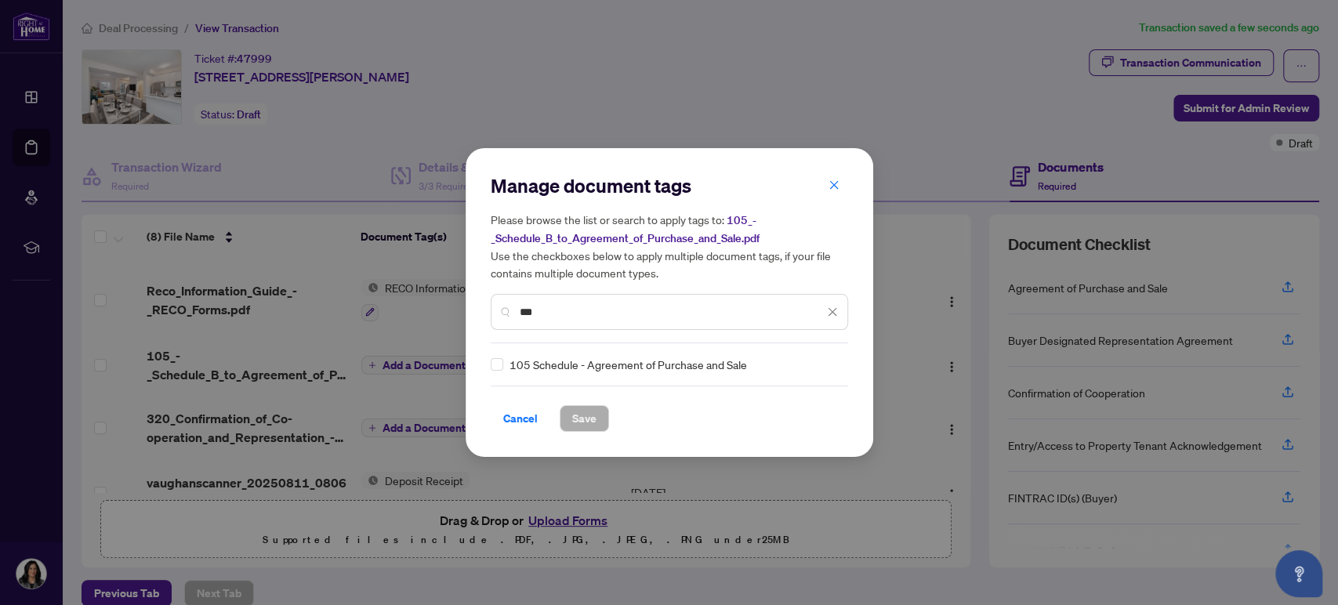
type input "***"
click at [584, 415] on span "Save" at bounding box center [584, 418] width 24 height 25
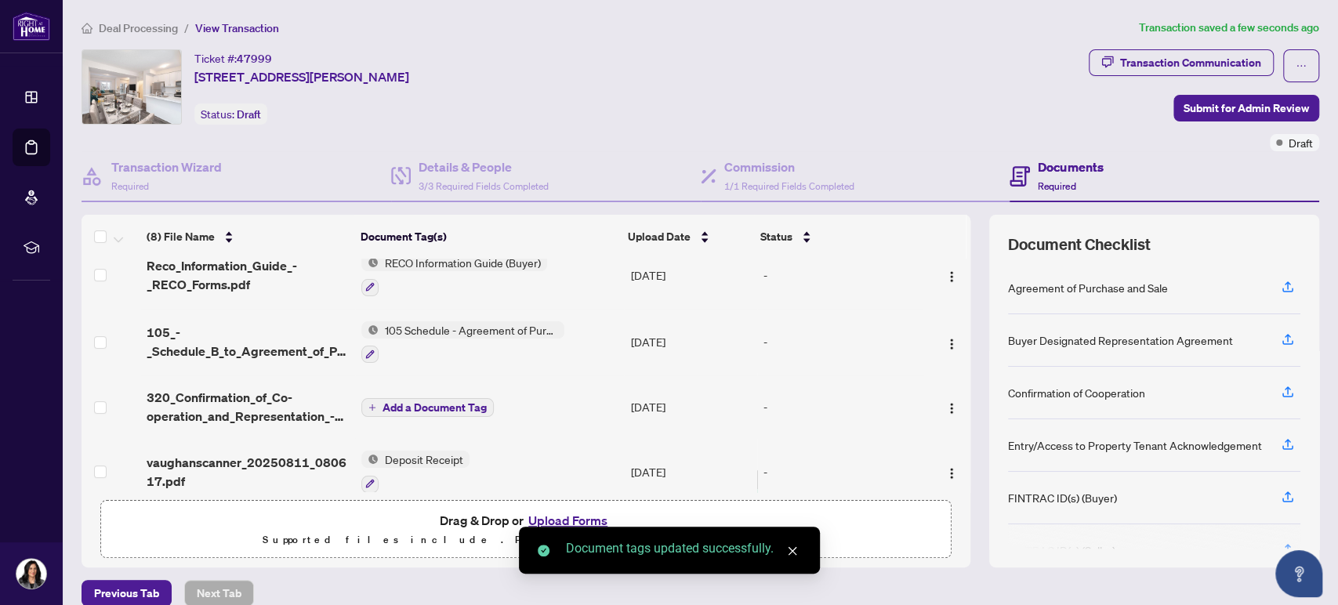
scroll to position [296, 0]
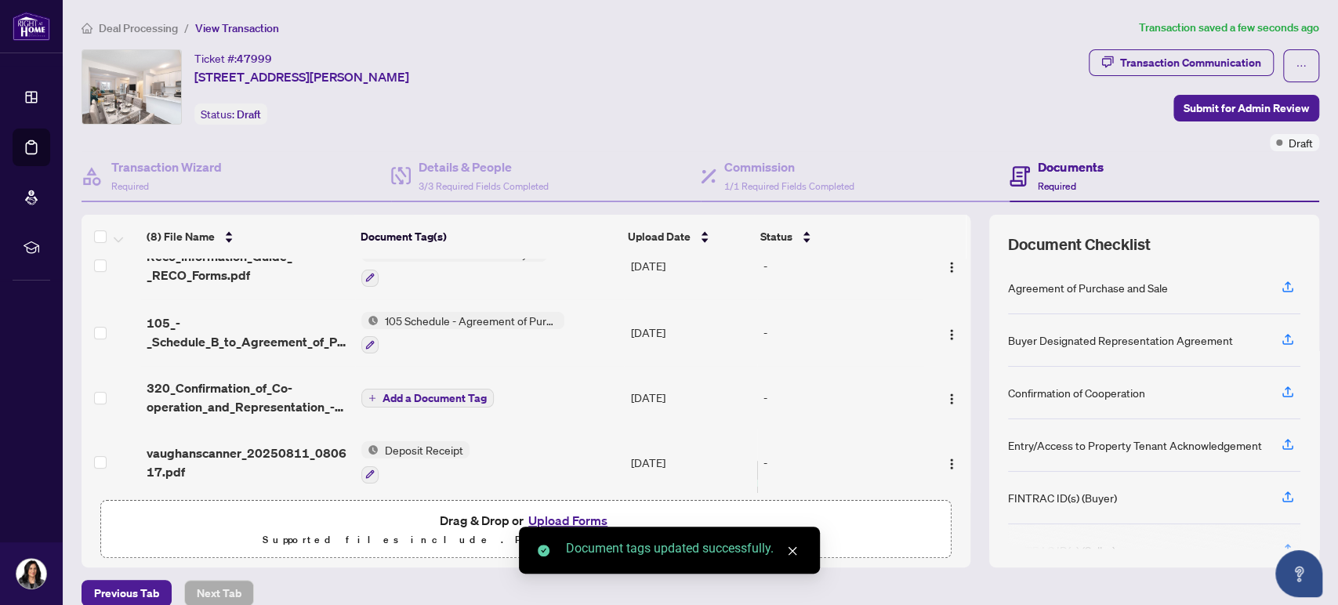
click at [452, 393] on span "Add a Document Tag" at bounding box center [435, 398] width 104 height 11
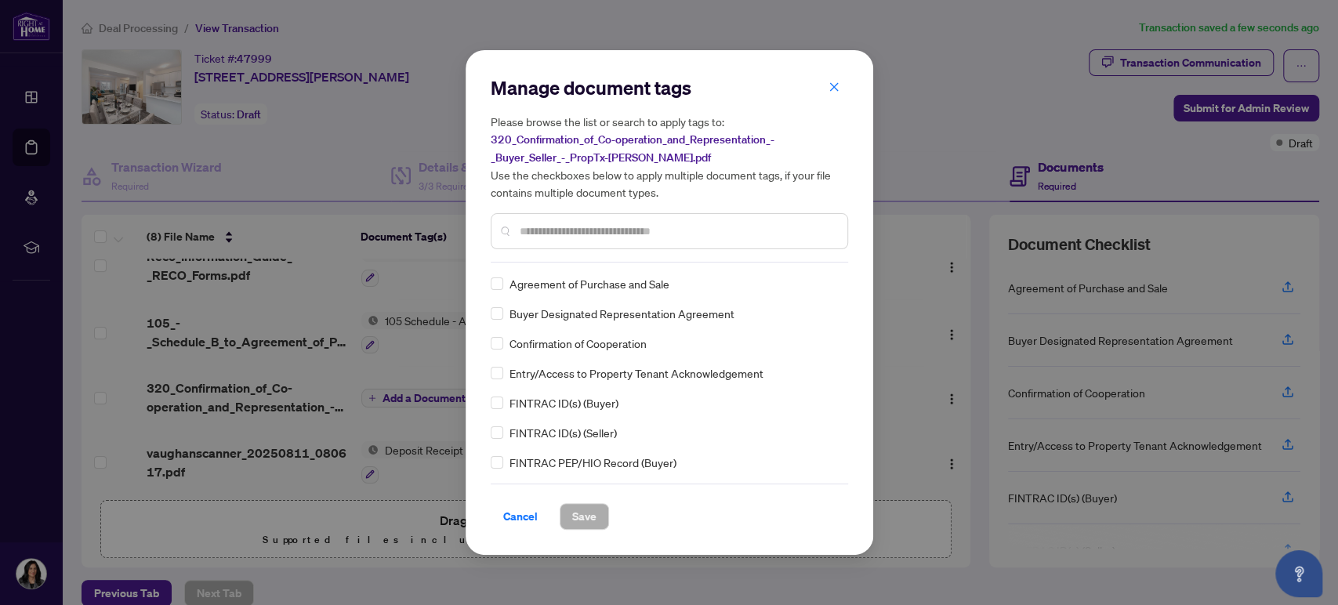
click at [553, 256] on div "Manage document tags Please browse the list or search to apply tags to: 320_Con…" at bounding box center [669, 168] width 357 height 187
click at [562, 231] on input "text" at bounding box center [677, 231] width 315 height 17
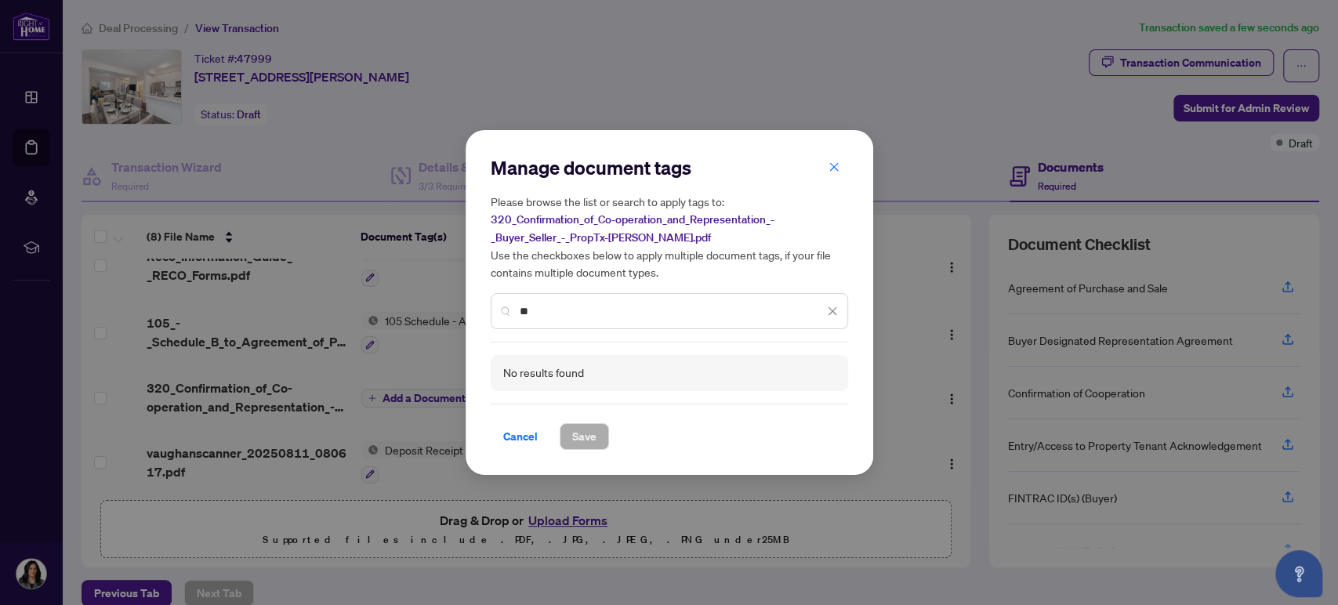
type input "*"
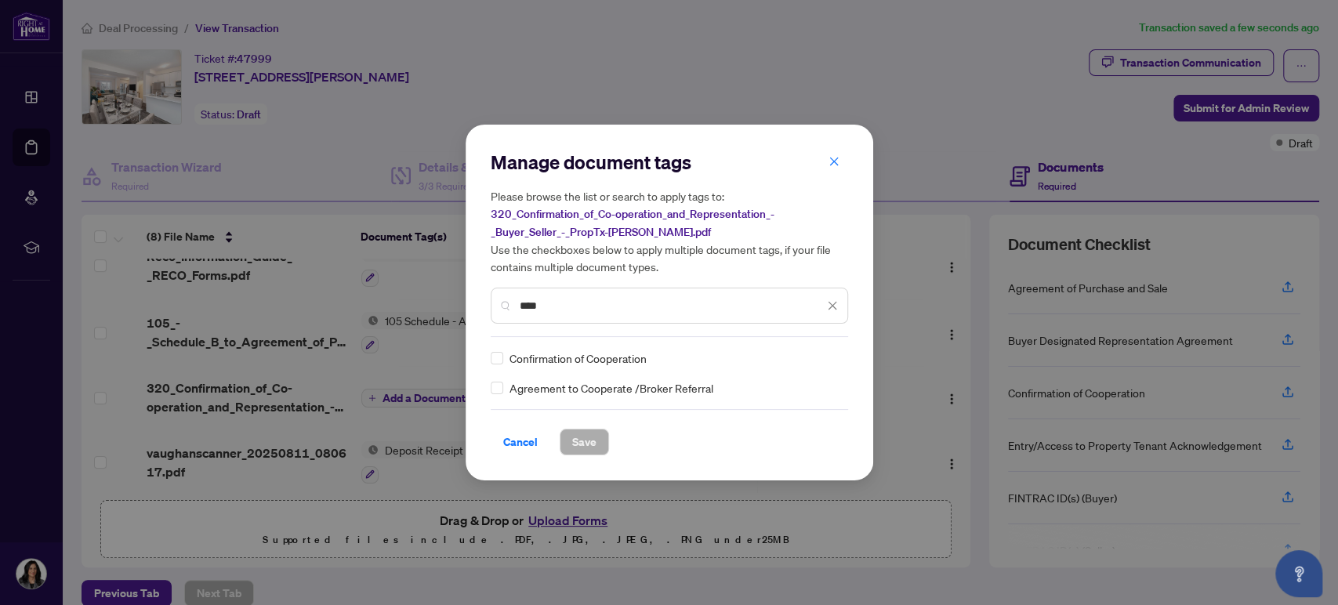
type input "****"
click at [583, 440] on span "Save" at bounding box center [584, 442] width 24 height 25
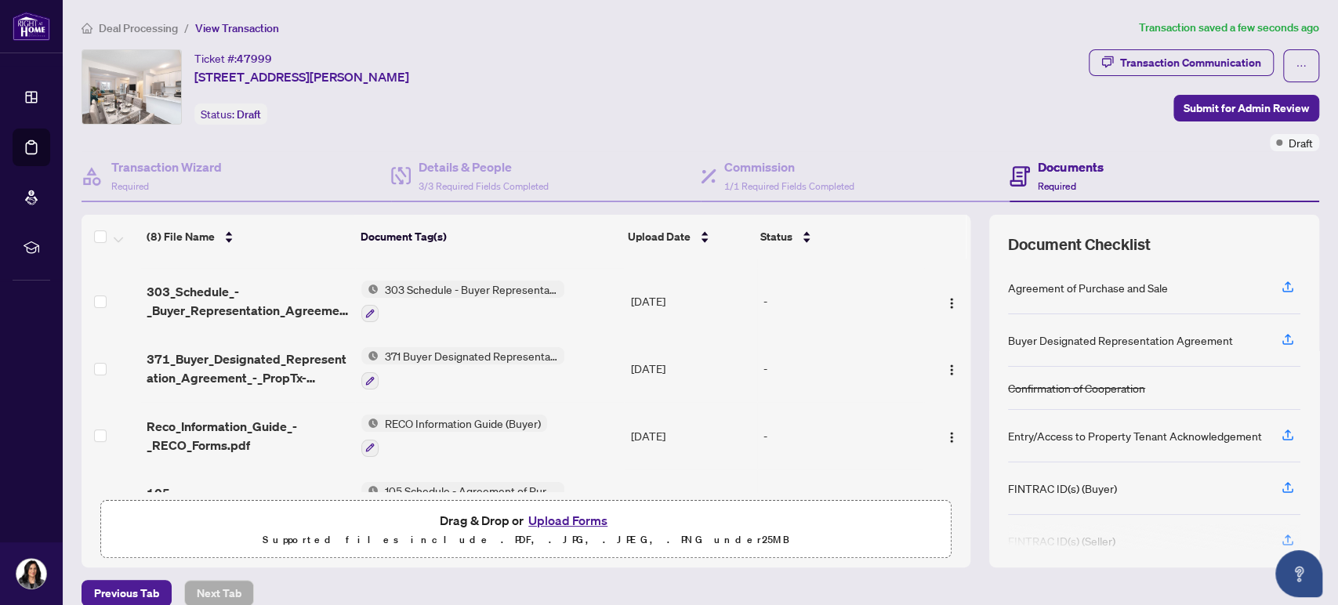
scroll to position [0, 0]
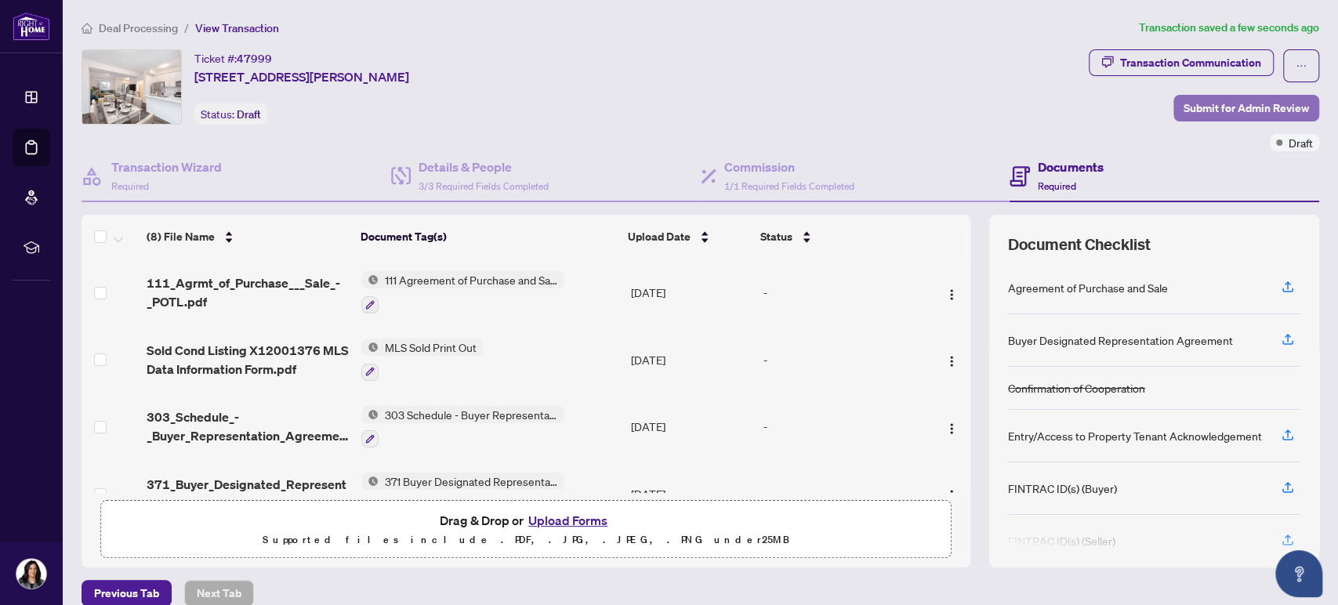
click at [1235, 96] on span "Submit for Admin Review" at bounding box center [1246, 108] width 125 height 25
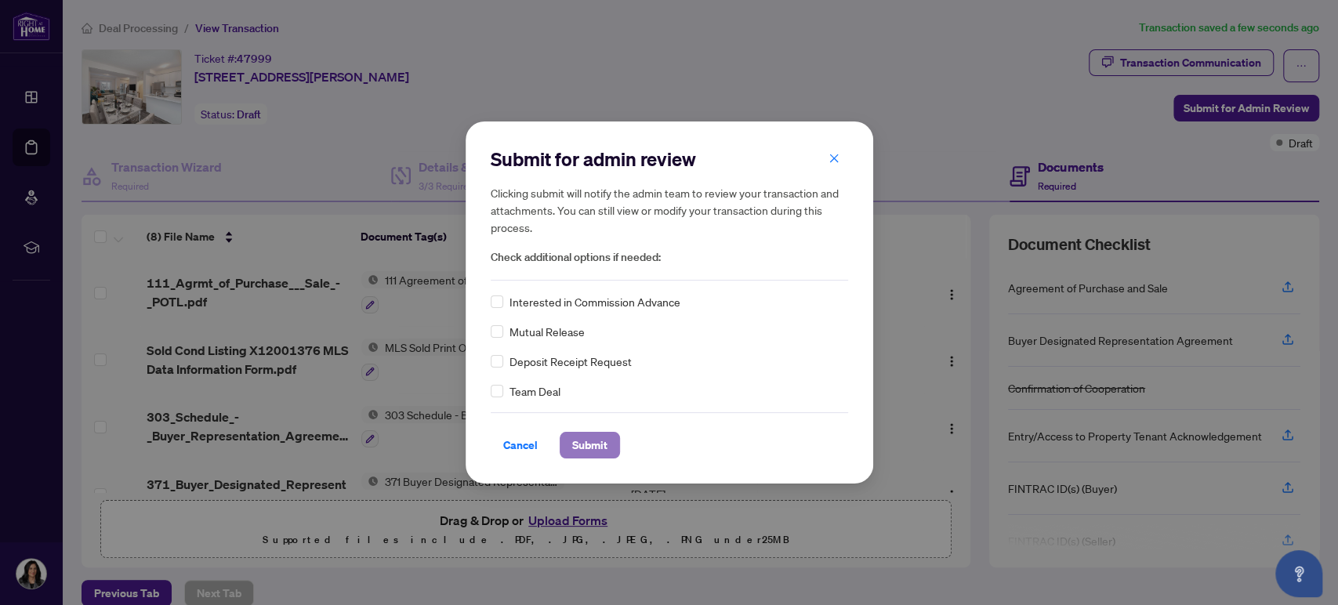
click at [604, 448] on span "Submit" at bounding box center [589, 445] width 35 height 25
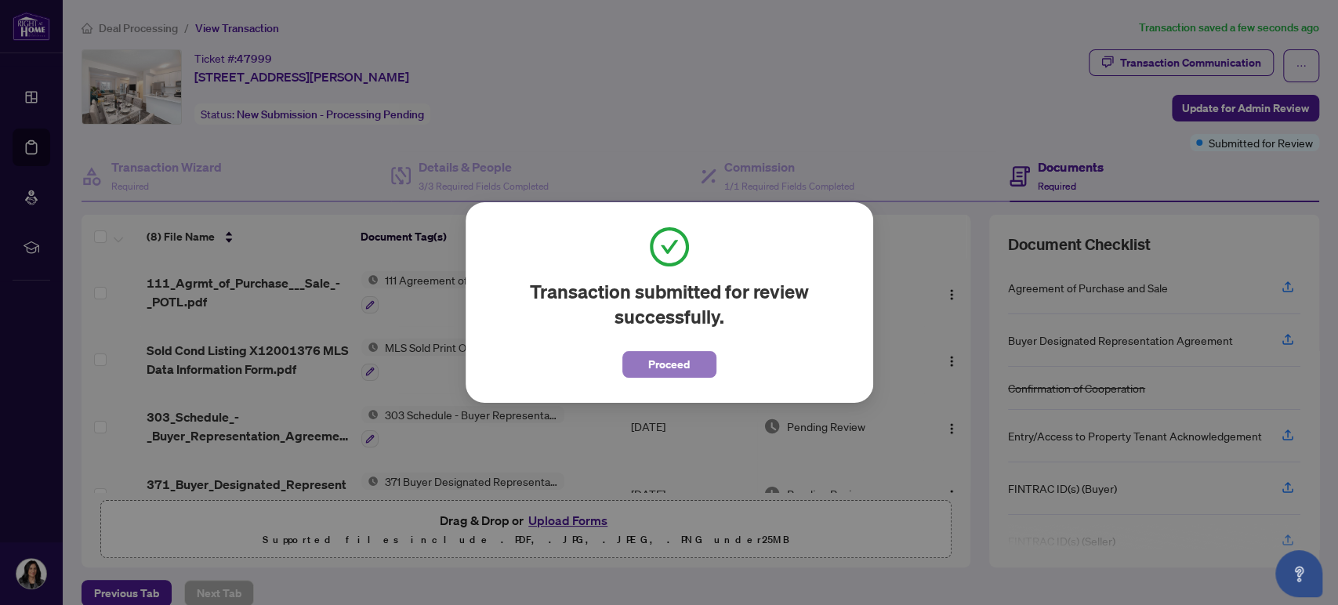
click at [685, 369] on span "Proceed" at bounding box center [669, 364] width 42 height 25
